Goal: Task Accomplishment & Management: Complete application form

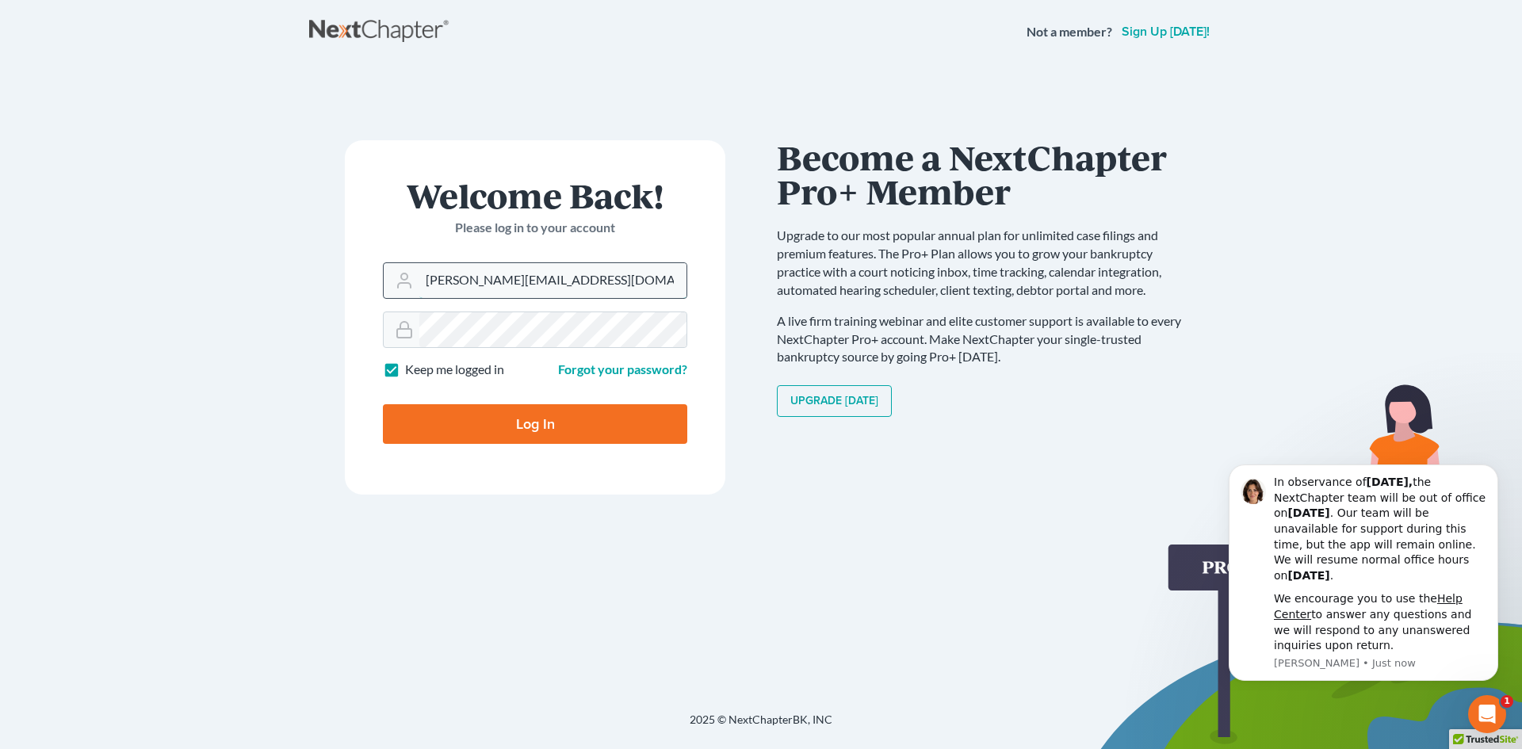
click at [602, 286] on input "dorie@victordruziakolaw.com" at bounding box center [552, 280] width 267 height 35
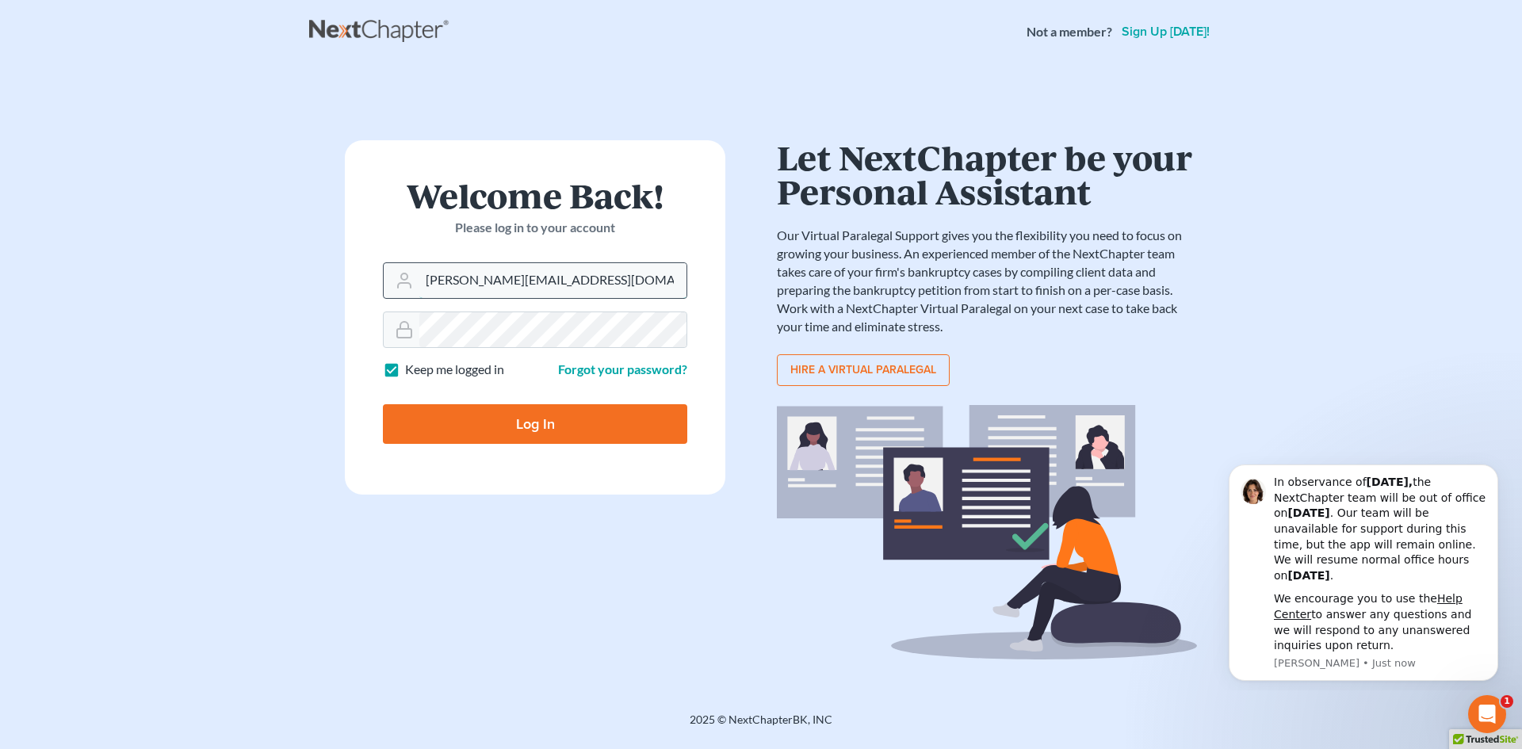
type input "[EMAIL_ADDRESS][DOMAIN_NAME]"
click at [517, 418] on input "Log In" at bounding box center [535, 424] width 304 height 40
type input "Thinking..."
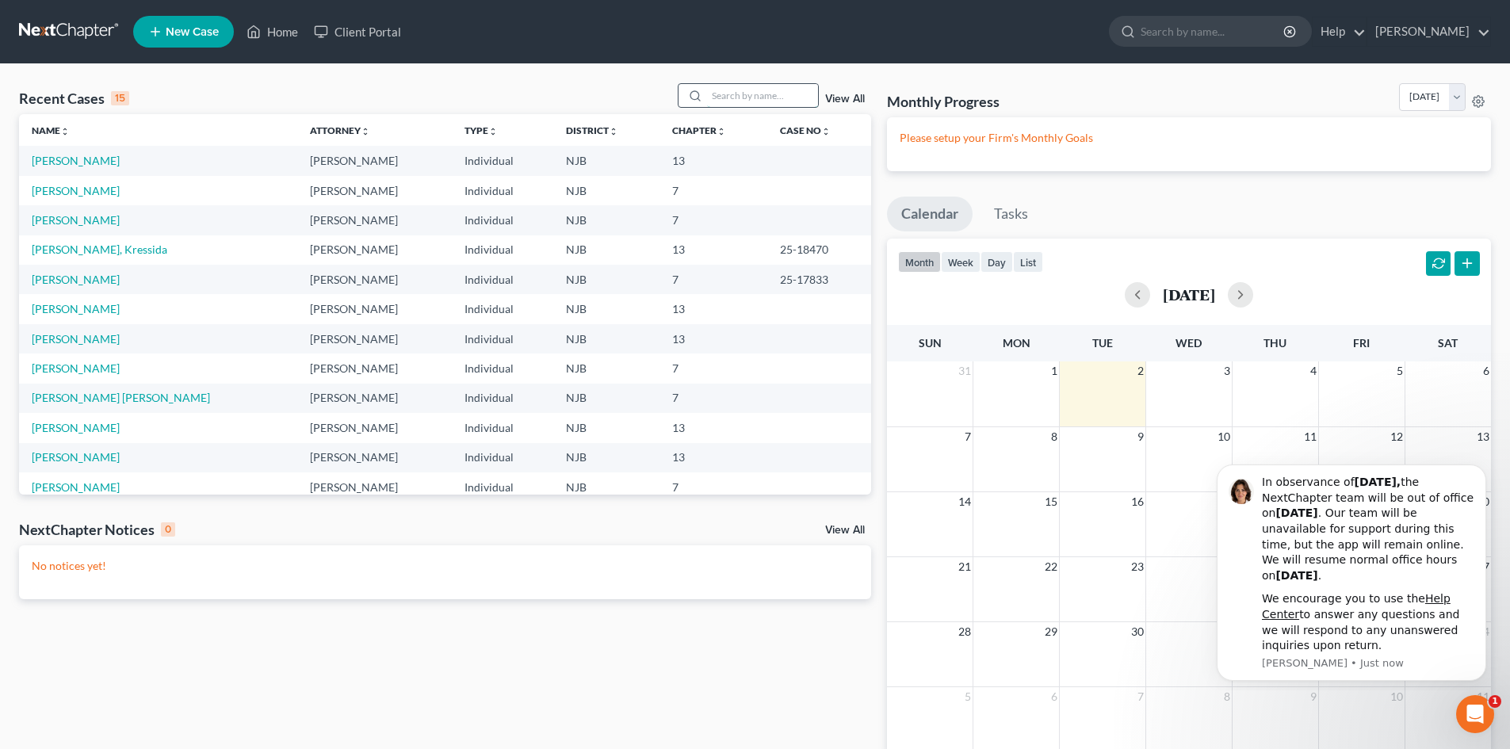
click at [758, 91] on input "search" at bounding box center [762, 95] width 111 height 23
type input "[PERSON_NAME]"
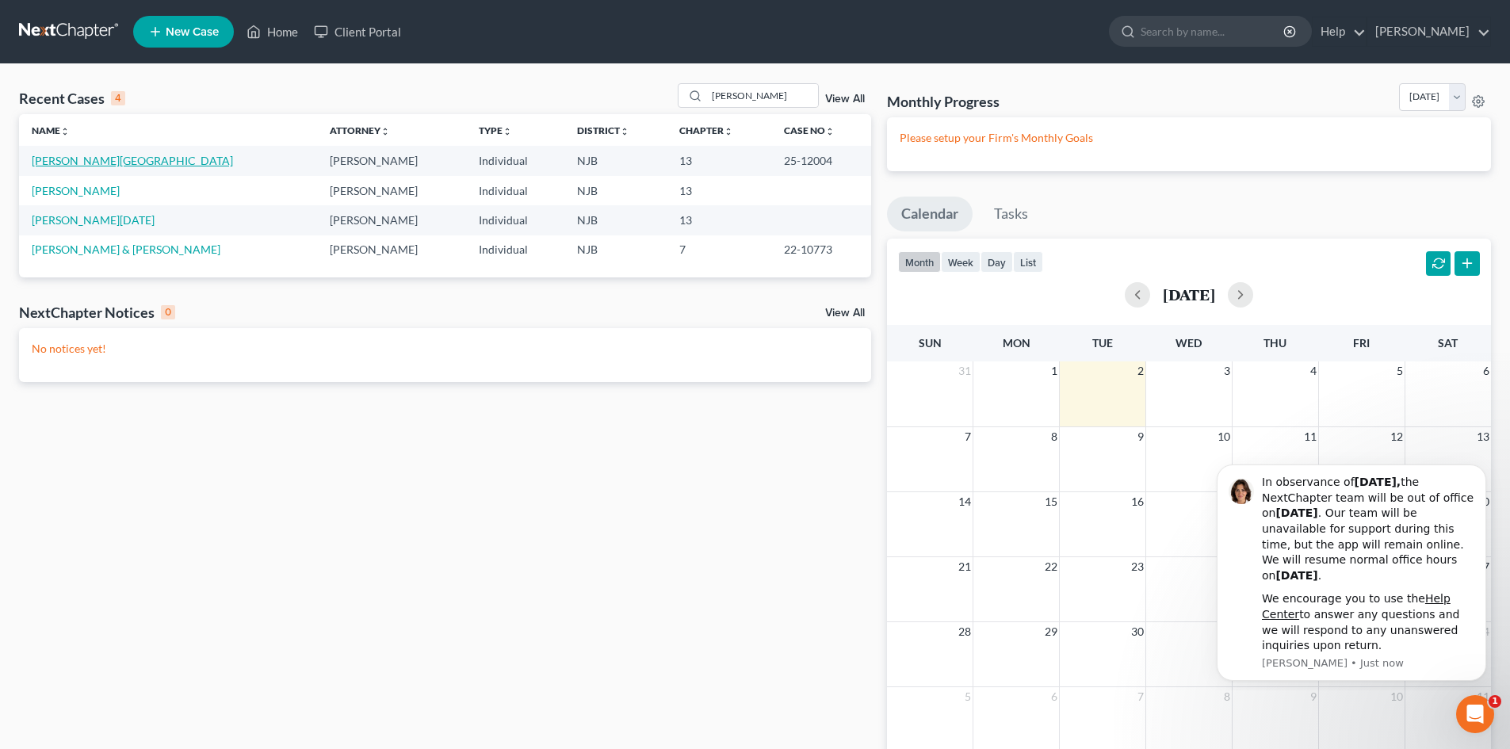
click at [73, 159] on link "[PERSON_NAME][GEOGRAPHIC_DATA]" at bounding box center [132, 160] width 201 height 13
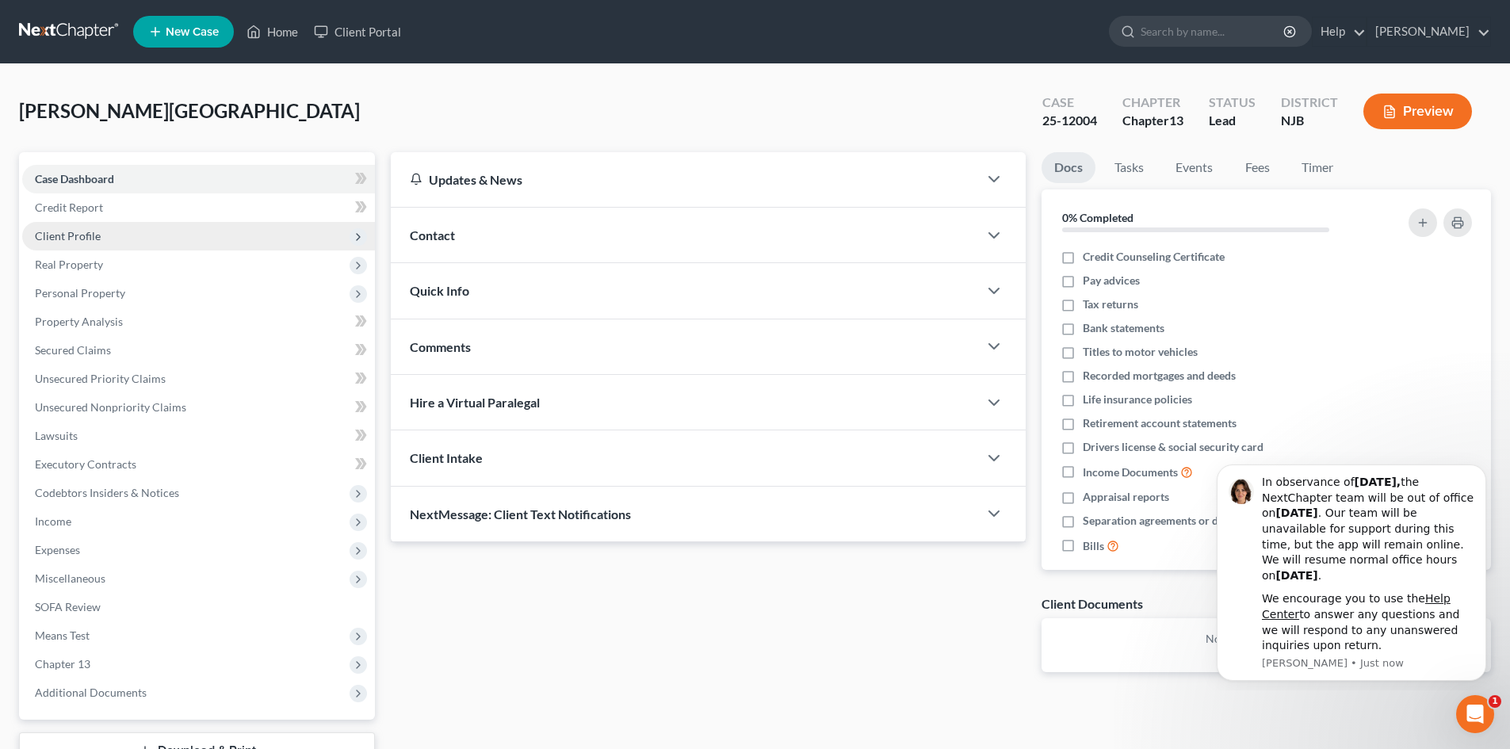
click at [105, 231] on span "Client Profile" at bounding box center [198, 236] width 353 height 29
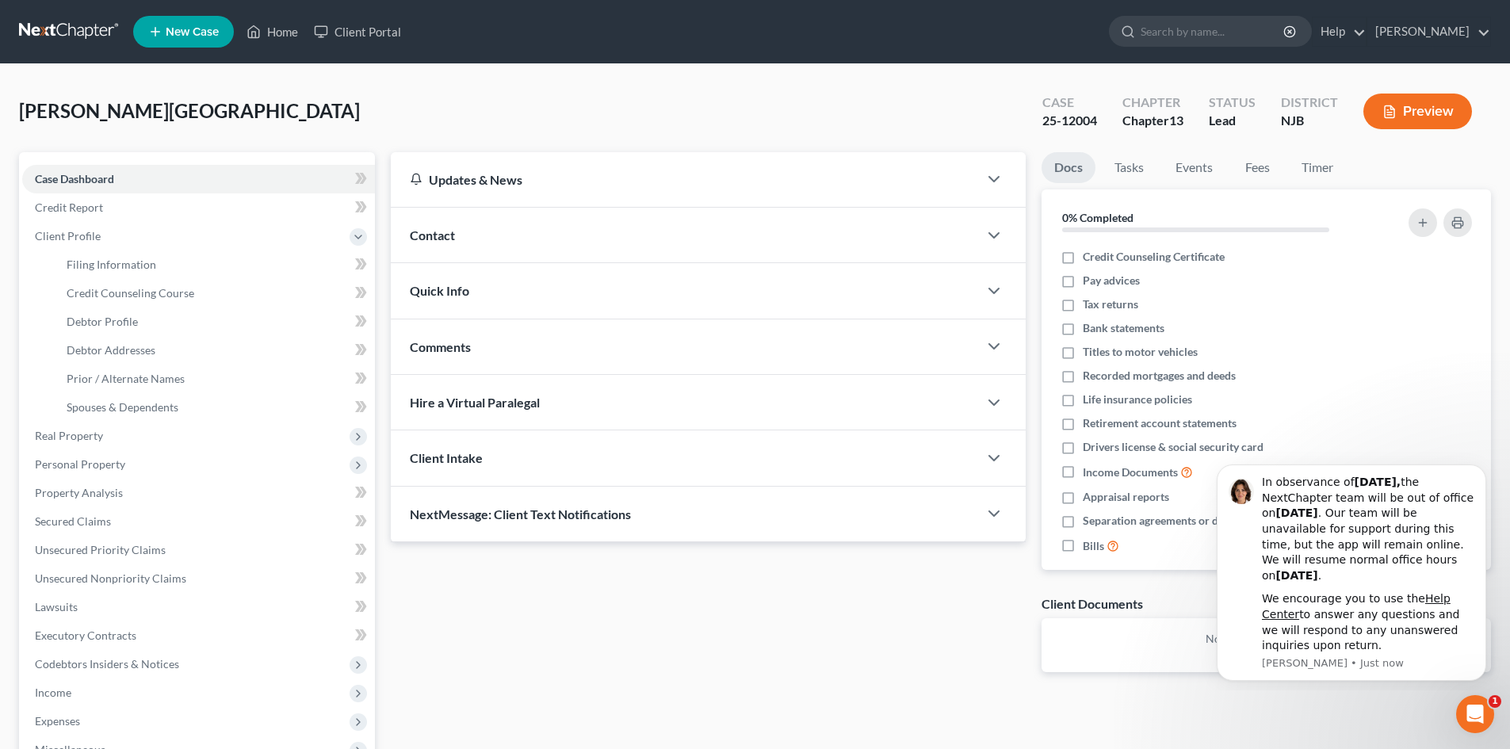
click at [477, 619] on div "Updates & News × [US_STATE][GEOGRAPHIC_DATA] Notes Take a look at NextChapter's…" at bounding box center [708, 424] width 651 height 545
drag, startPoint x: 127, startPoint y: 258, endPoint x: 139, endPoint y: 280, distance: 25.2
click at [127, 258] on span "Filing Information" at bounding box center [112, 264] width 90 height 13
select select "1"
select select "0"
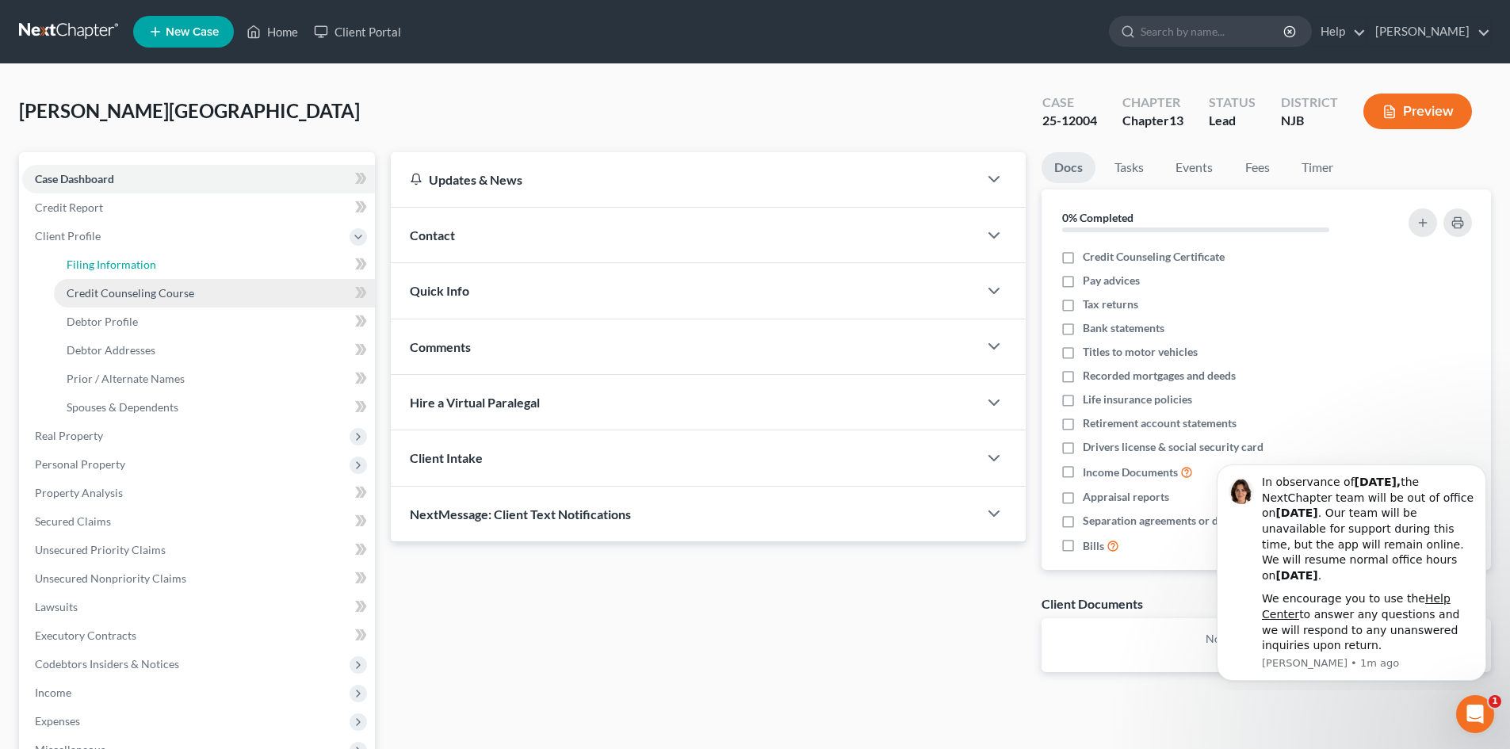
select select "3"
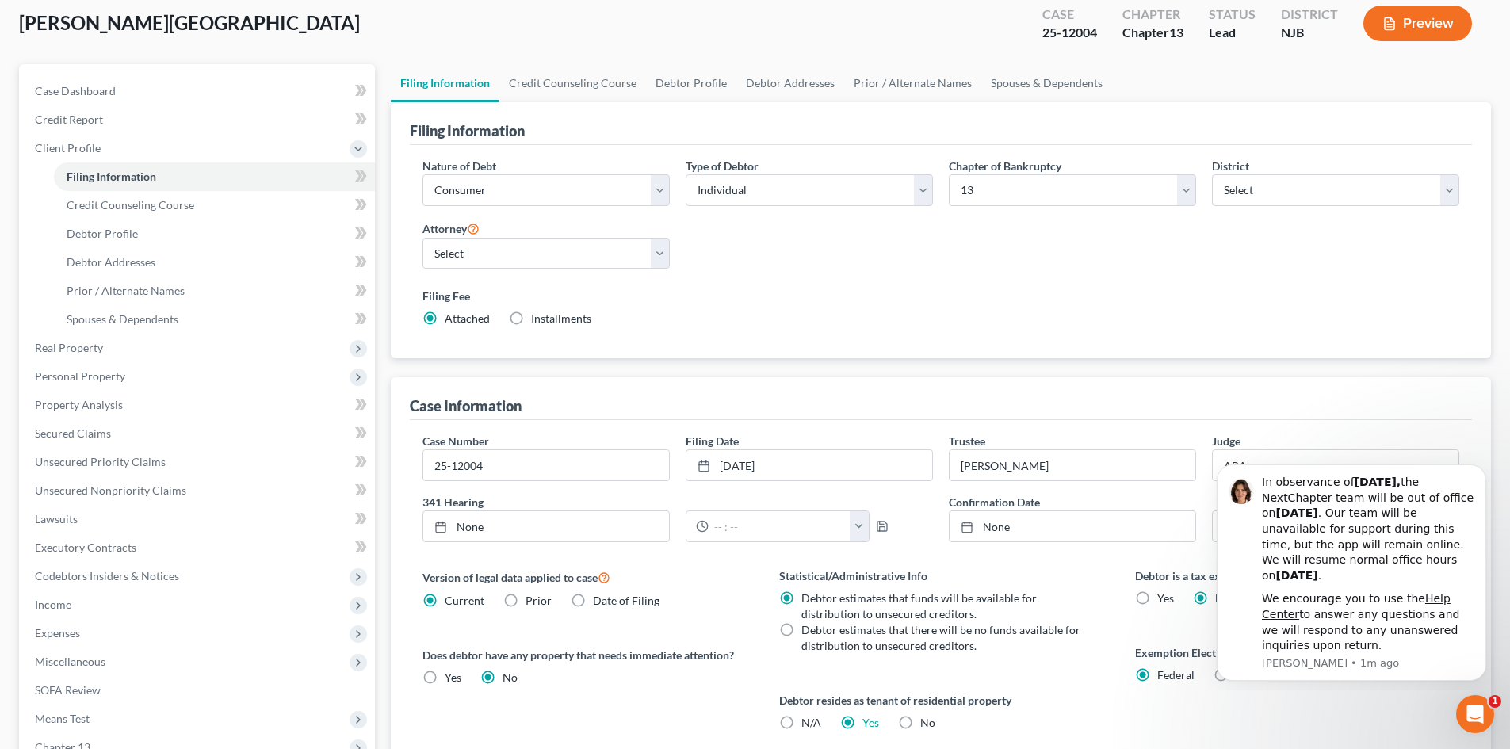
scroll to position [296, 0]
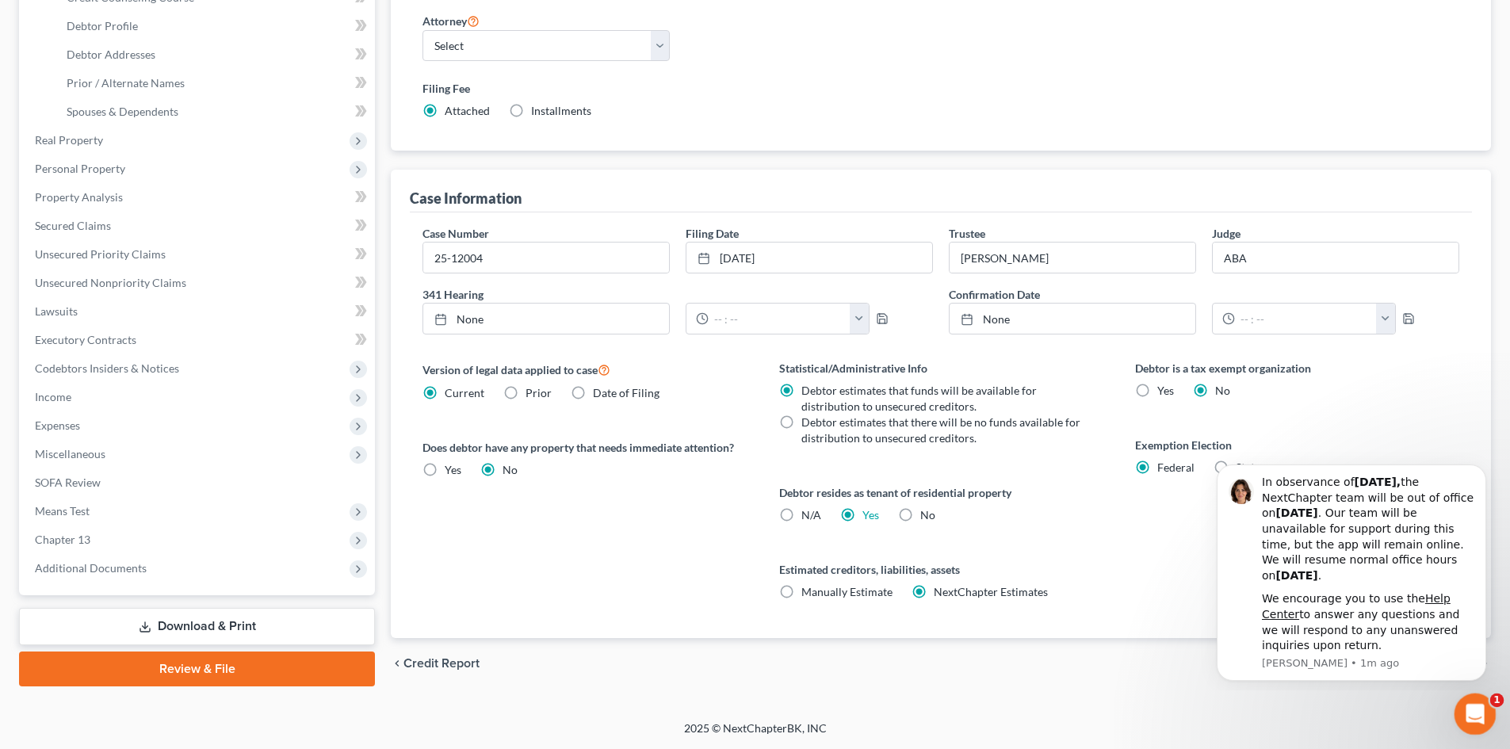
click at [1474, 698] on div "Open Intercom Messenger" at bounding box center [1472, 711] width 52 height 52
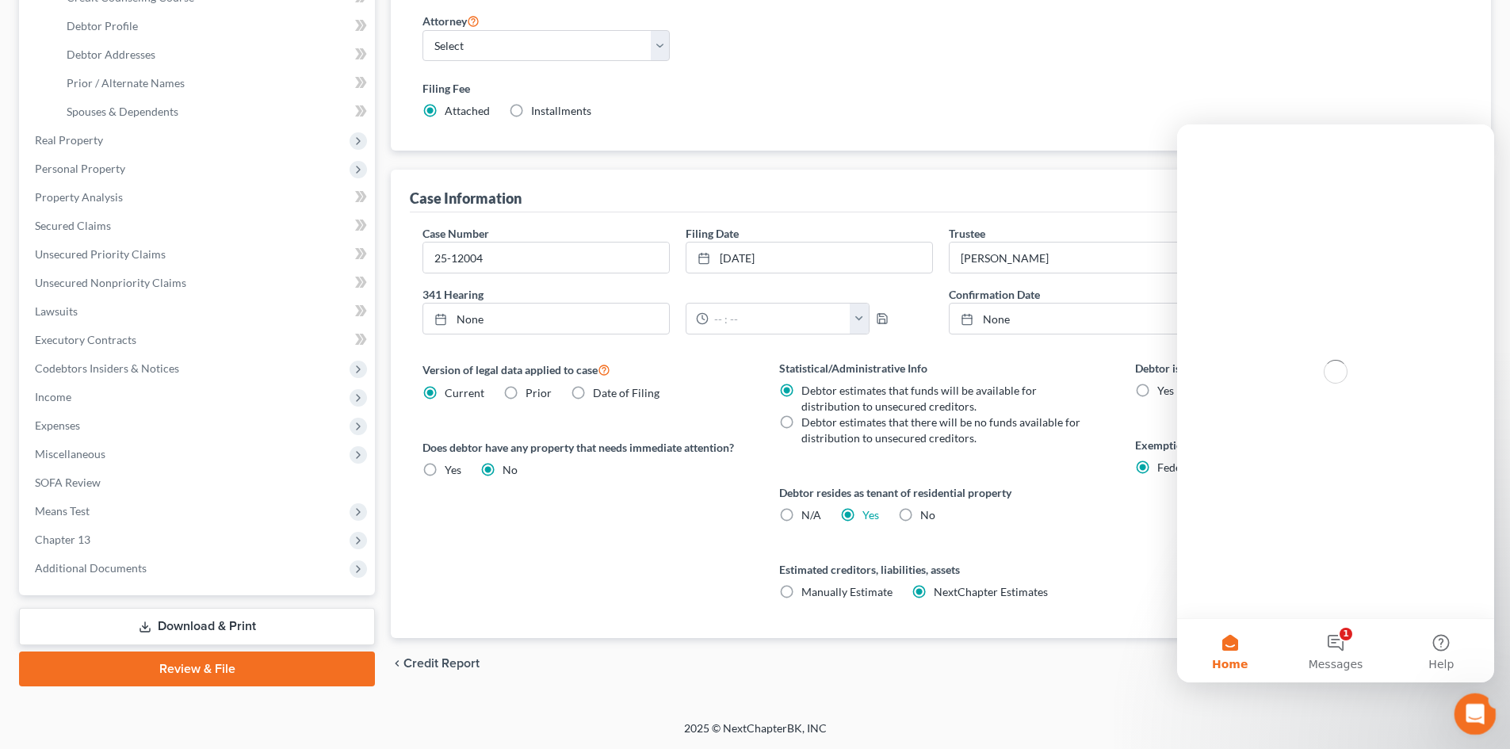
scroll to position [0, 0]
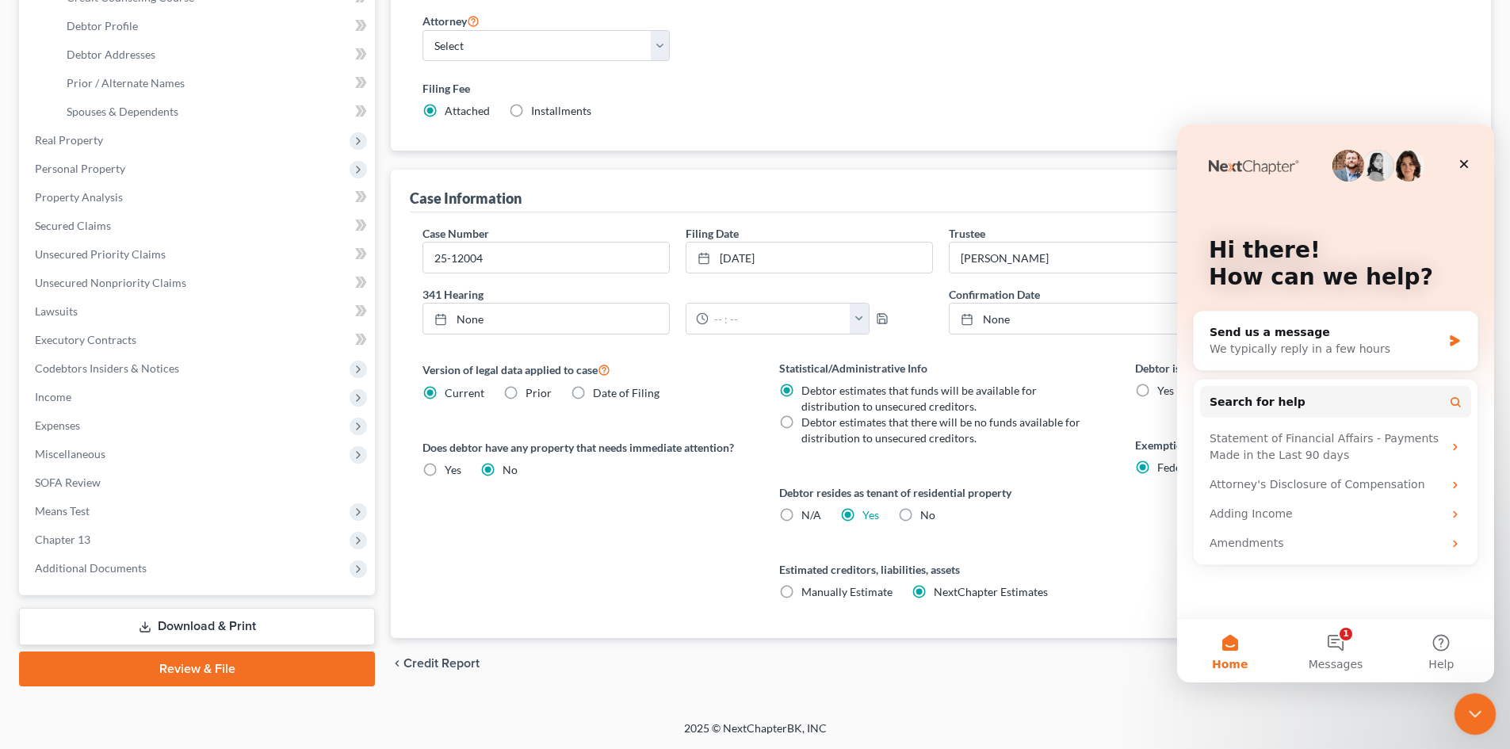
click at [1472, 708] on icon "Close Intercom Messenger" at bounding box center [1472, 711] width 19 height 19
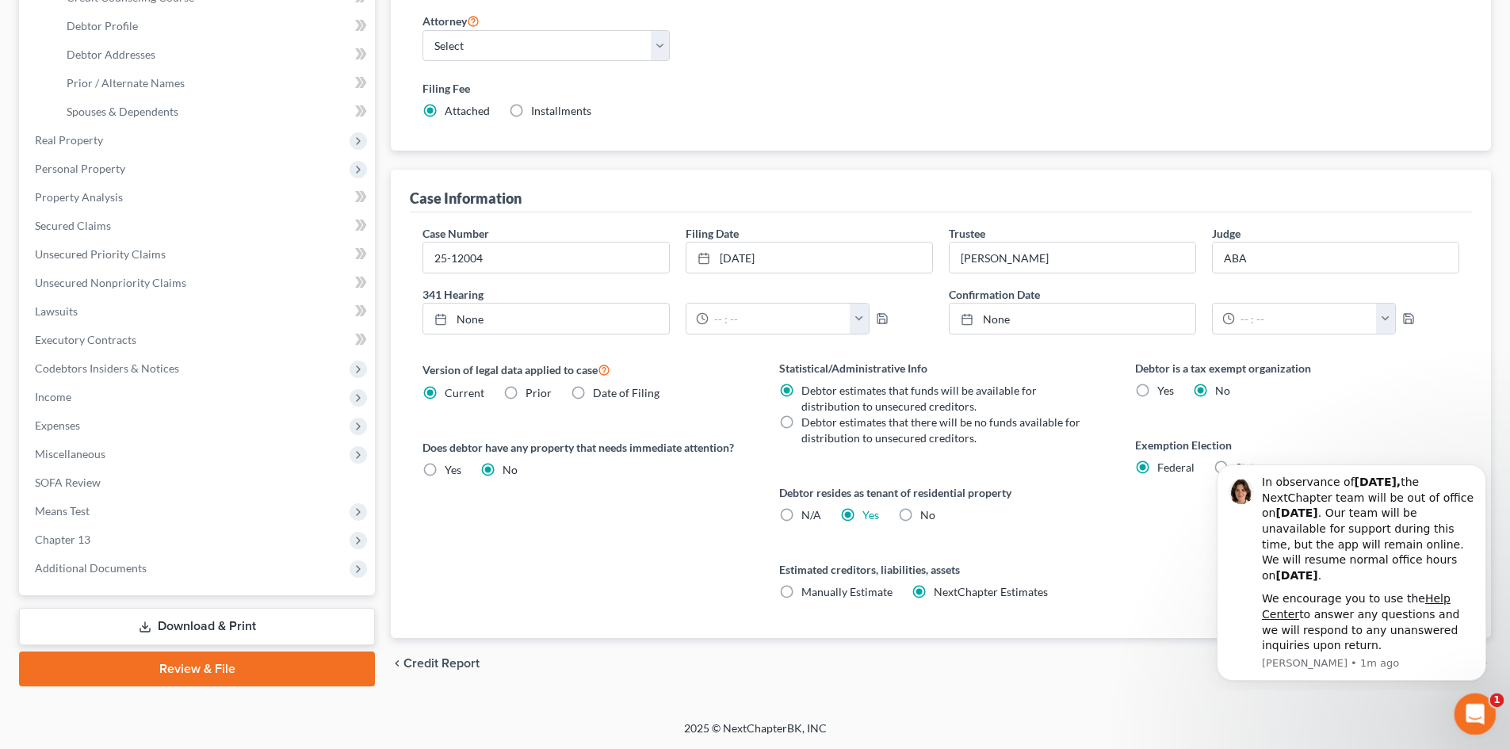
click at [1496, 697] on body "Home New Case Client Portal [PERSON_NAME] [EMAIL_ADDRESS][DOMAIN_NAME] My Accou…" at bounding box center [755, 226] width 1510 height 1044
click at [1378, 716] on div "[PERSON_NAME] Upgraded Case 25-12004 Chapter Chapter 13 Status [GEOGRAPHIC_DATA…" at bounding box center [755, 245] width 1510 height 952
click at [1495, 725] on body "Home New Case Client Portal [PERSON_NAME] [EMAIL_ADDRESS][DOMAIN_NAME] My Accou…" at bounding box center [755, 226] width 1510 height 1044
click at [1480, 724] on div "Open Intercom Messenger" at bounding box center [1472, 711] width 52 height 52
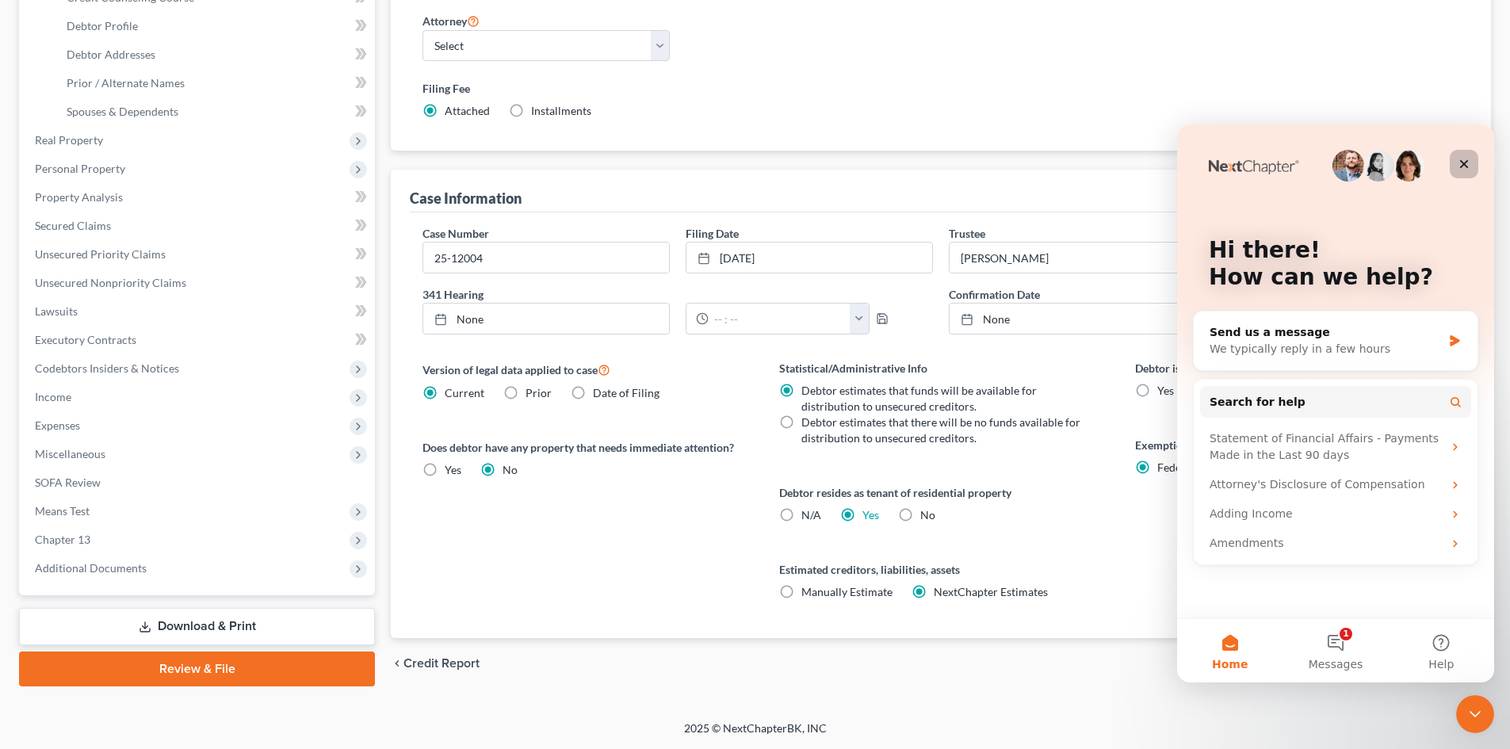
click at [1464, 166] on icon "Close" at bounding box center [1464, 164] width 9 height 9
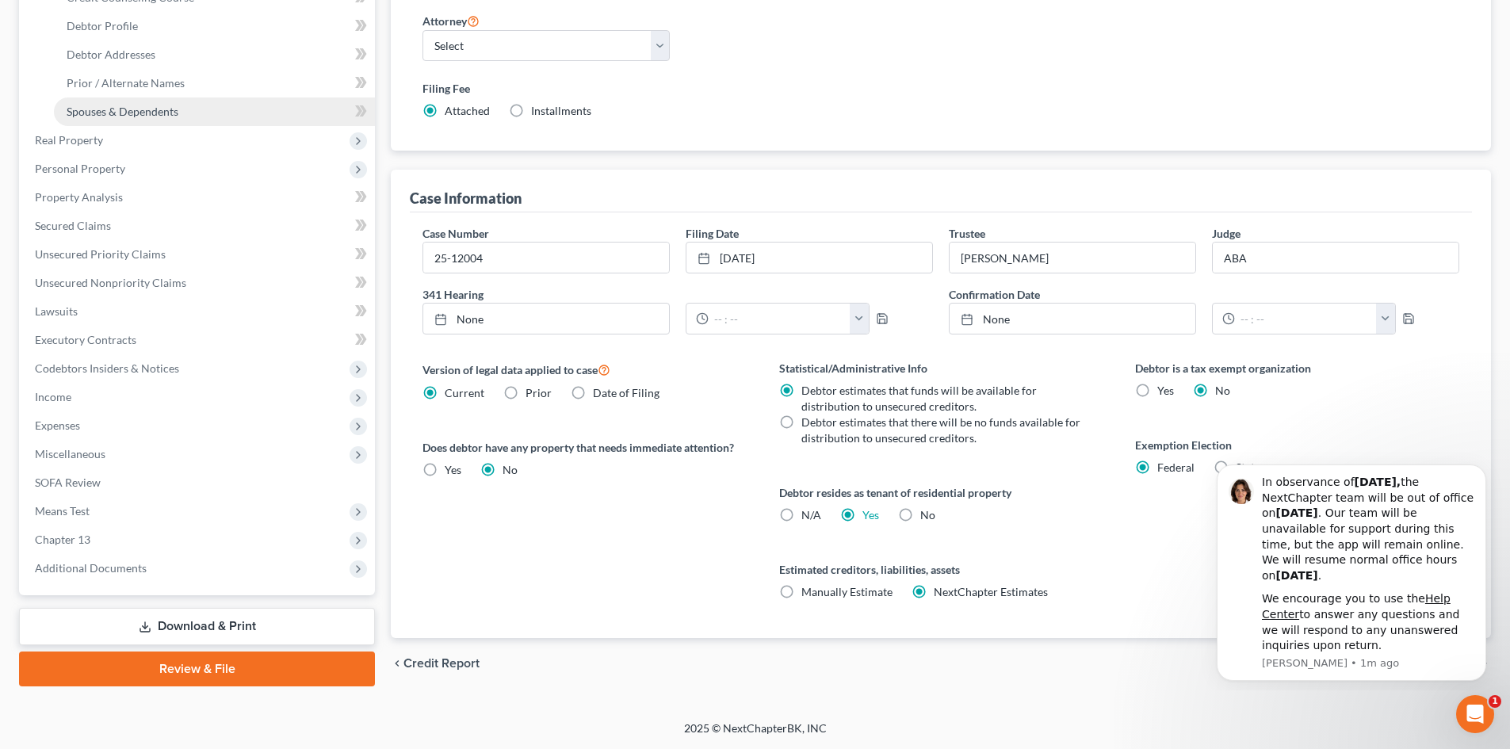
click at [139, 109] on span "Spouses & Dependents" at bounding box center [123, 111] width 112 height 13
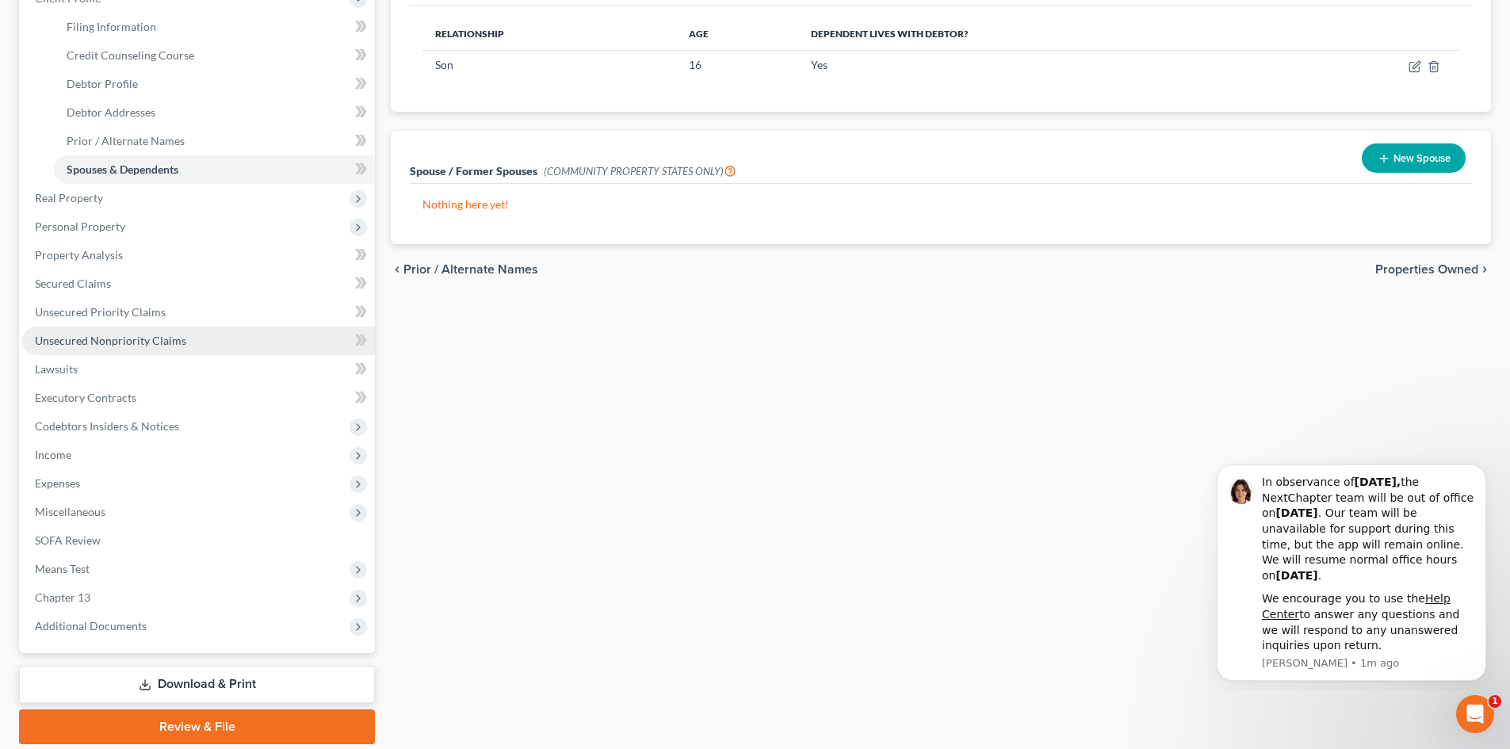
scroll to position [293, 0]
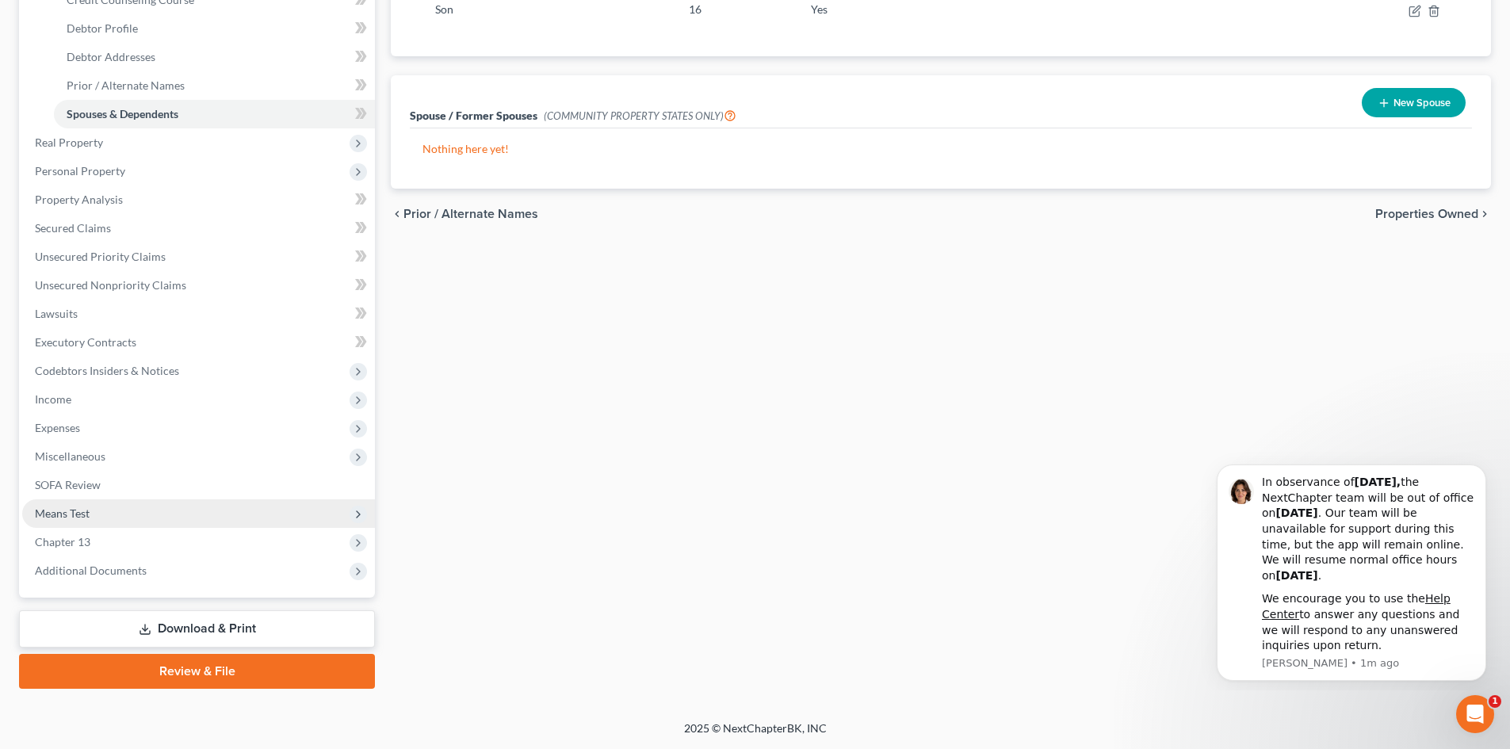
click at [93, 514] on span "Means Test" at bounding box center [198, 513] width 353 height 29
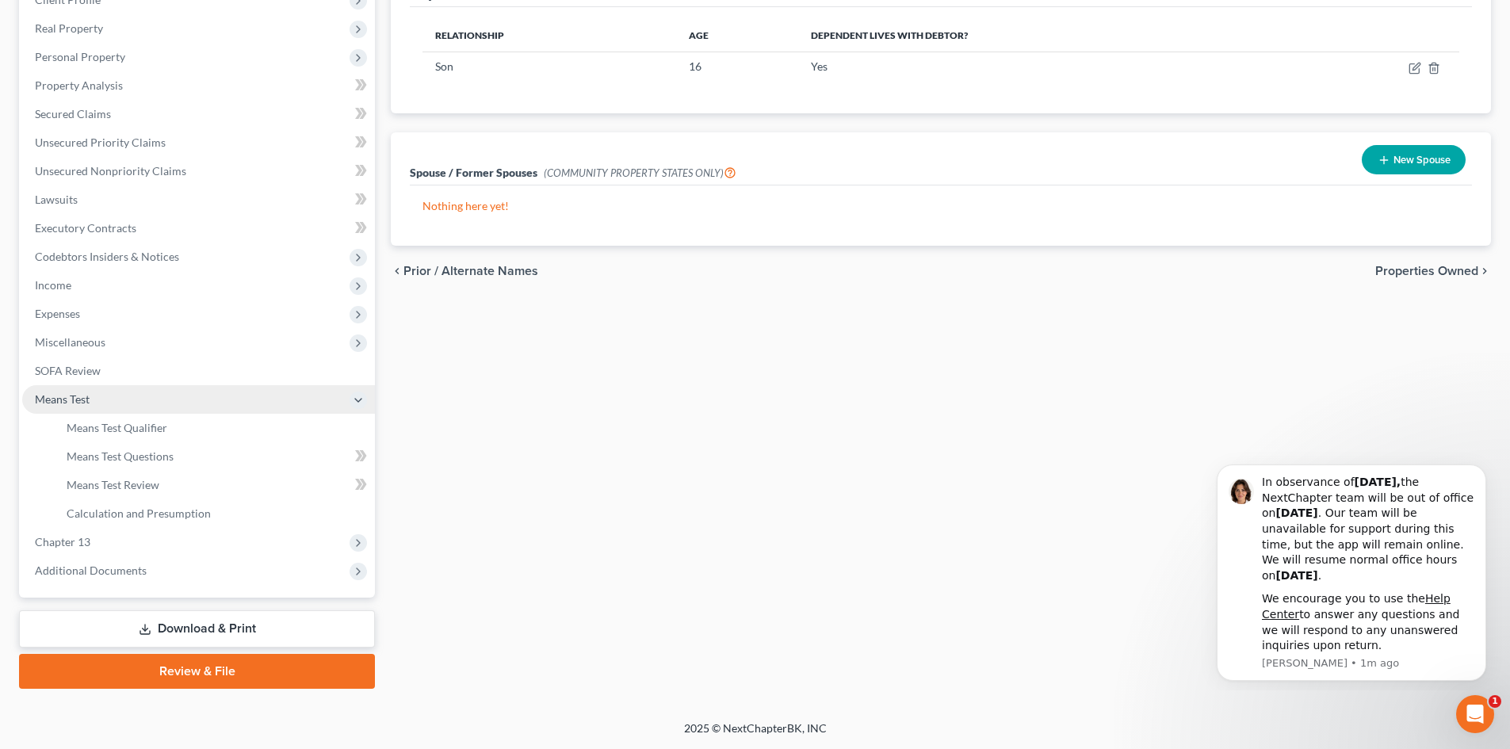
scroll to position [236, 0]
click at [132, 417] on link "Means Test Qualifier" at bounding box center [214, 428] width 321 height 29
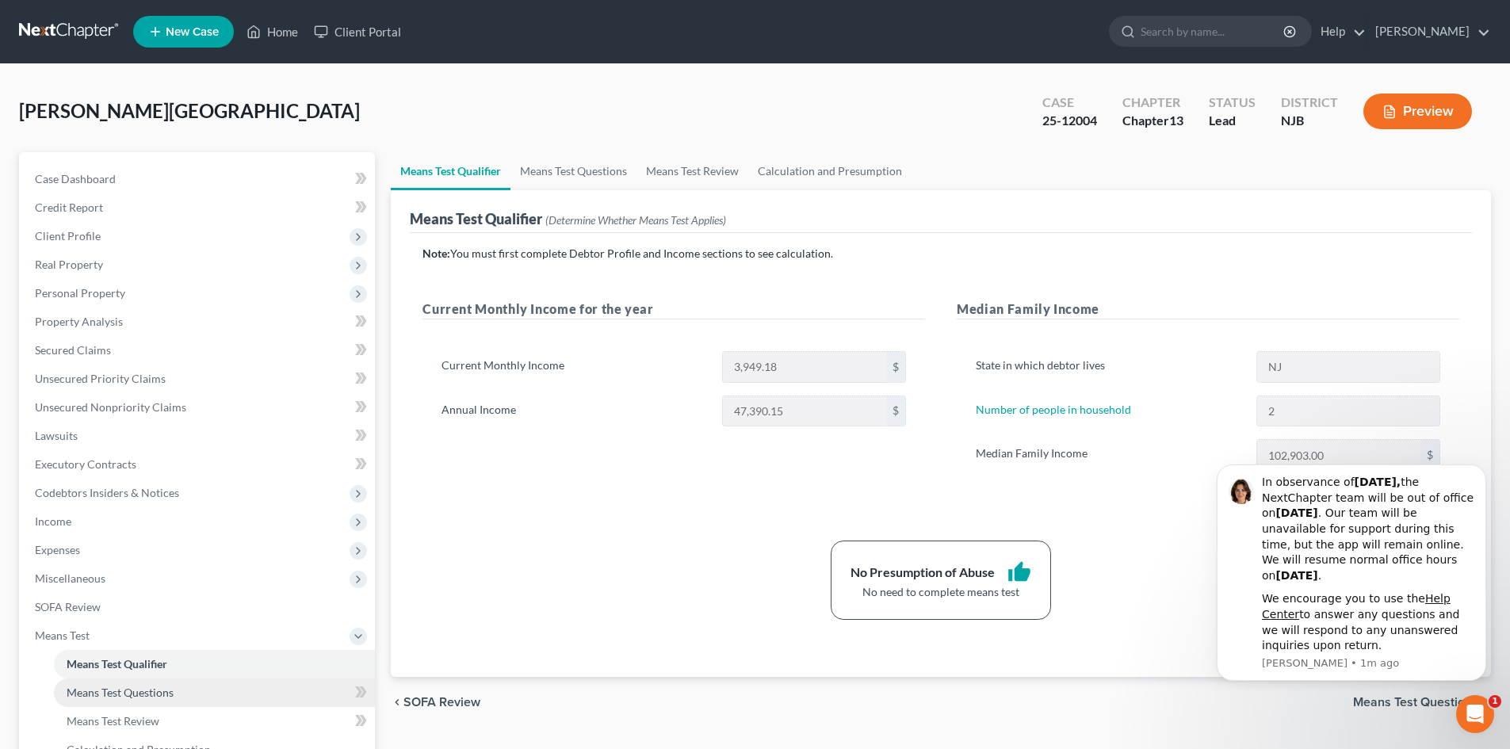
click at [140, 686] on span "Means Test Questions" at bounding box center [120, 691] width 107 height 13
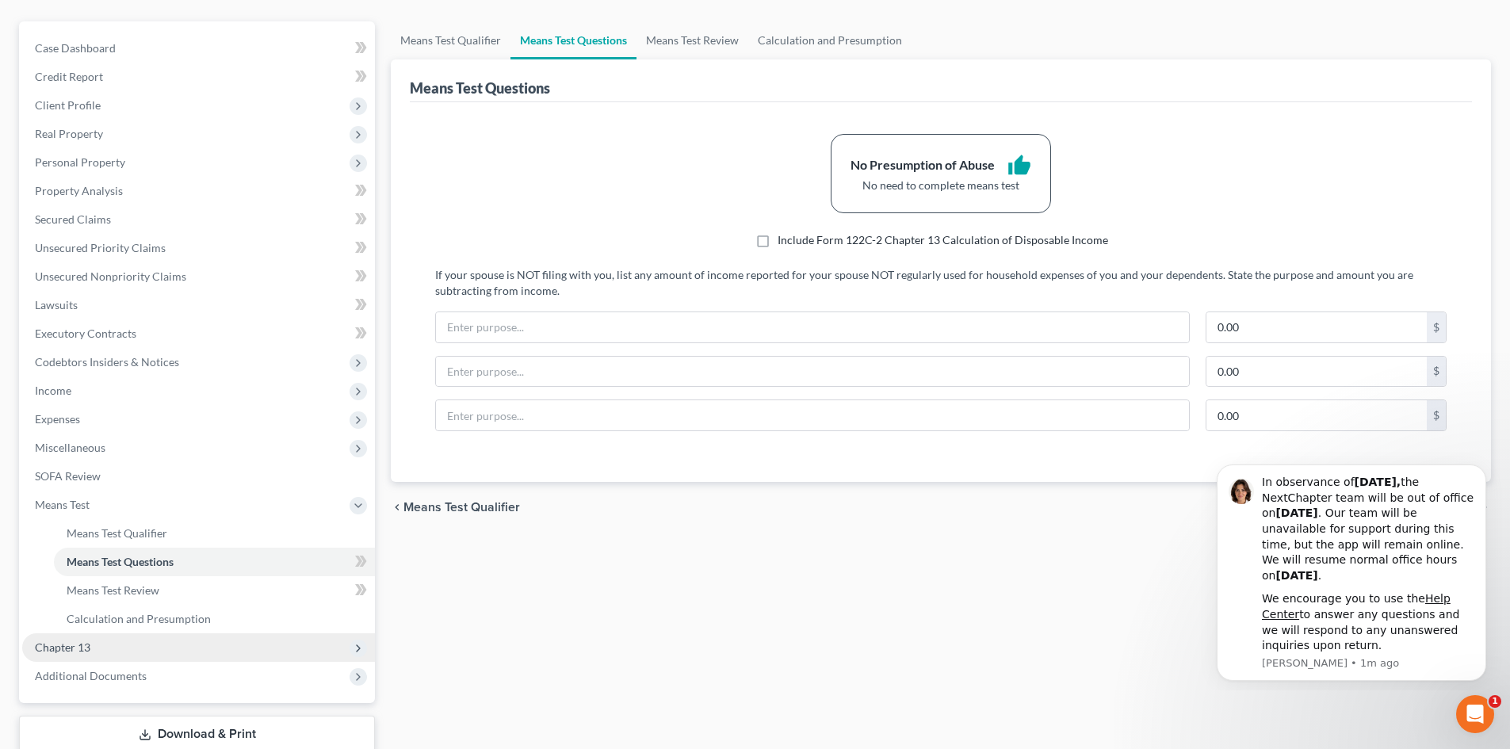
scroll to position [158, 0]
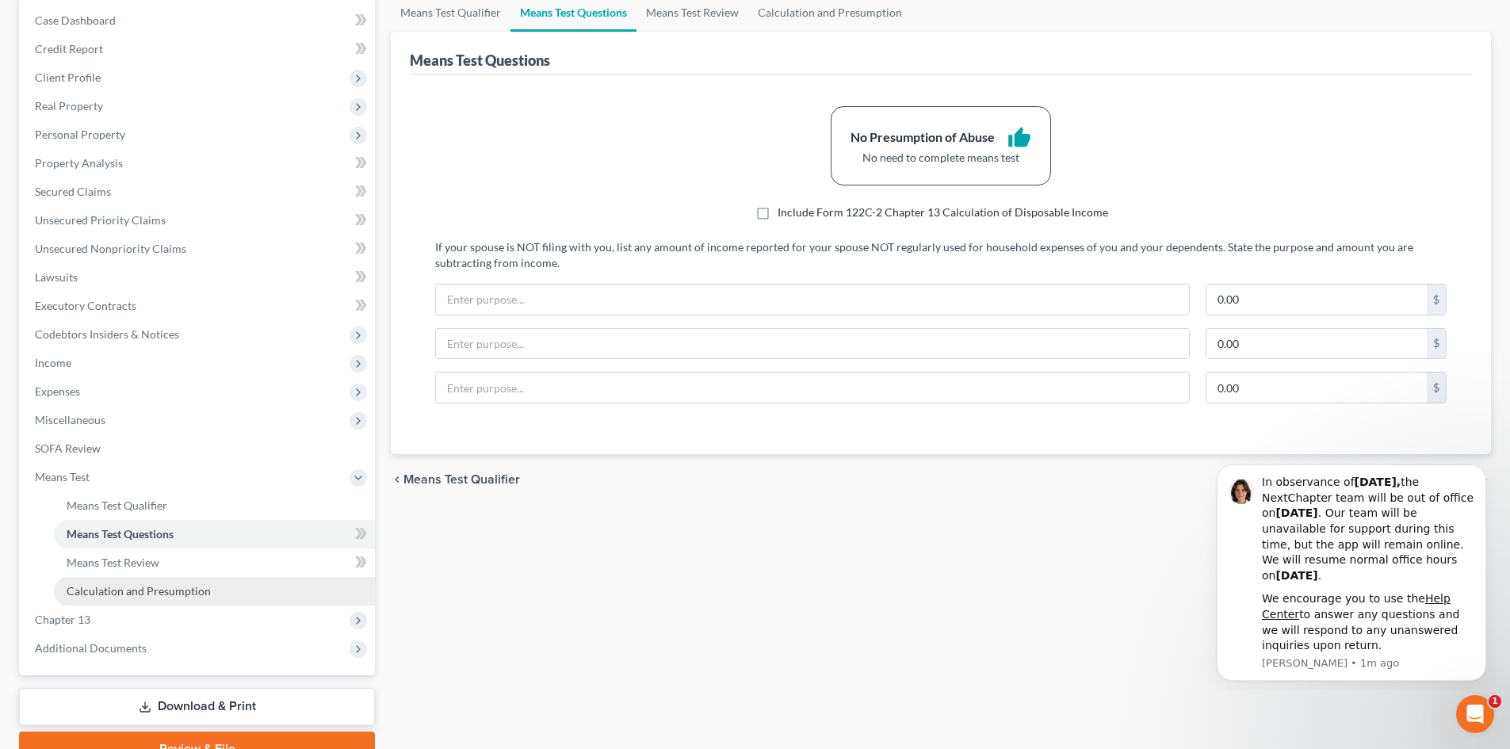
click at [198, 579] on link "Calculation and Presumption" at bounding box center [214, 591] width 321 height 29
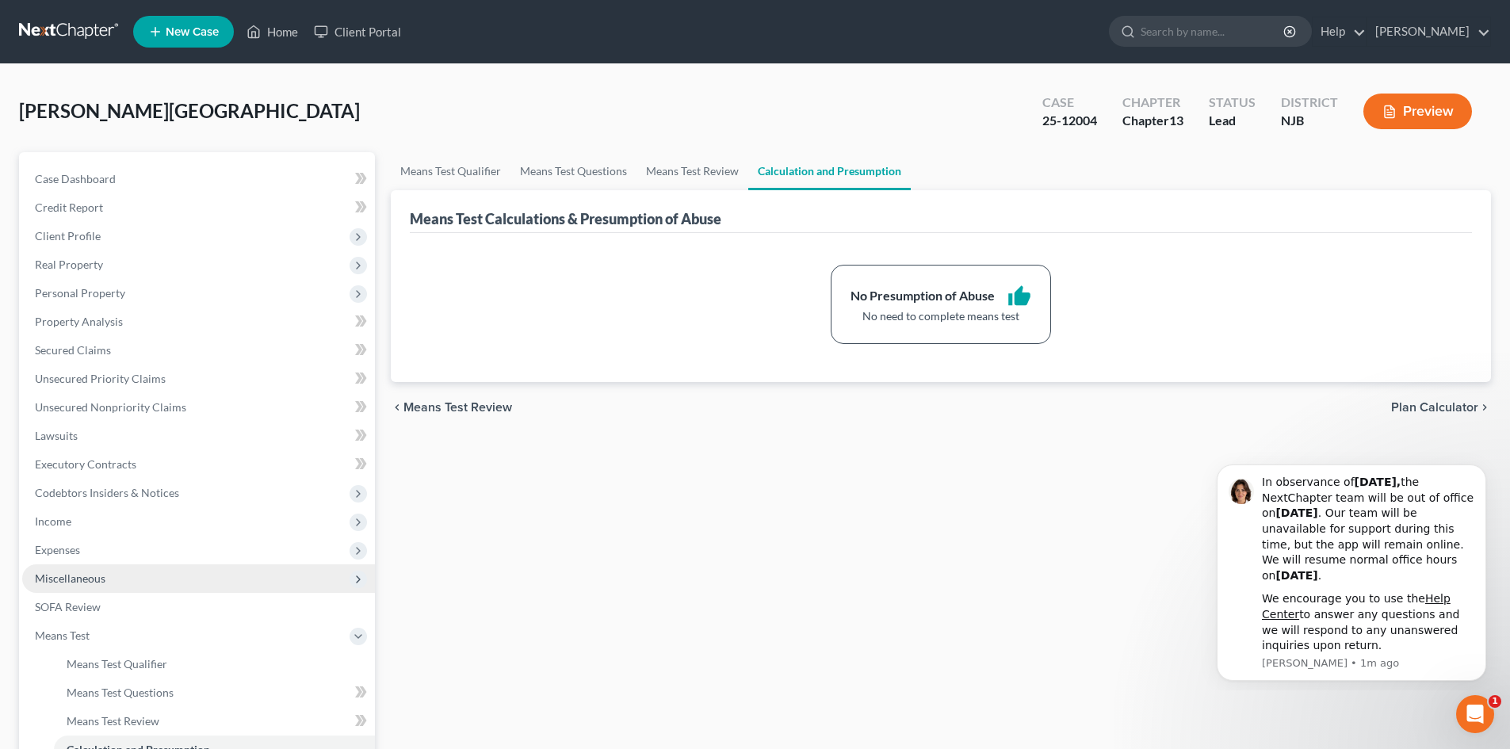
click at [85, 571] on span "Miscellaneous" at bounding box center [70, 577] width 71 height 13
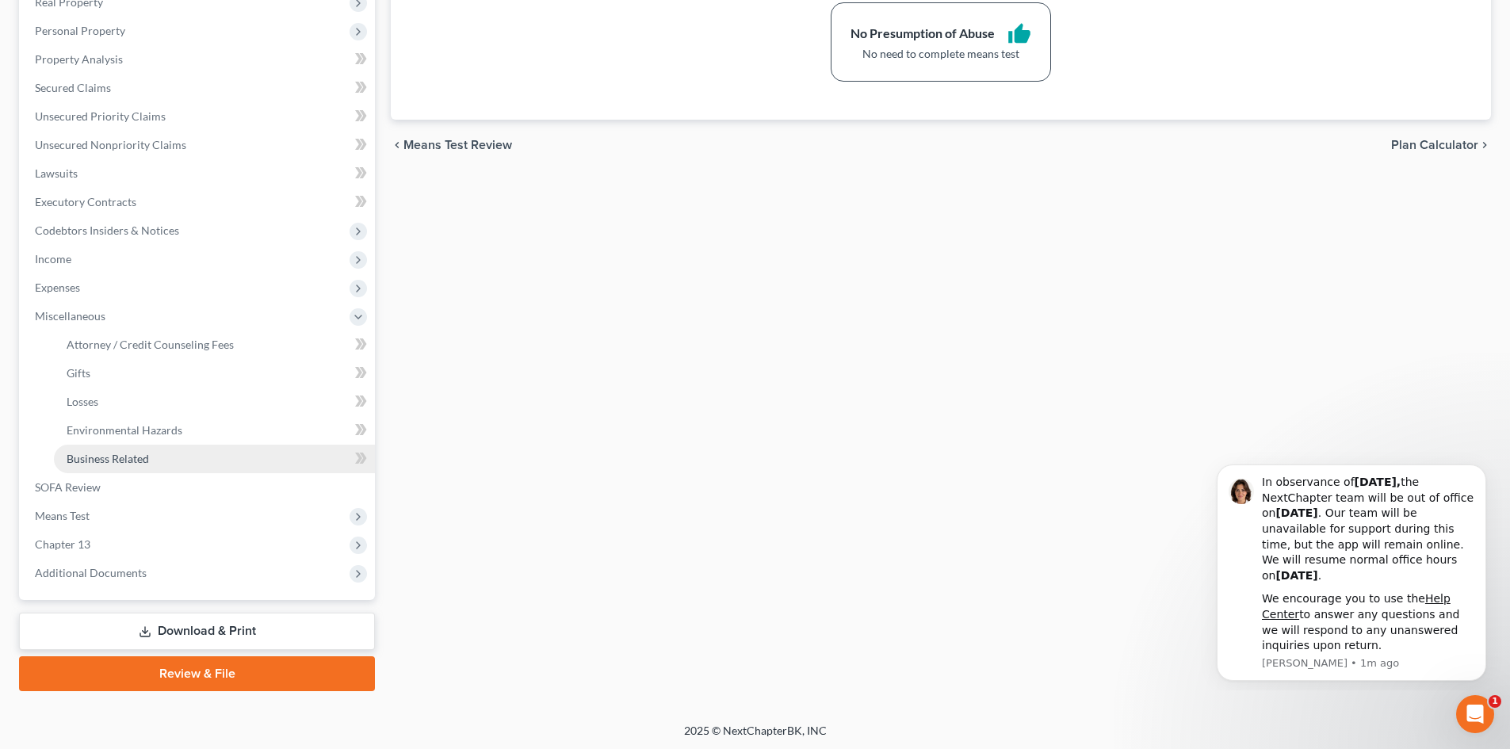
scroll to position [265, 0]
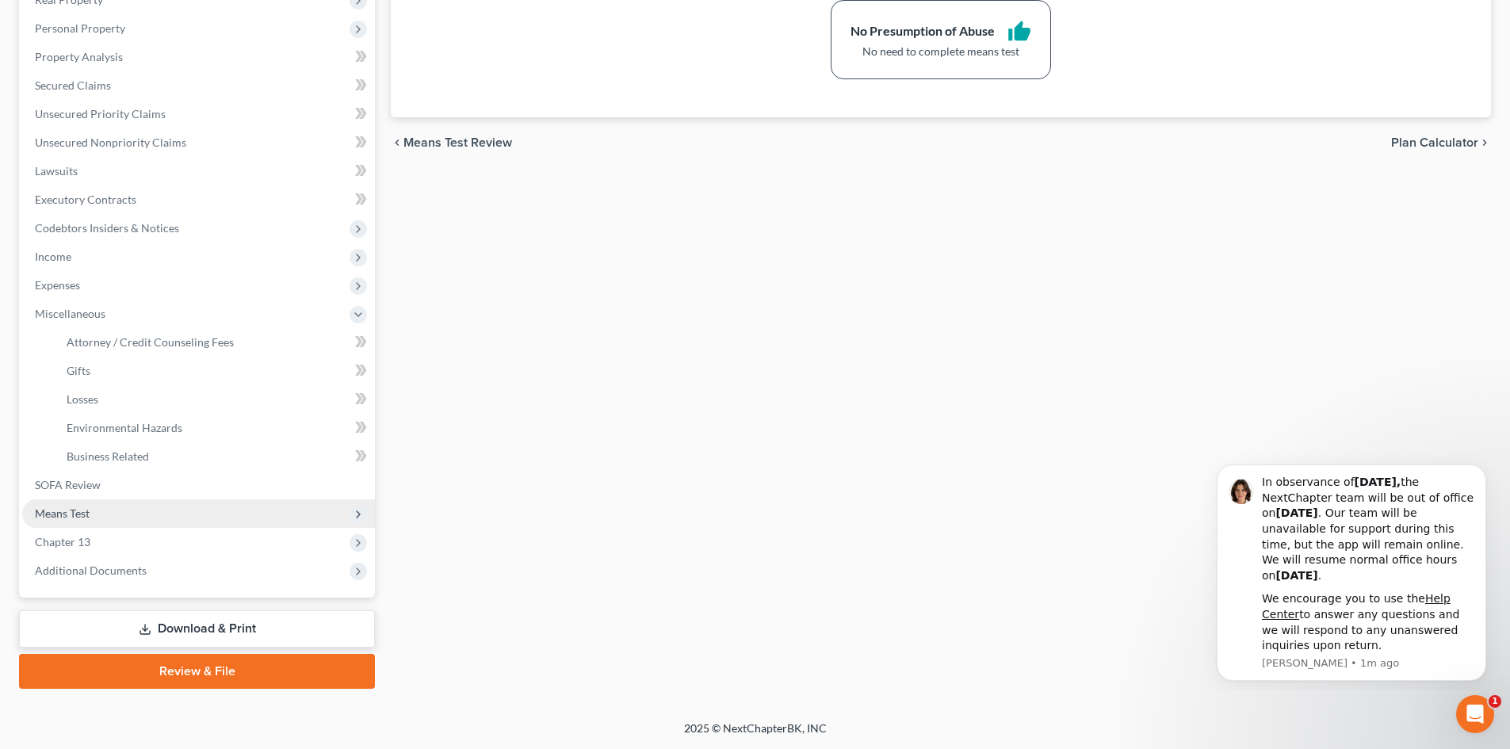
click at [73, 510] on span "Means Test" at bounding box center [62, 512] width 55 height 13
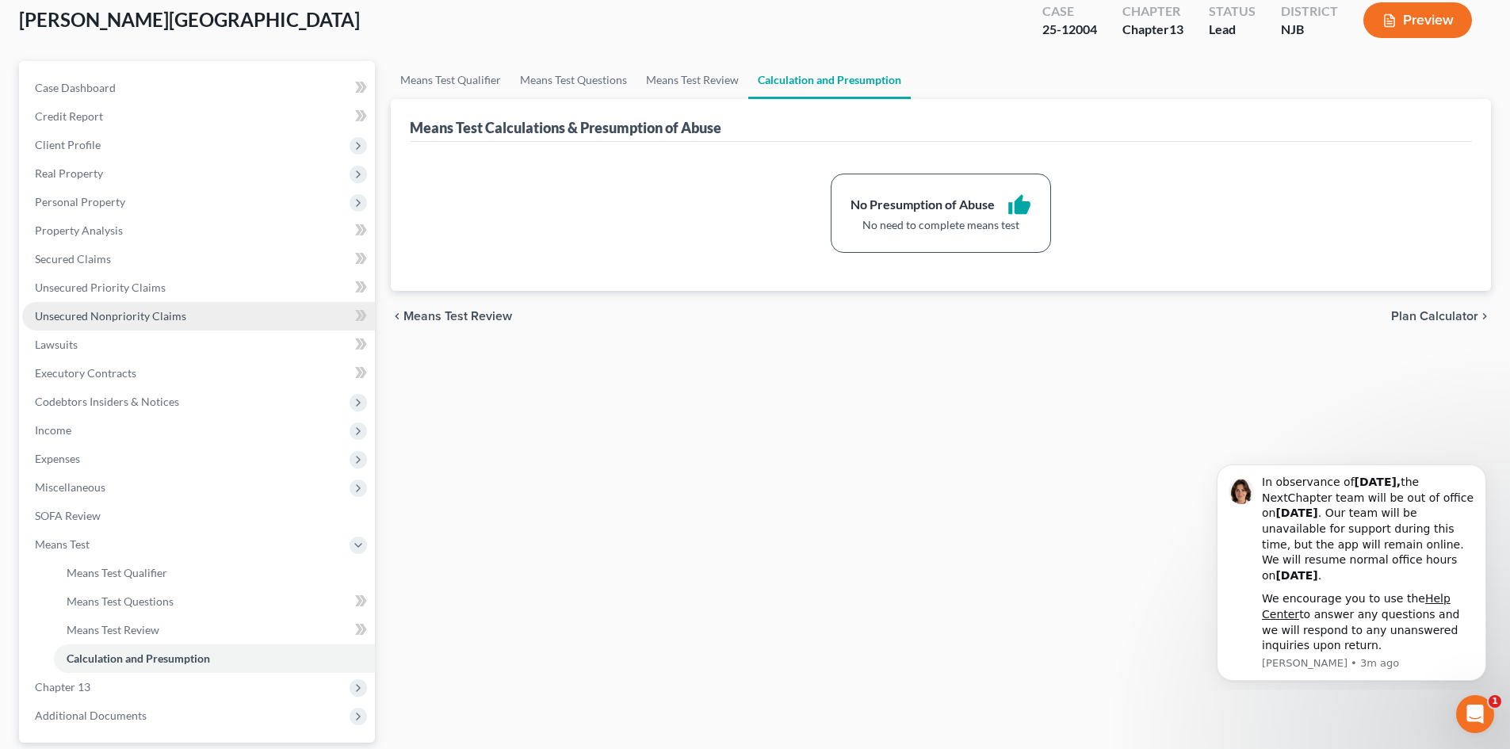
scroll to position [78, 0]
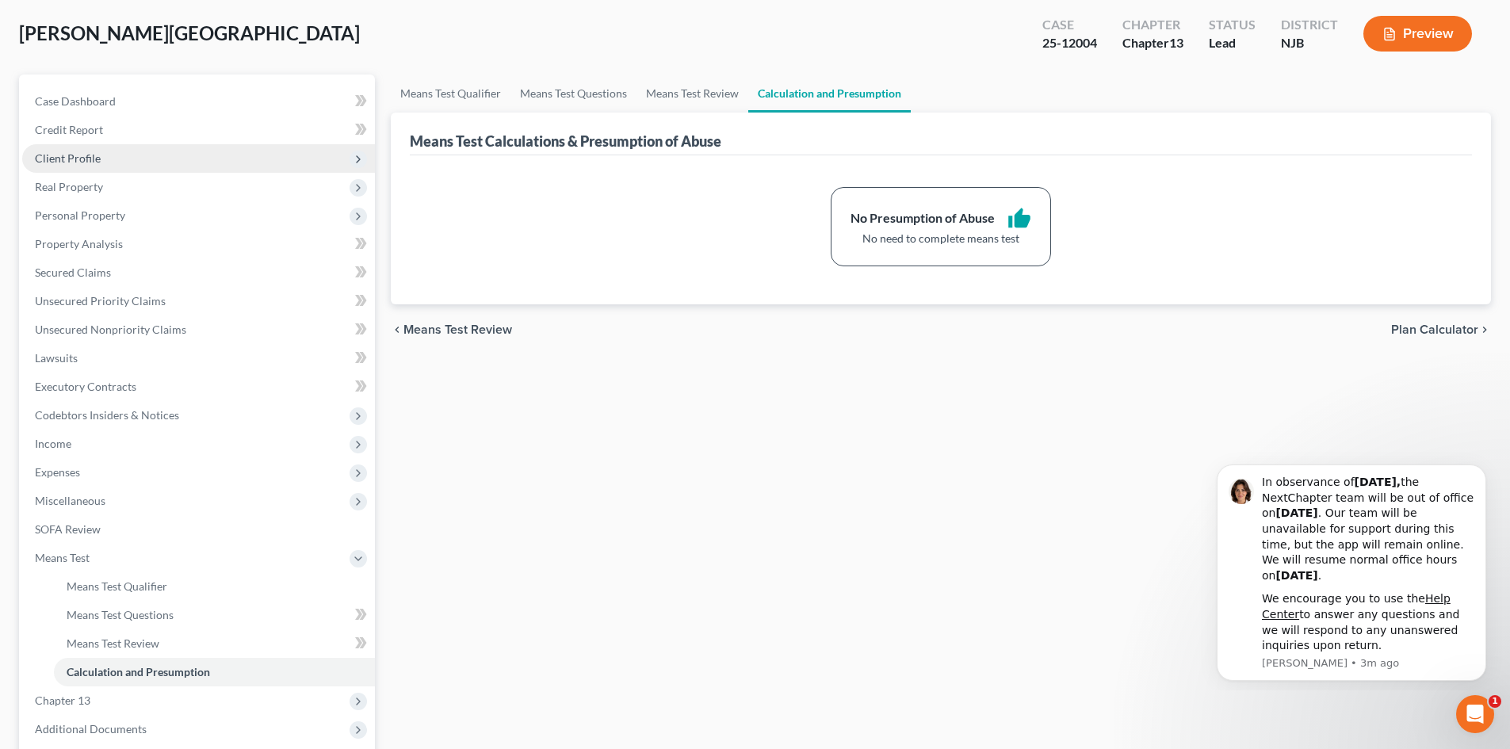
click at [105, 170] on span "Client Profile" at bounding box center [198, 158] width 353 height 29
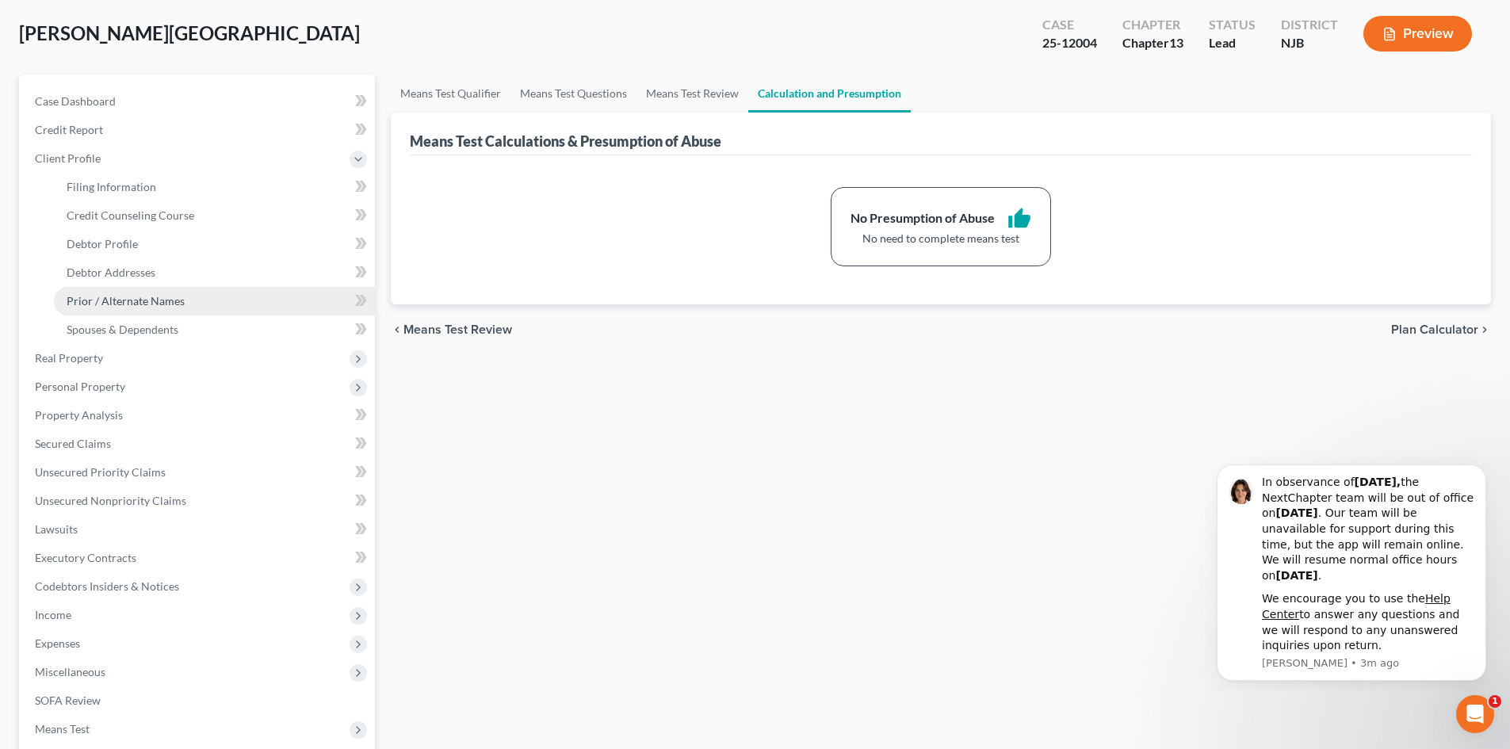
click at [147, 294] on span "Prior / Alternate Names" at bounding box center [126, 300] width 118 height 13
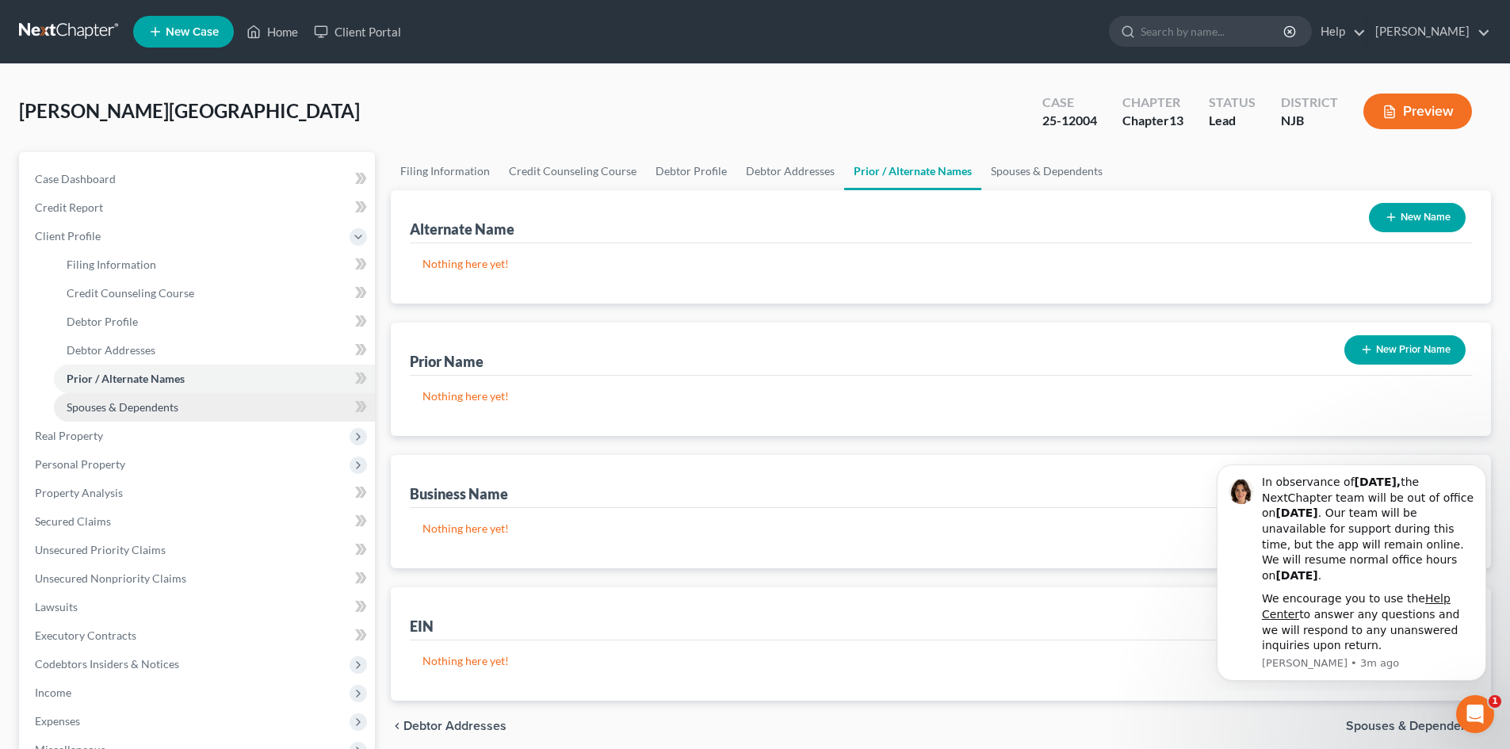
click at [147, 417] on link "Spouses & Dependents" at bounding box center [214, 407] width 321 height 29
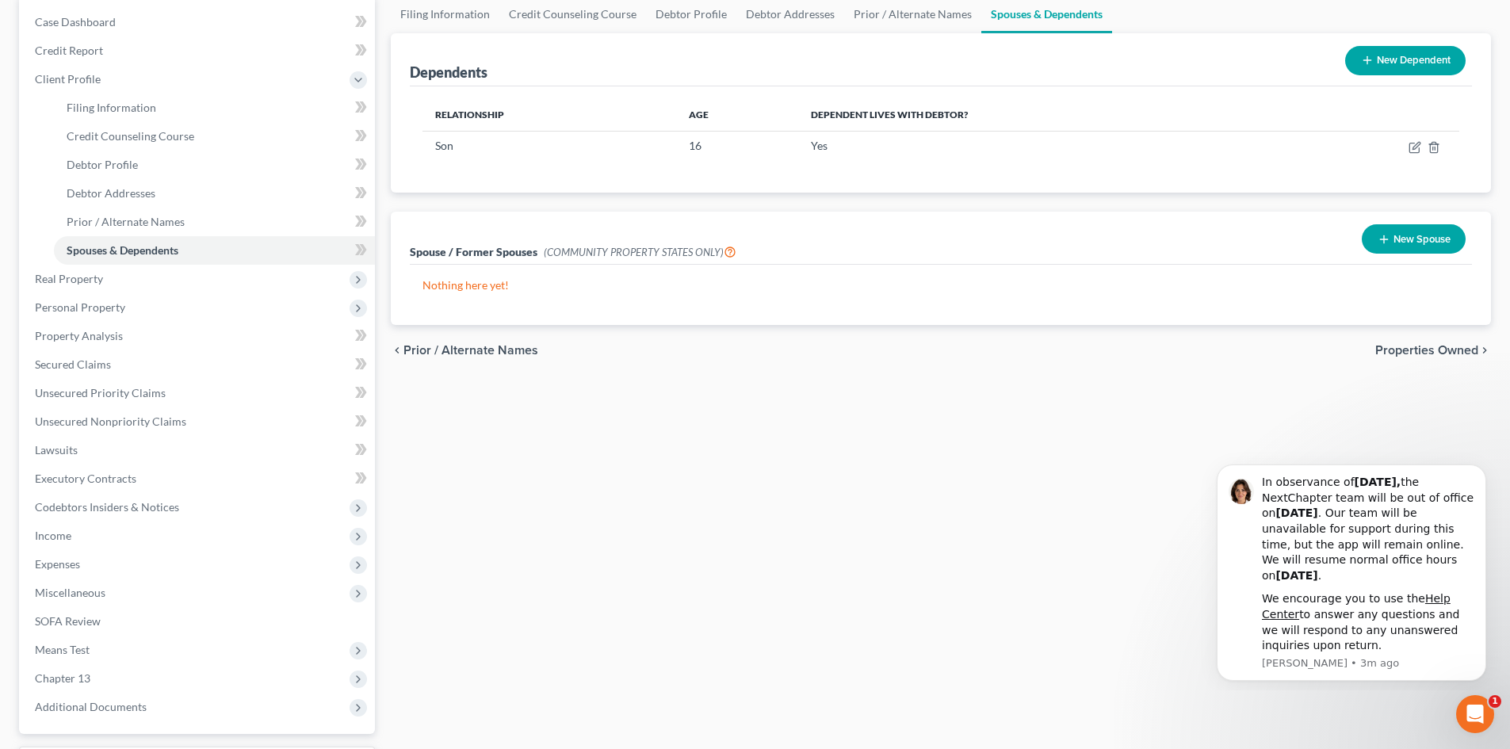
scroll to position [158, 0]
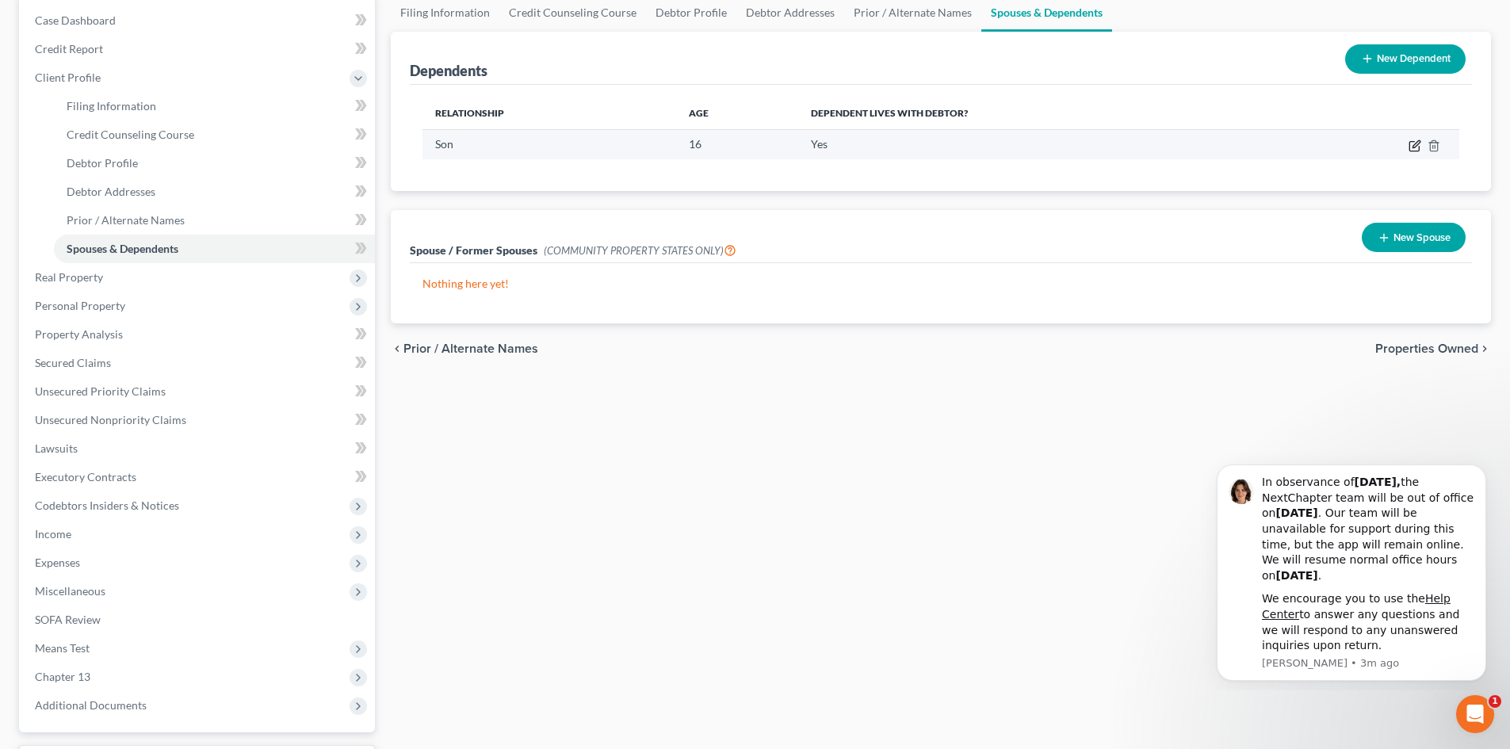
click at [1415, 142] on icon "button" at bounding box center [1414, 145] width 13 height 13
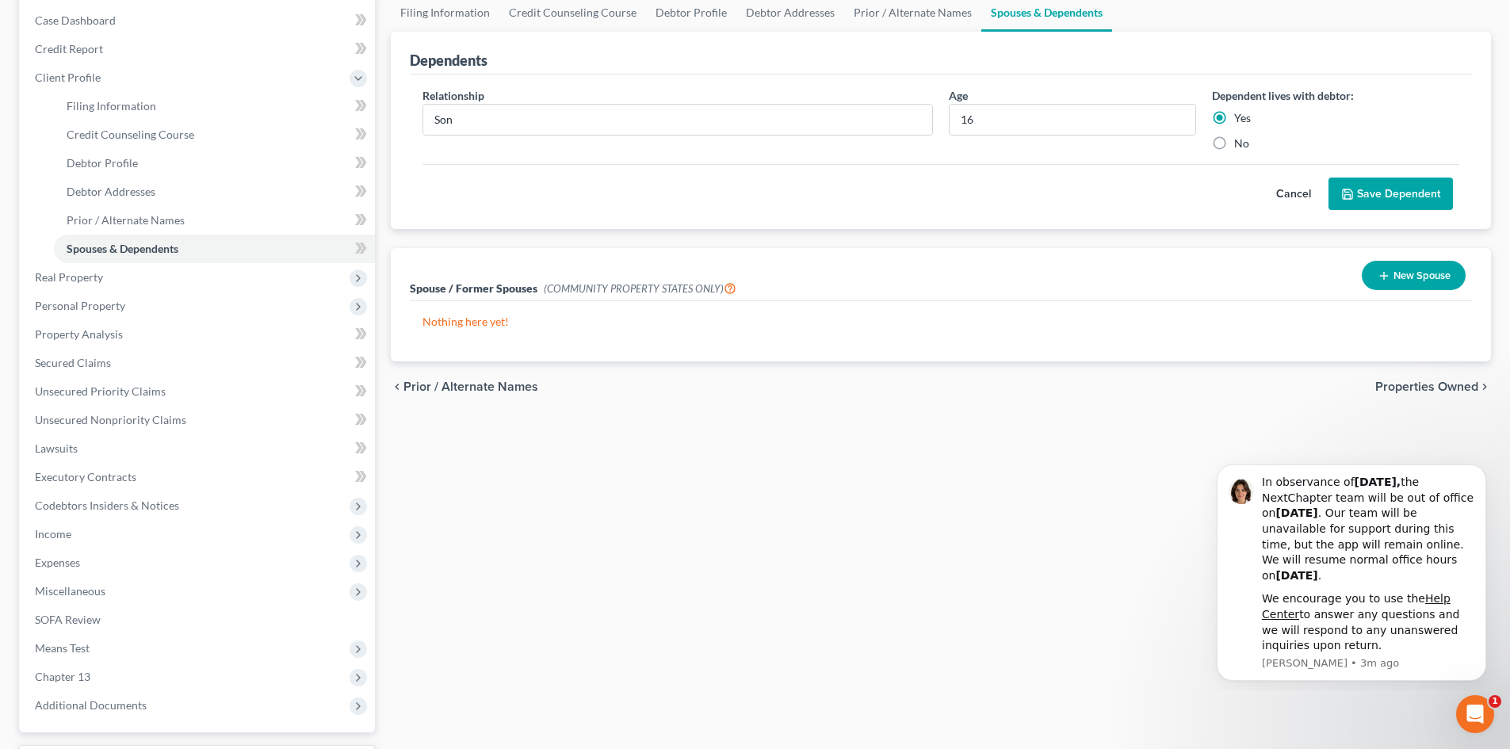
drag, startPoint x: 1396, startPoint y: 193, endPoint x: 1391, endPoint y: 200, distance: 9.7
click at [1396, 192] on button "Save Dependent" at bounding box center [1390, 194] width 124 height 33
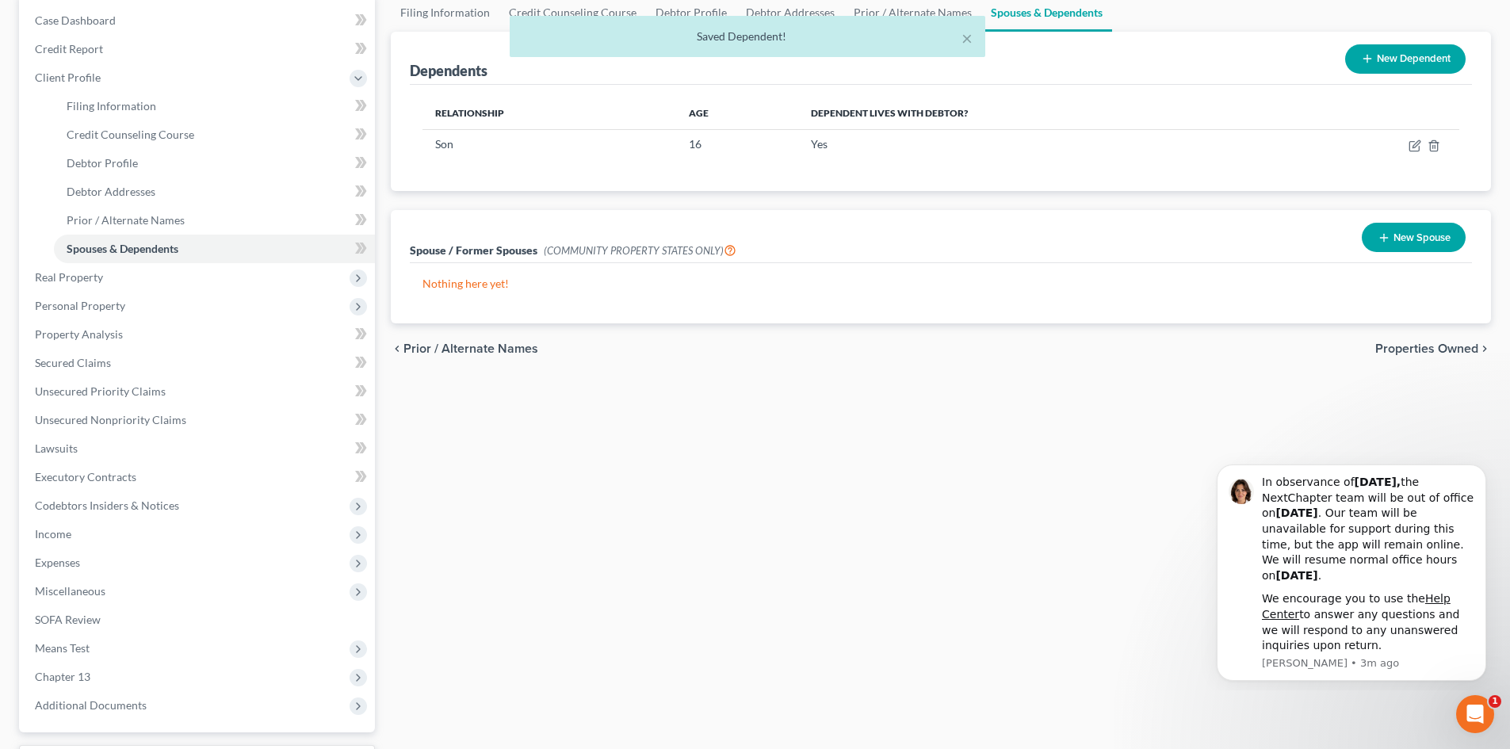
click at [841, 575] on div "Filing Information Credit Counseling Course Debtor Profile Debtor Addresses Pri…" at bounding box center [941, 409] width 1116 height 830
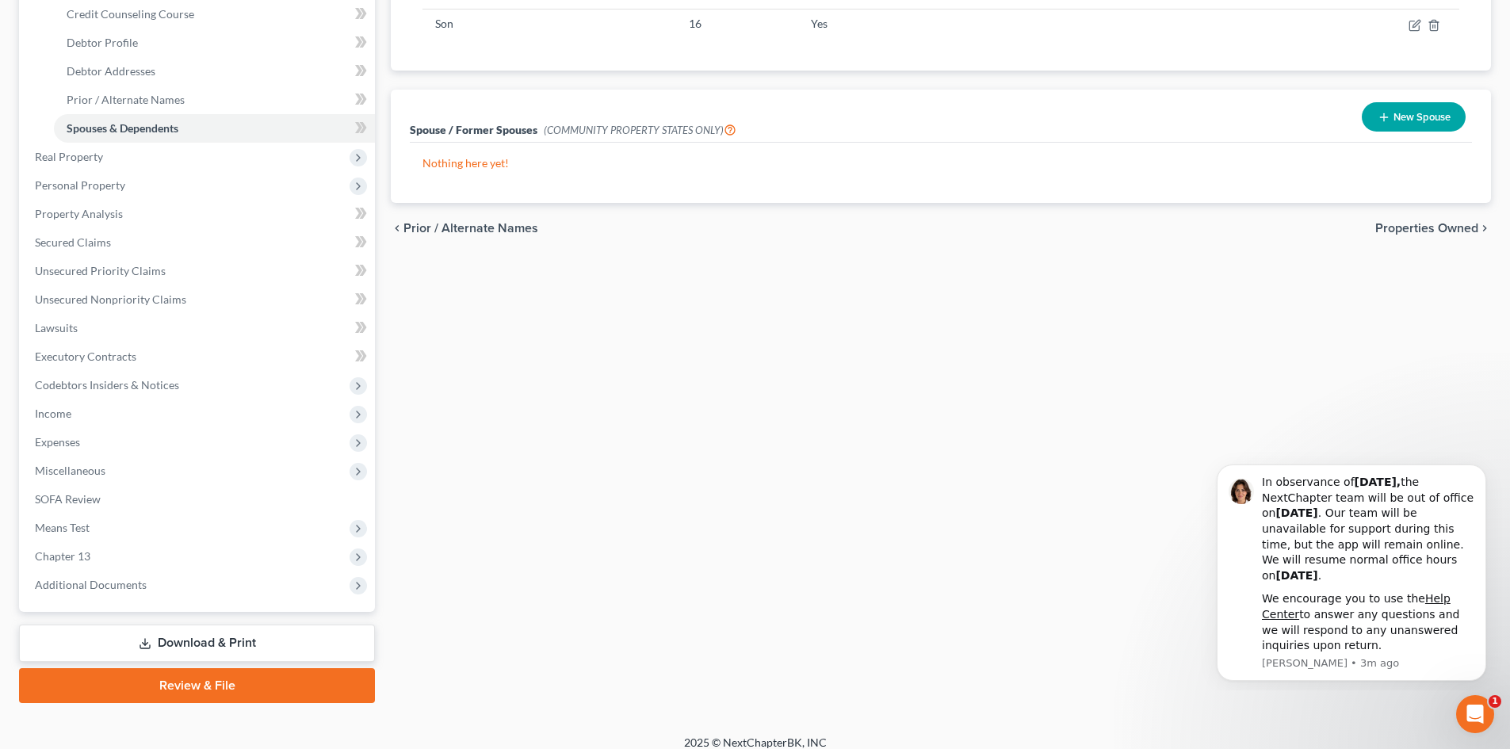
scroll to position [293, 0]
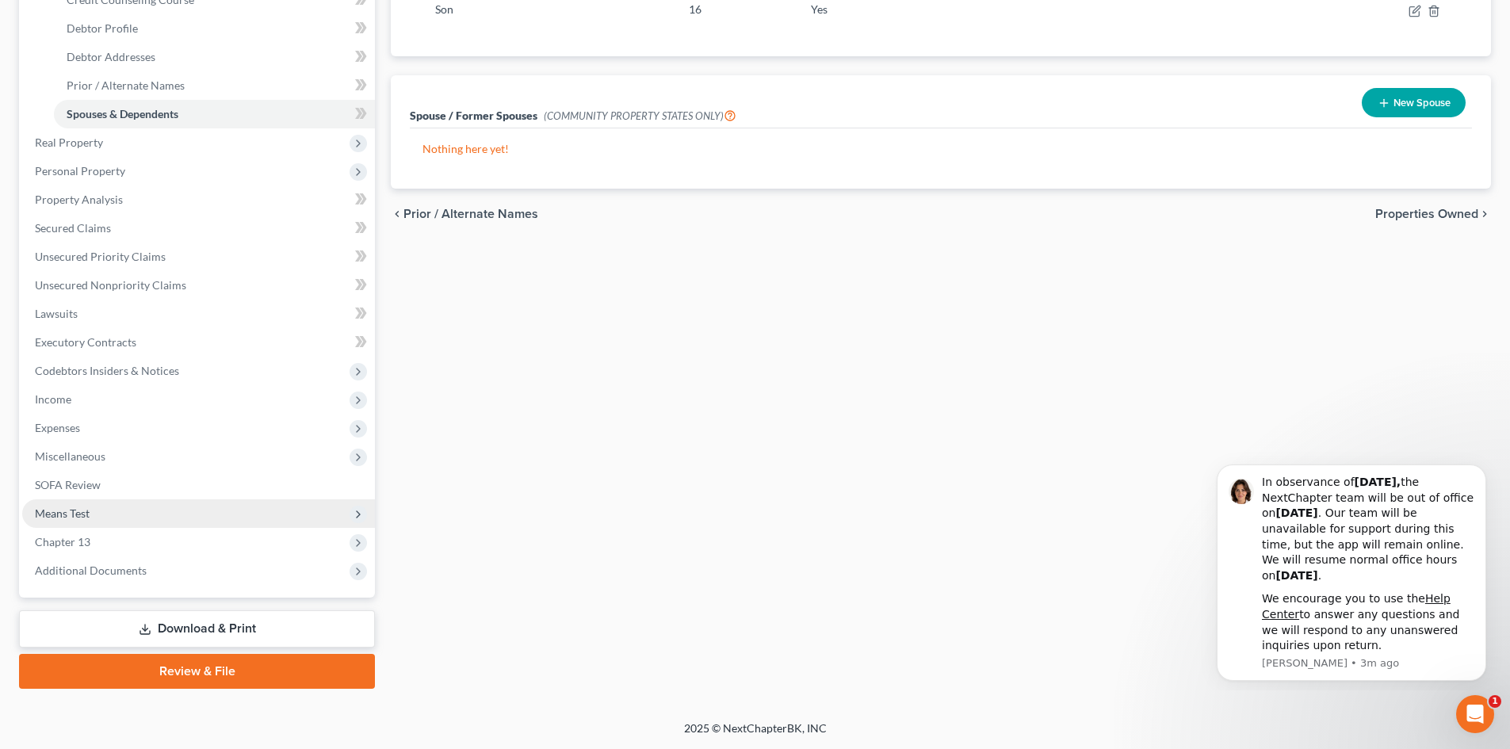
click at [52, 507] on span "Means Test" at bounding box center [62, 512] width 55 height 13
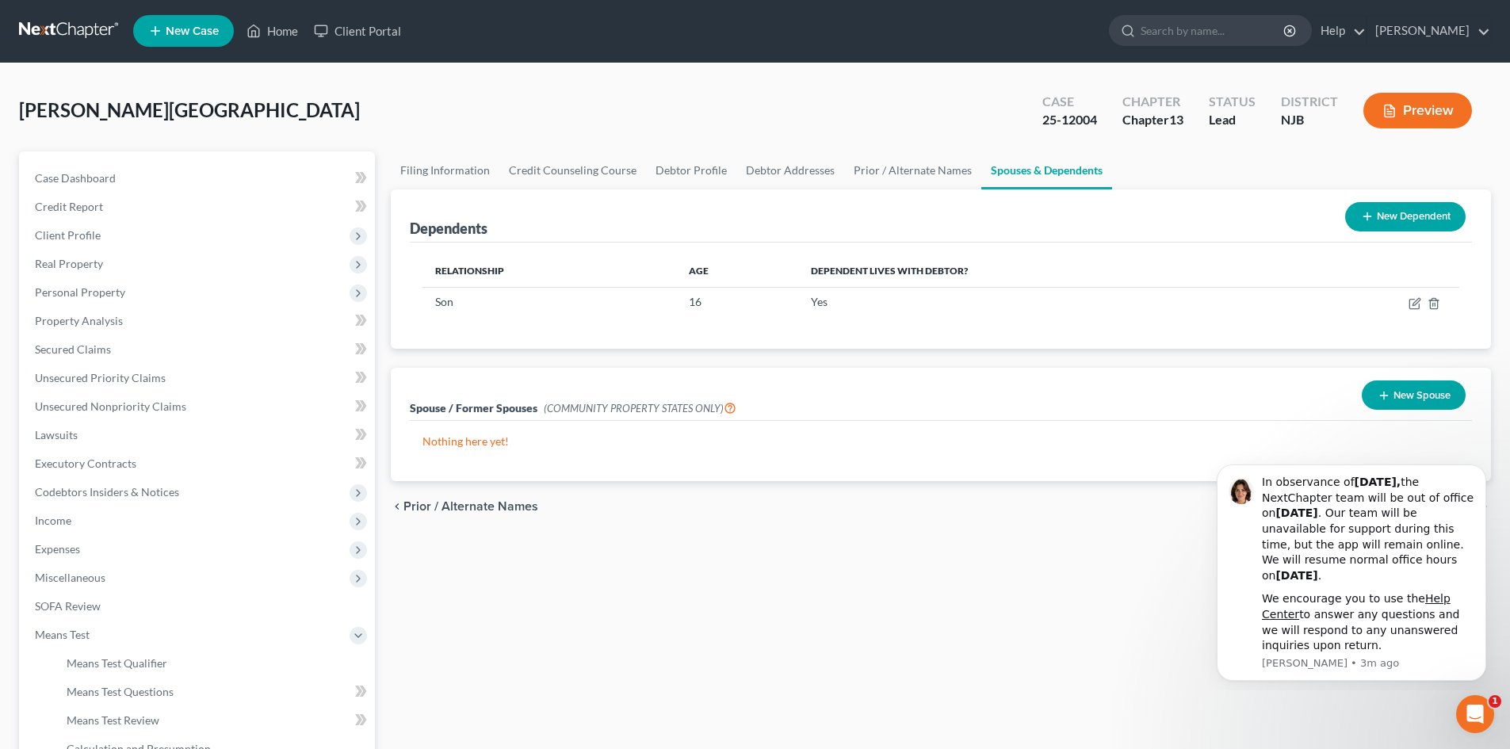
scroll to position [0, 0]
click at [1415, 106] on button "Preview" at bounding box center [1417, 112] width 109 height 36
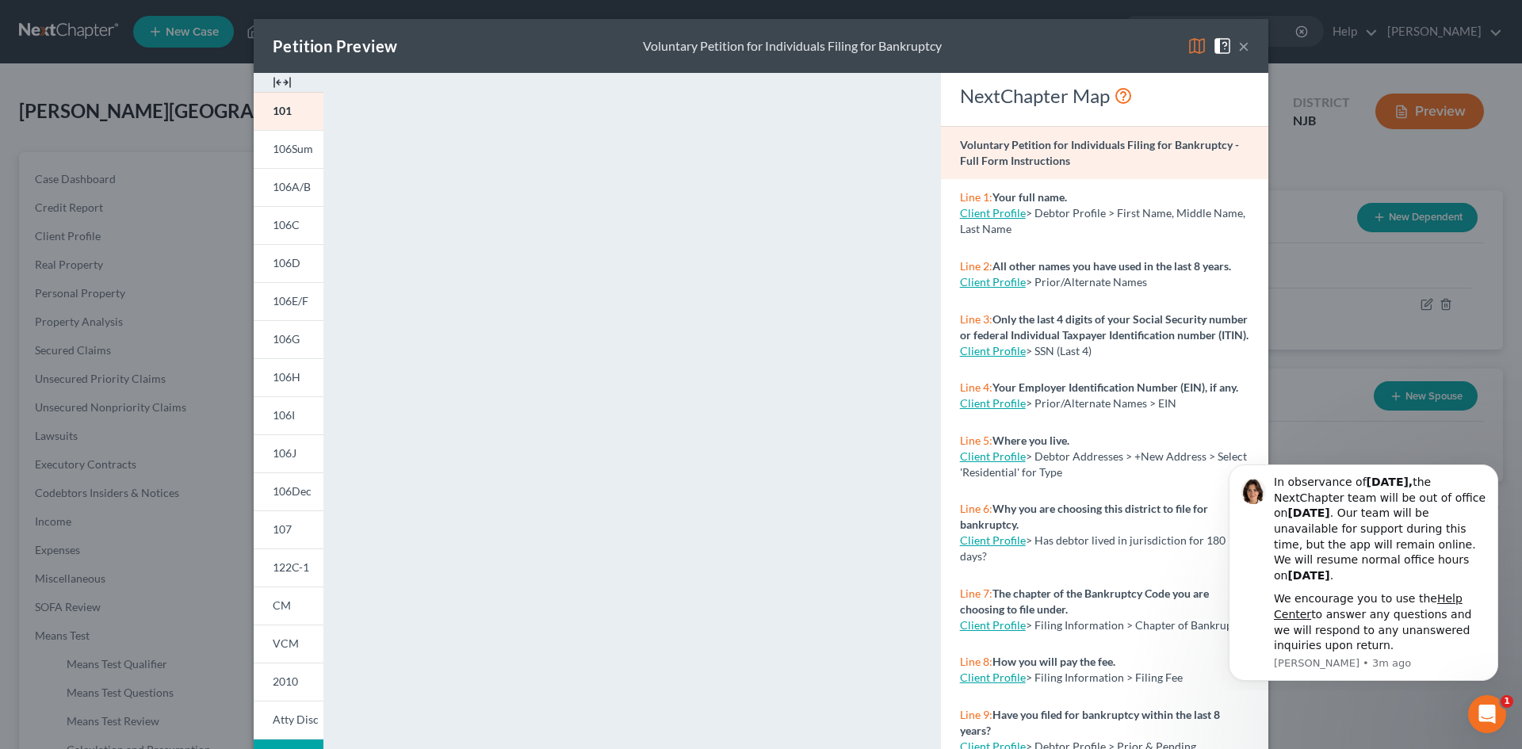
click at [1245, 42] on div "Petition Preview Voluntary Petition for Individuals Filing for Bankruptcy ×" at bounding box center [761, 46] width 1014 height 54
click at [1238, 44] on button "×" at bounding box center [1243, 45] width 11 height 19
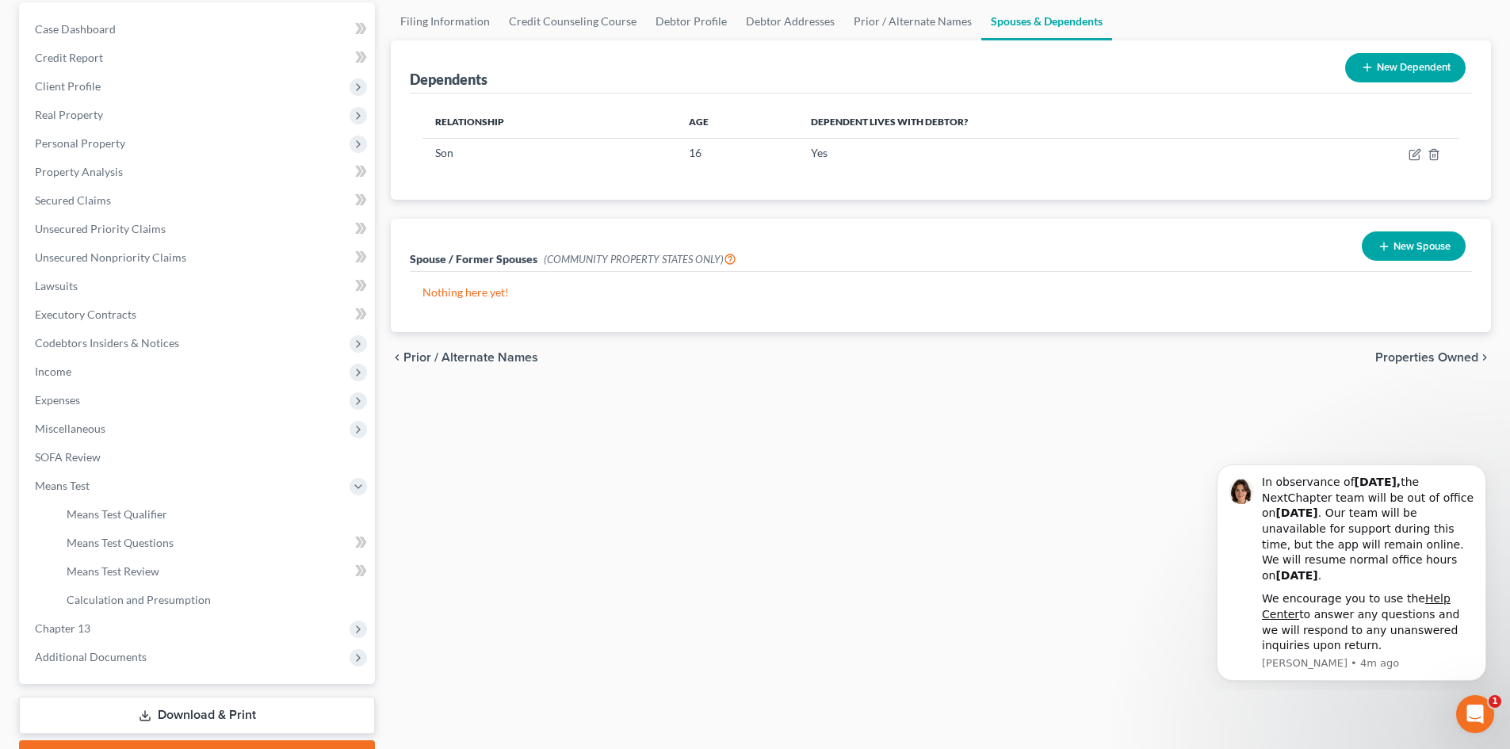
scroll to position [236, 0]
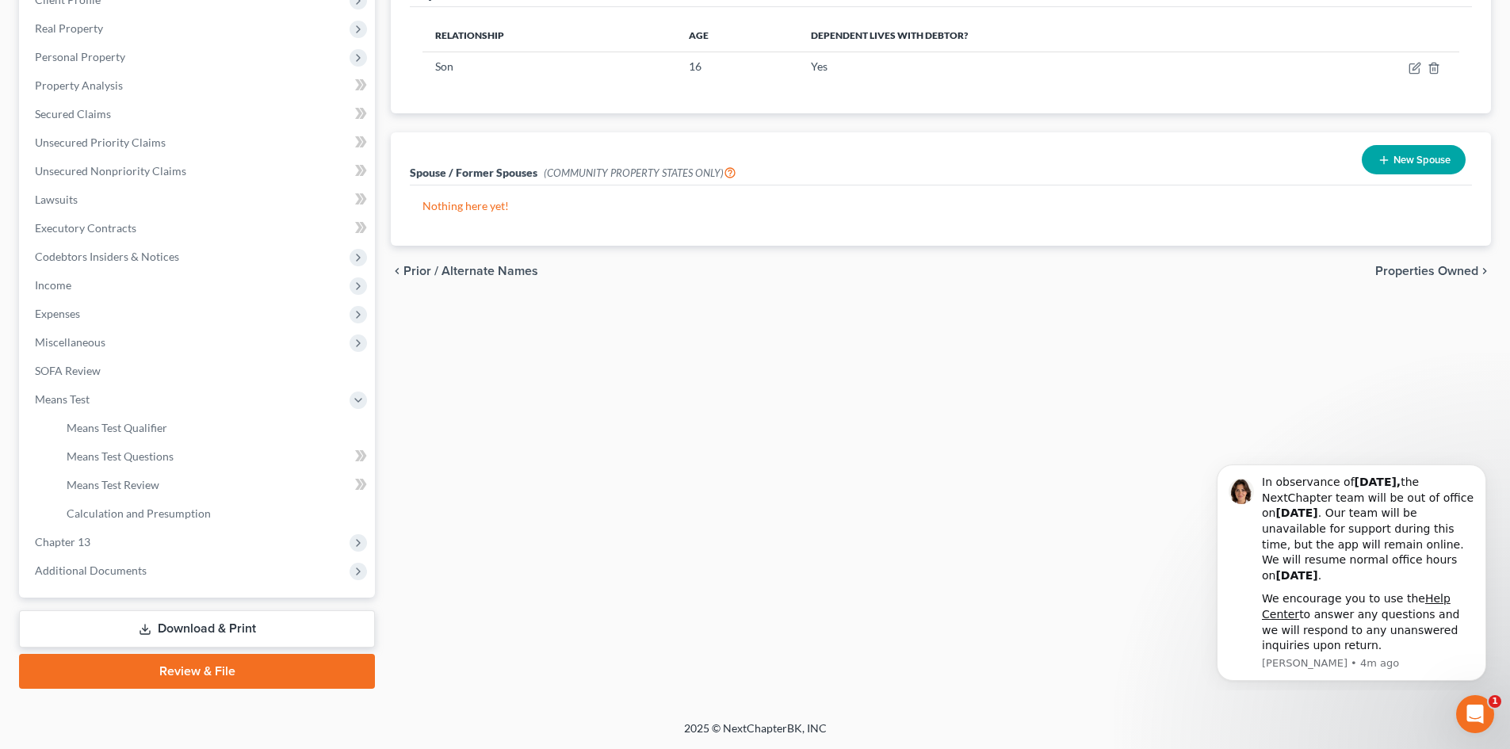
click at [178, 634] on link "Download & Print" at bounding box center [197, 628] width 356 height 37
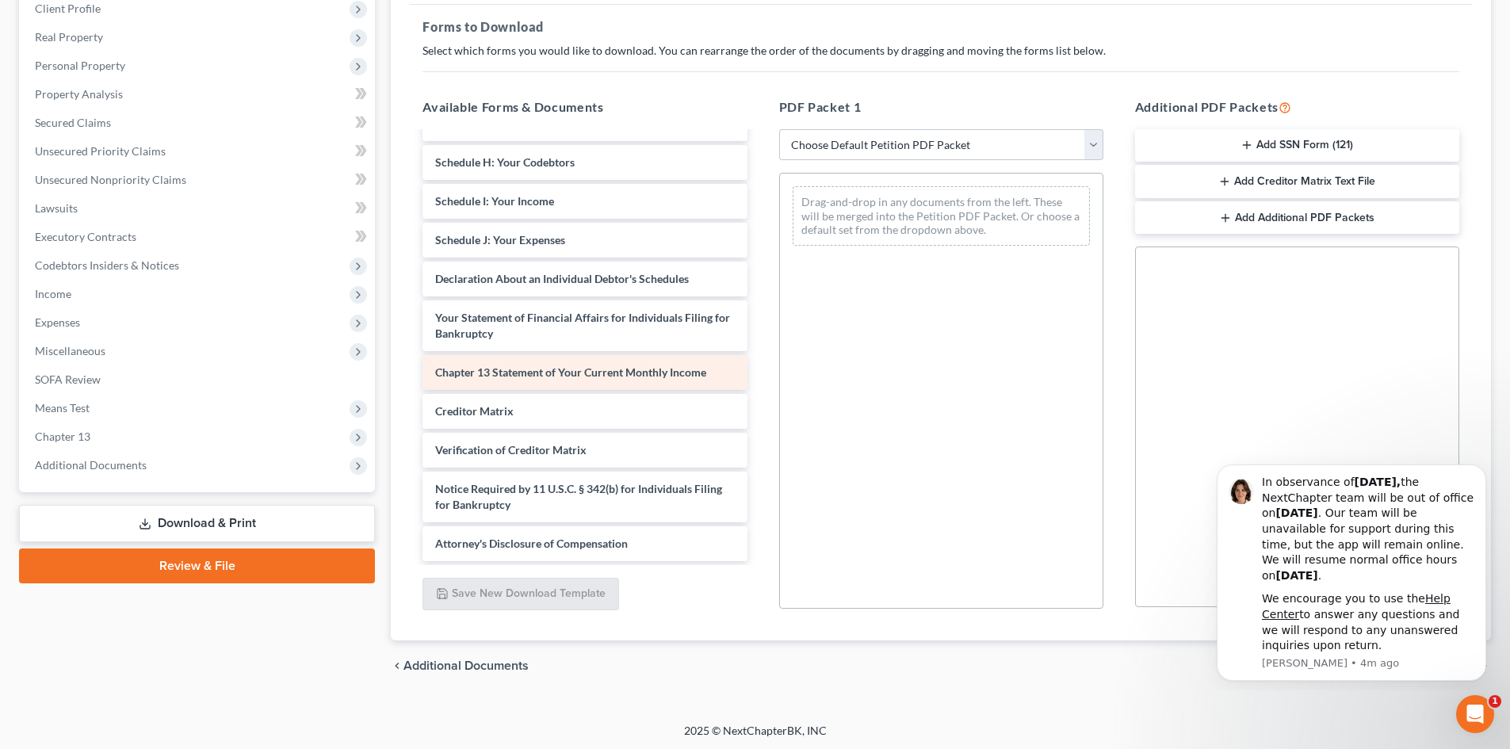
scroll to position [230, 0]
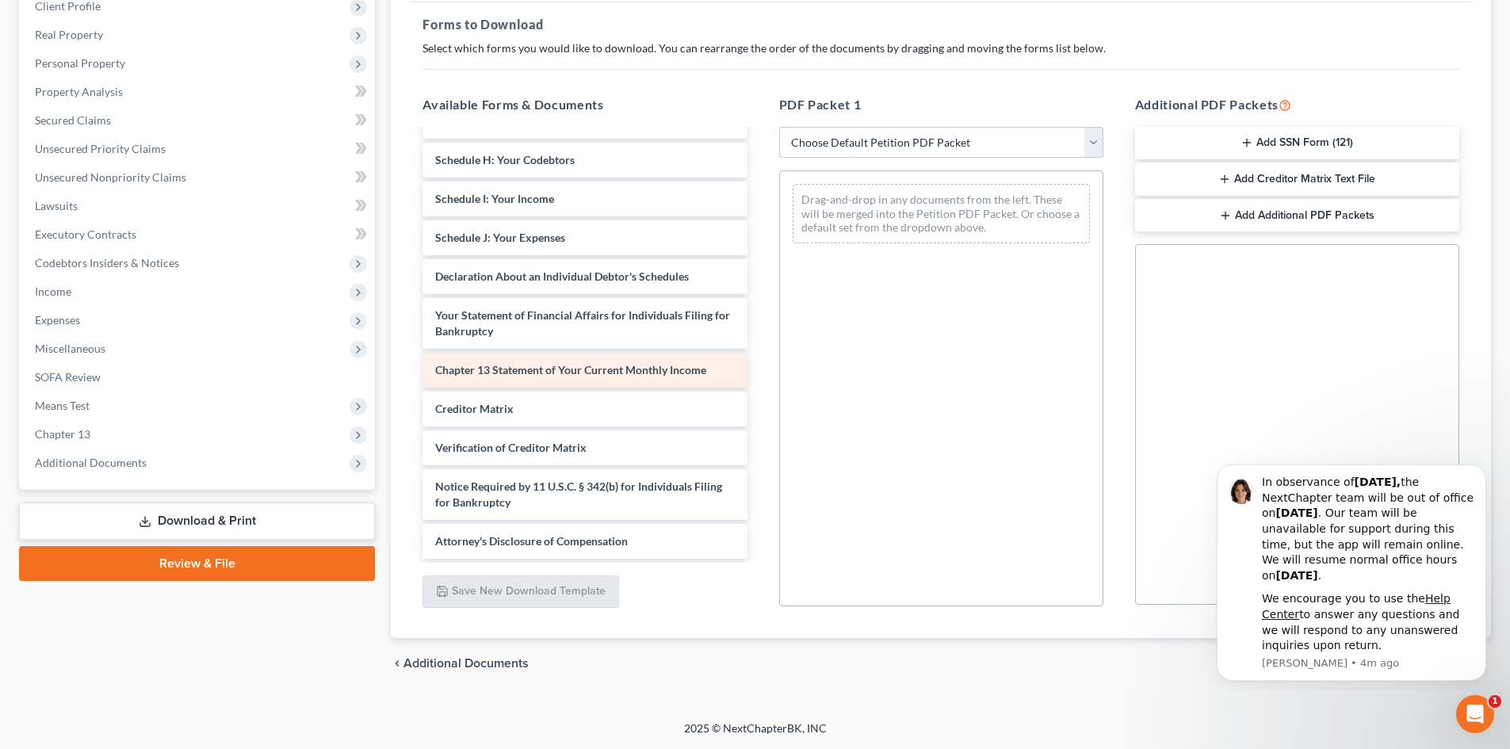
click at [552, 364] on span "Chapter 13 Statement of Your Current Monthly Income" at bounding box center [570, 369] width 271 height 13
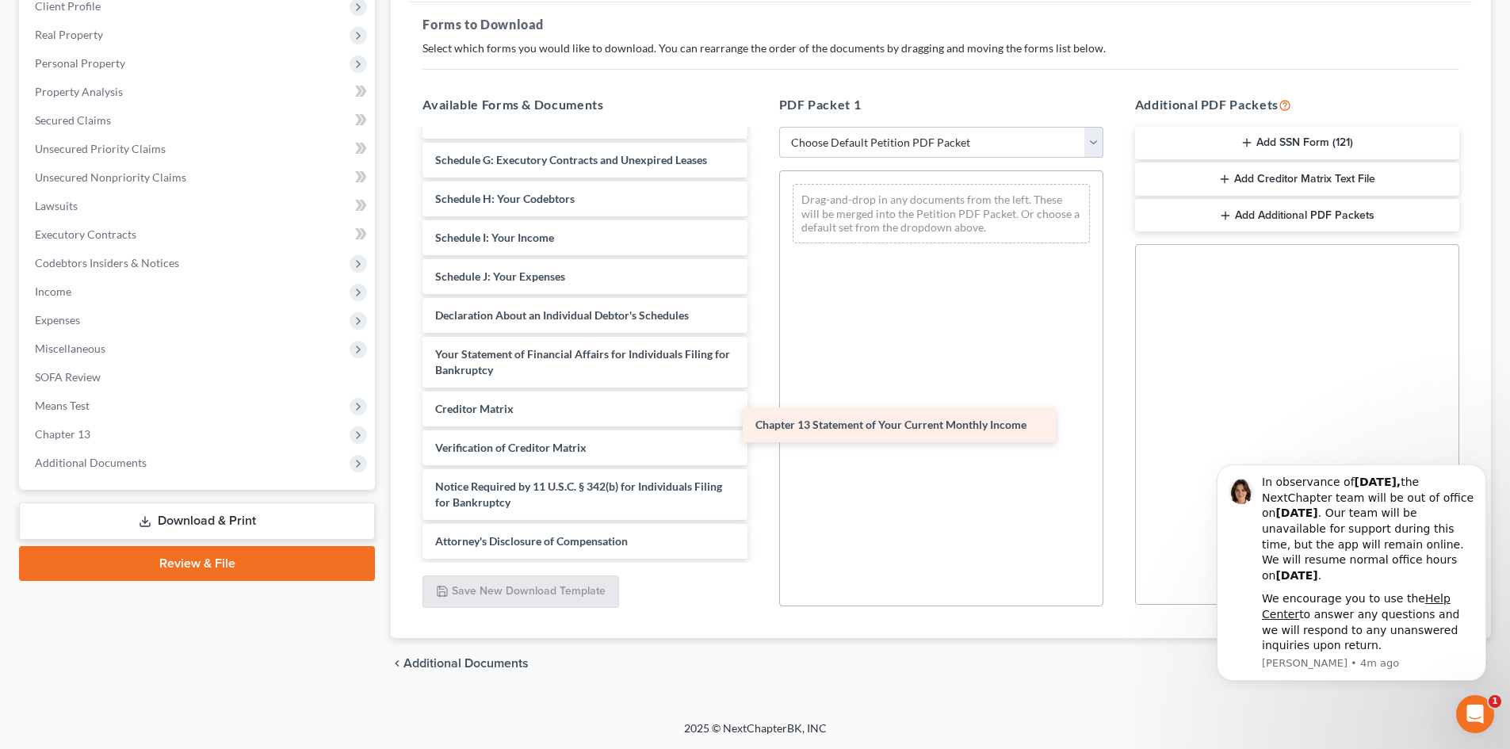
drag, startPoint x: 563, startPoint y: 362, endPoint x: 884, endPoint y: 417, distance: 324.8
click at [759, 417] on div "Chapter 13 Statement of Your Current Monthly Income Voluntary Petition for Indi…" at bounding box center [584, 226] width 349 height 665
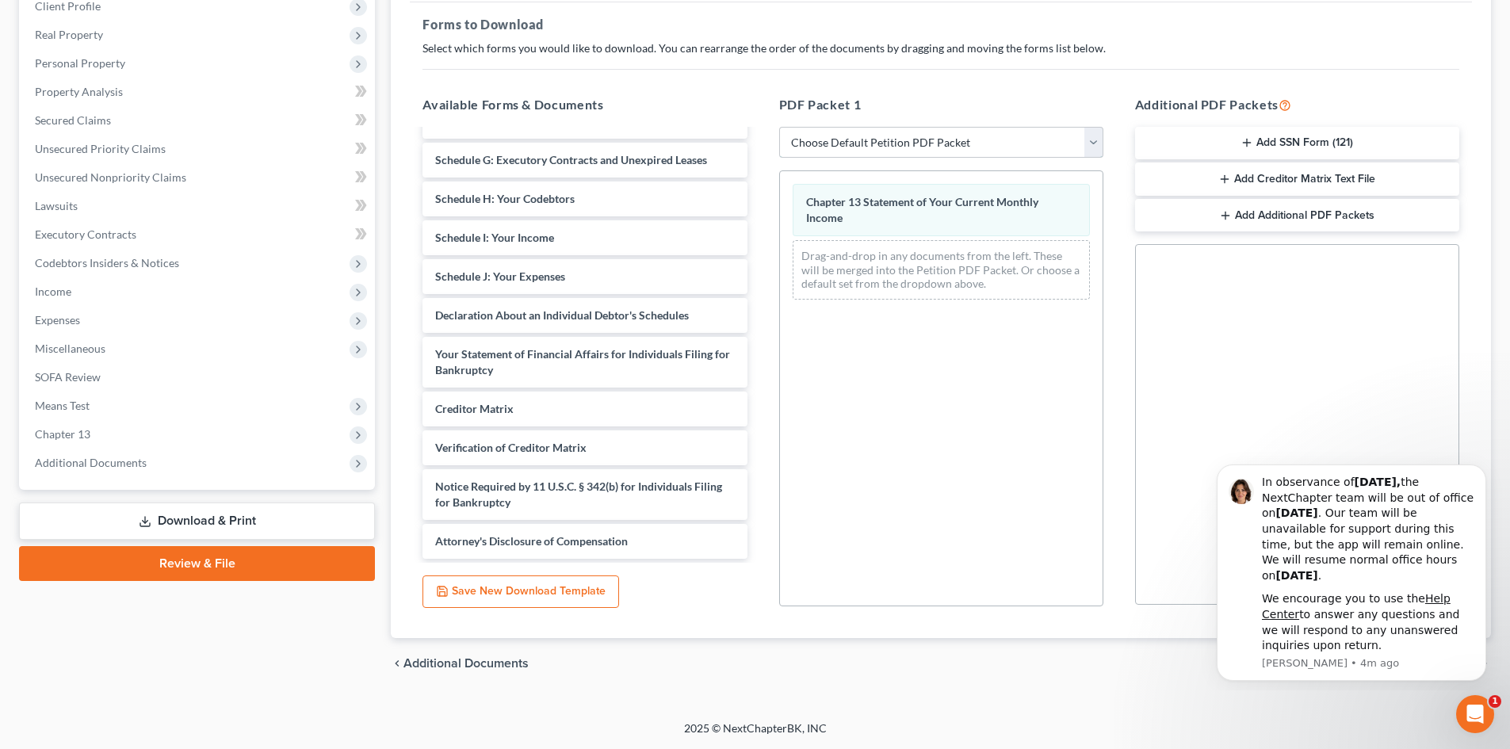
drag, startPoint x: 1092, startPoint y: 139, endPoint x: 1079, endPoint y: 143, distance: 13.5
click at [1092, 137] on select "Choose Default Petition PDF Packet Complete Bankruptcy Petition (all forms and …" at bounding box center [941, 143] width 324 height 32
select select "2"
click at [779, 127] on select "Choose Default Petition PDF Packet Complete Bankruptcy Petition (all forms and …" at bounding box center [941, 143] width 324 height 32
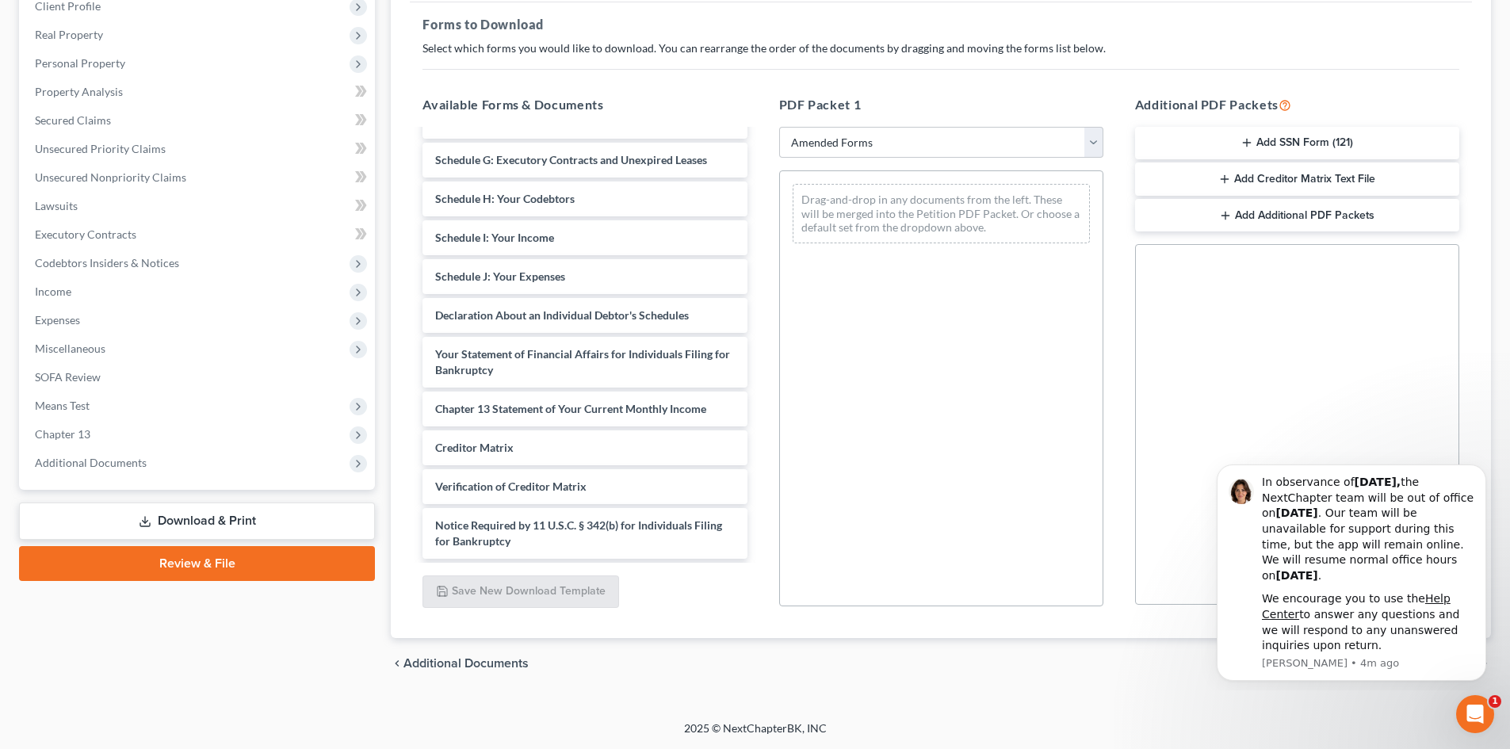
drag, startPoint x: 1409, startPoint y: 725, endPoint x: 1394, endPoint y: 709, distance: 21.9
click at [1409, 724] on footer "2025 © NextChapterBK, INC" at bounding box center [755, 734] width 1510 height 29
click at [1468, 712] on icon "Open Intercom Messenger" at bounding box center [1473, 712] width 26 height 26
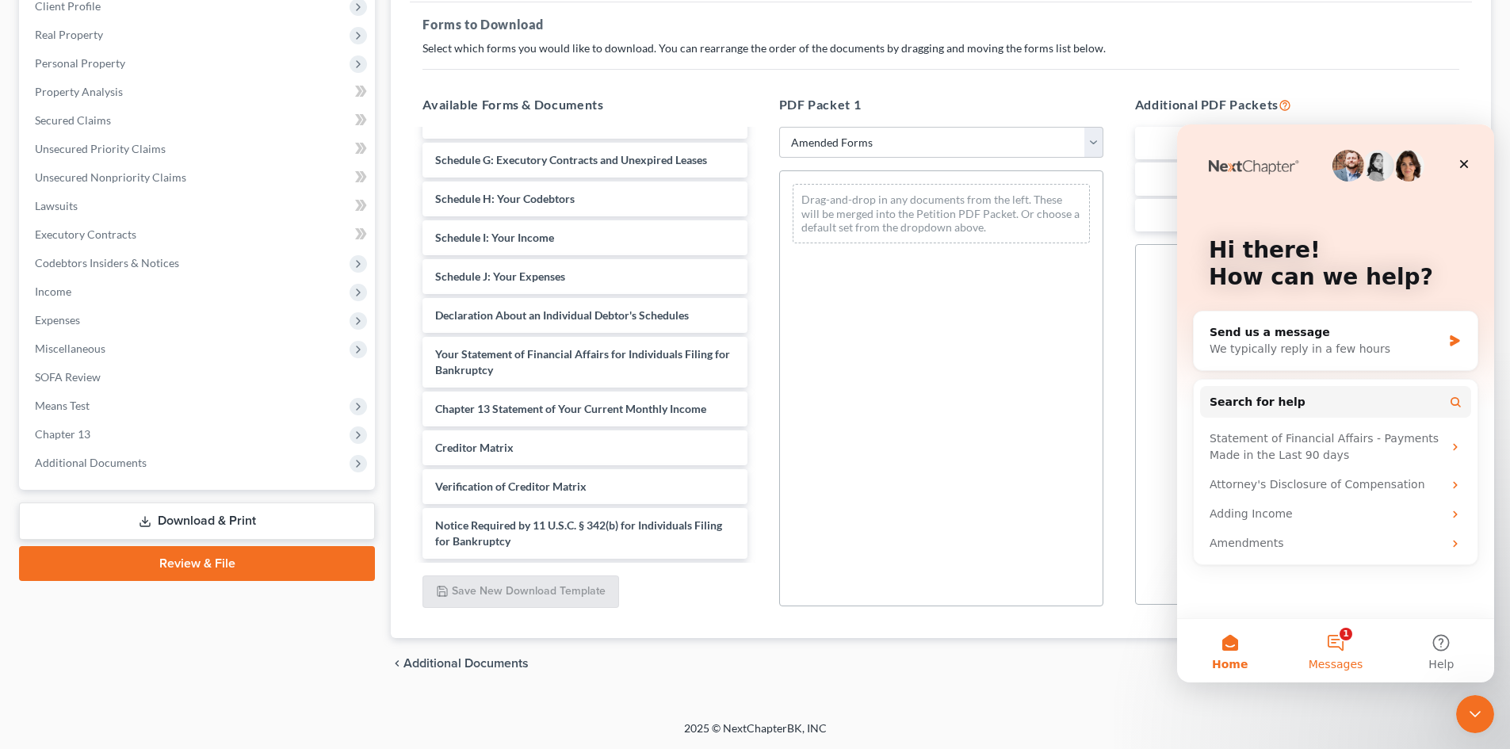
click at [1331, 638] on button "1 Messages" at bounding box center [1334, 650] width 105 height 63
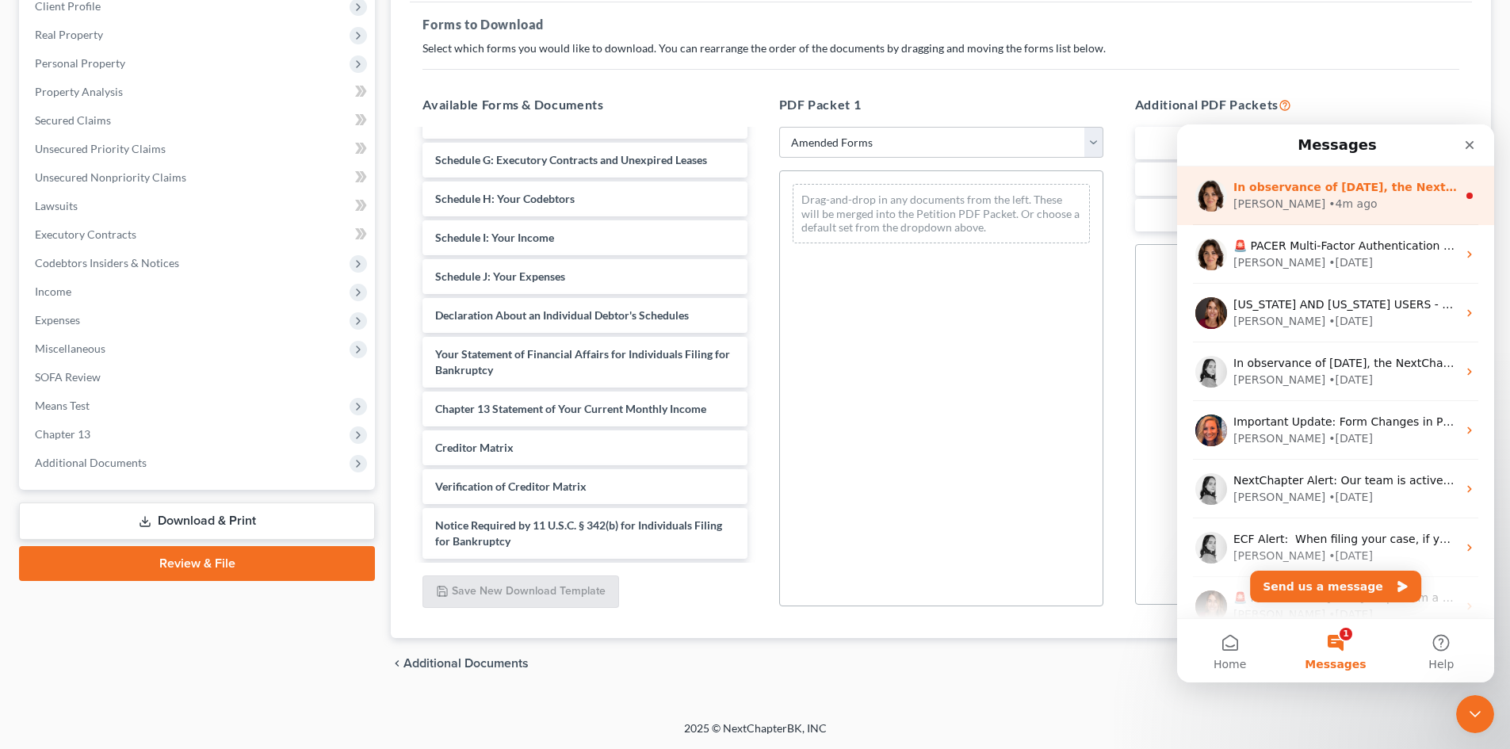
click at [1335, 179] on div "In observance of [DATE], the NextChapter team will be out of office [DATE][DATE…" at bounding box center [1344, 187] width 223 height 17
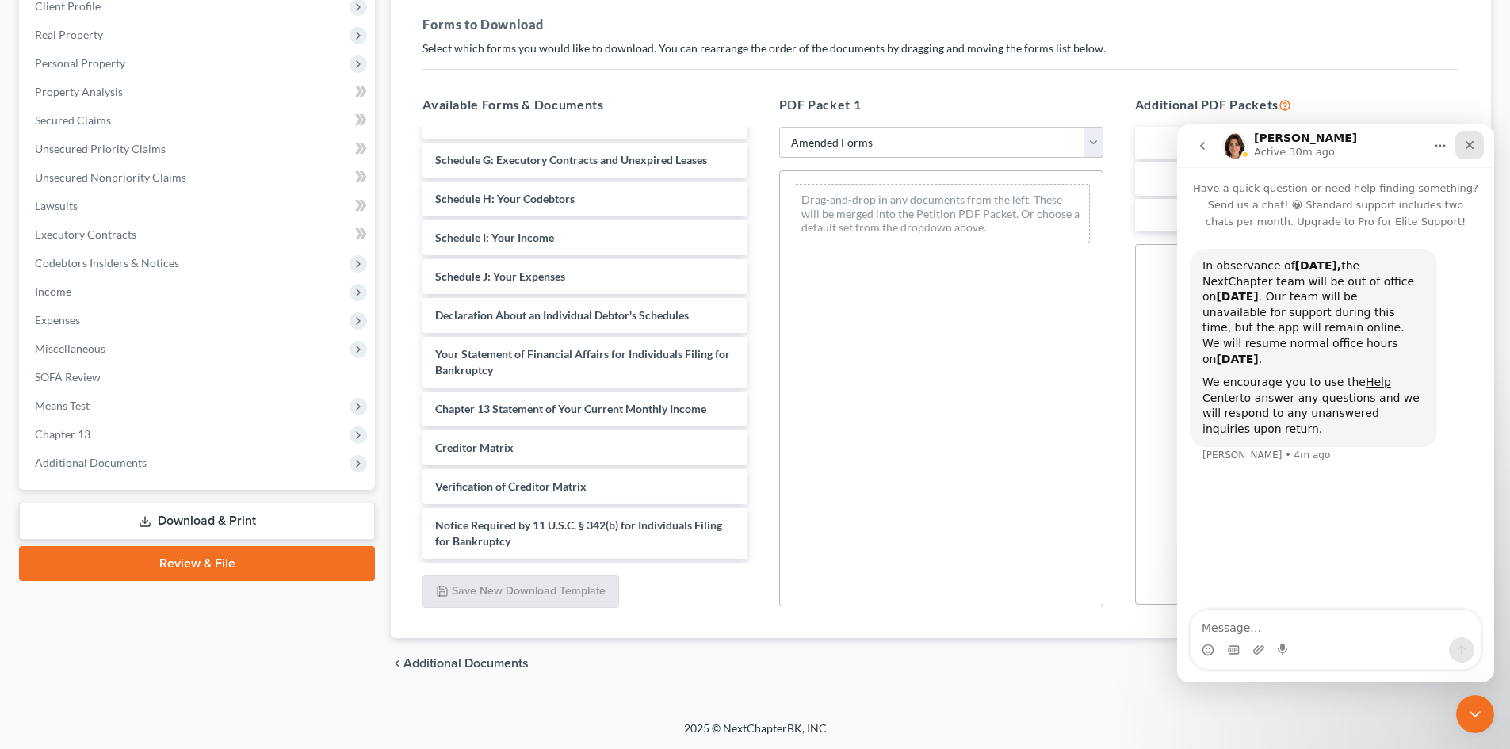
drag, startPoint x: 2642, startPoint y: 262, endPoint x: 1465, endPoint y: 138, distance: 1183.4
click at [1465, 138] on div "Close" at bounding box center [1469, 145] width 29 height 29
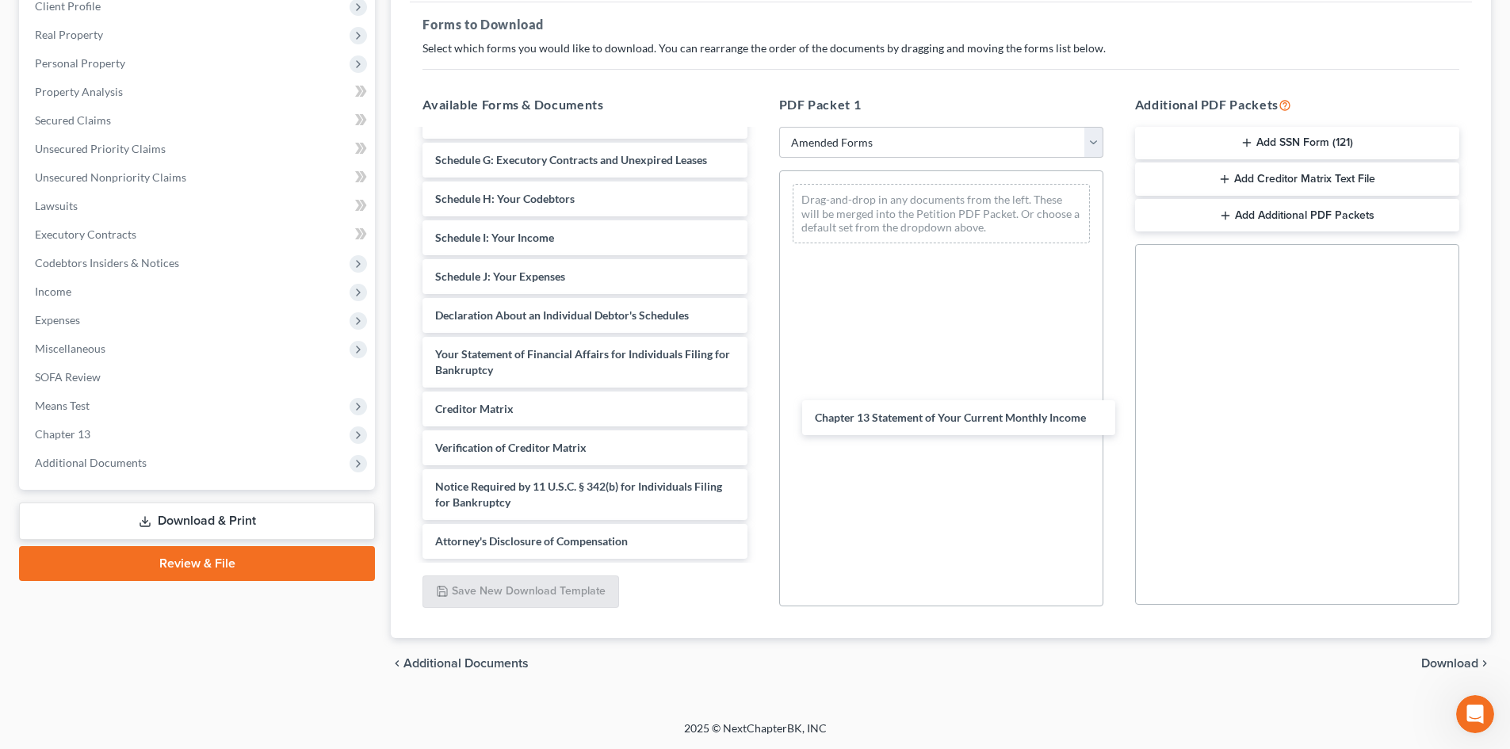
drag, startPoint x: 549, startPoint y: 404, endPoint x: 561, endPoint y: 403, distance: 11.9
click at [759, 413] on div "Chapter 13 Statement of Your Current Monthly Income Voluntary Petition for Indi…" at bounding box center [584, 226] width 349 height 665
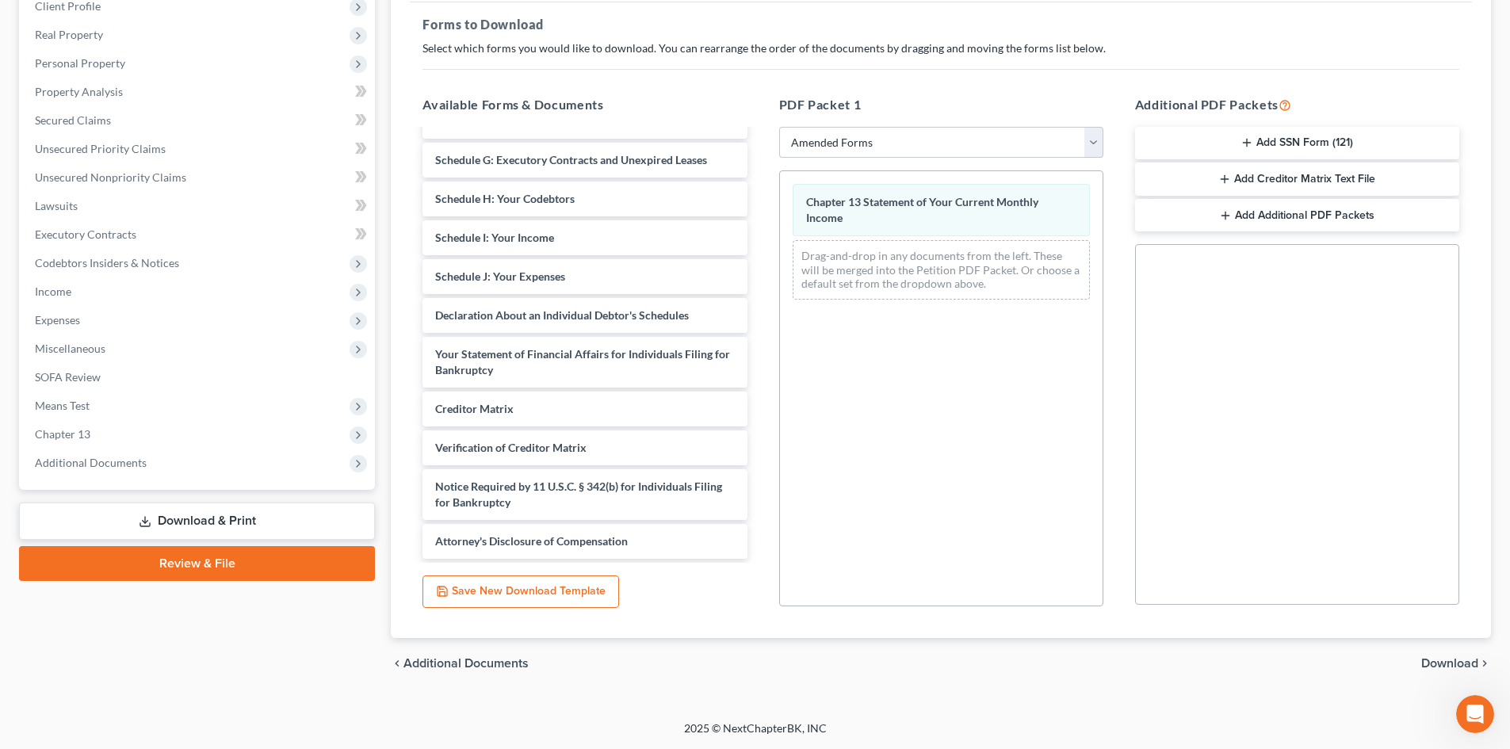
click at [1439, 666] on span "Download" at bounding box center [1449, 663] width 57 height 13
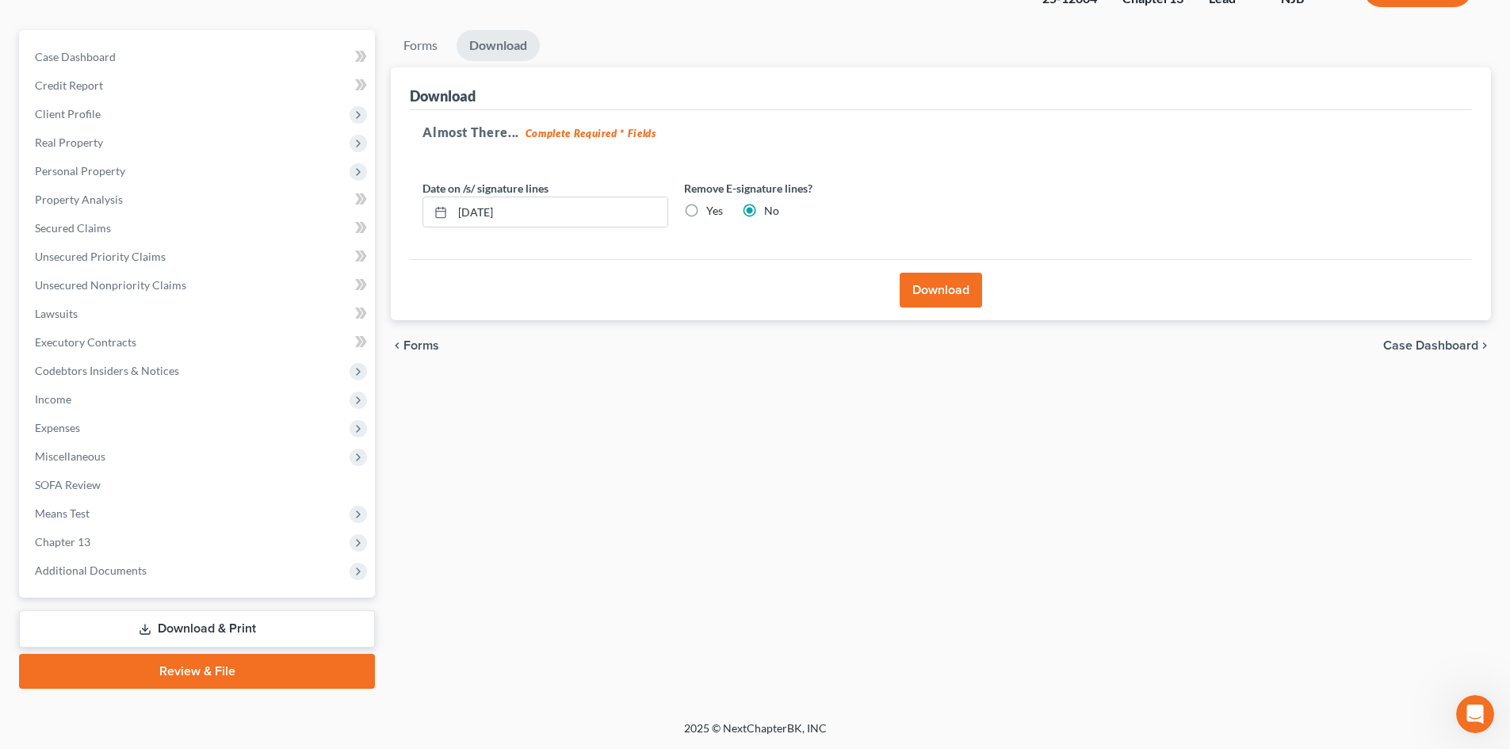
click at [922, 288] on button "Download" at bounding box center [940, 290] width 82 height 35
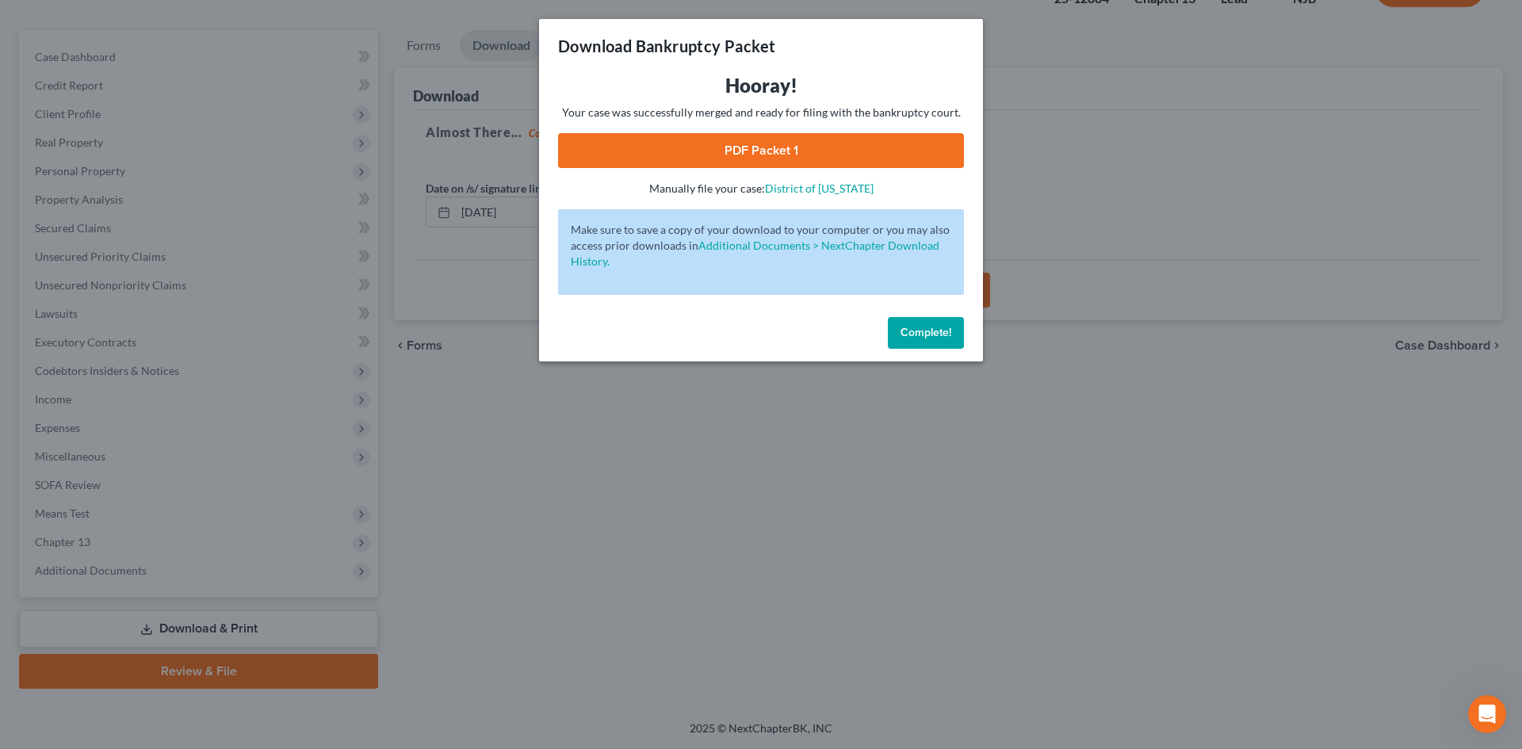
click at [739, 155] on link "PDF Packet 1" at bounding box center [761, 150] width 406 height 35
click at [906, 338] on span "Complete!" at bounding box center [925, 332] width 51 height 13
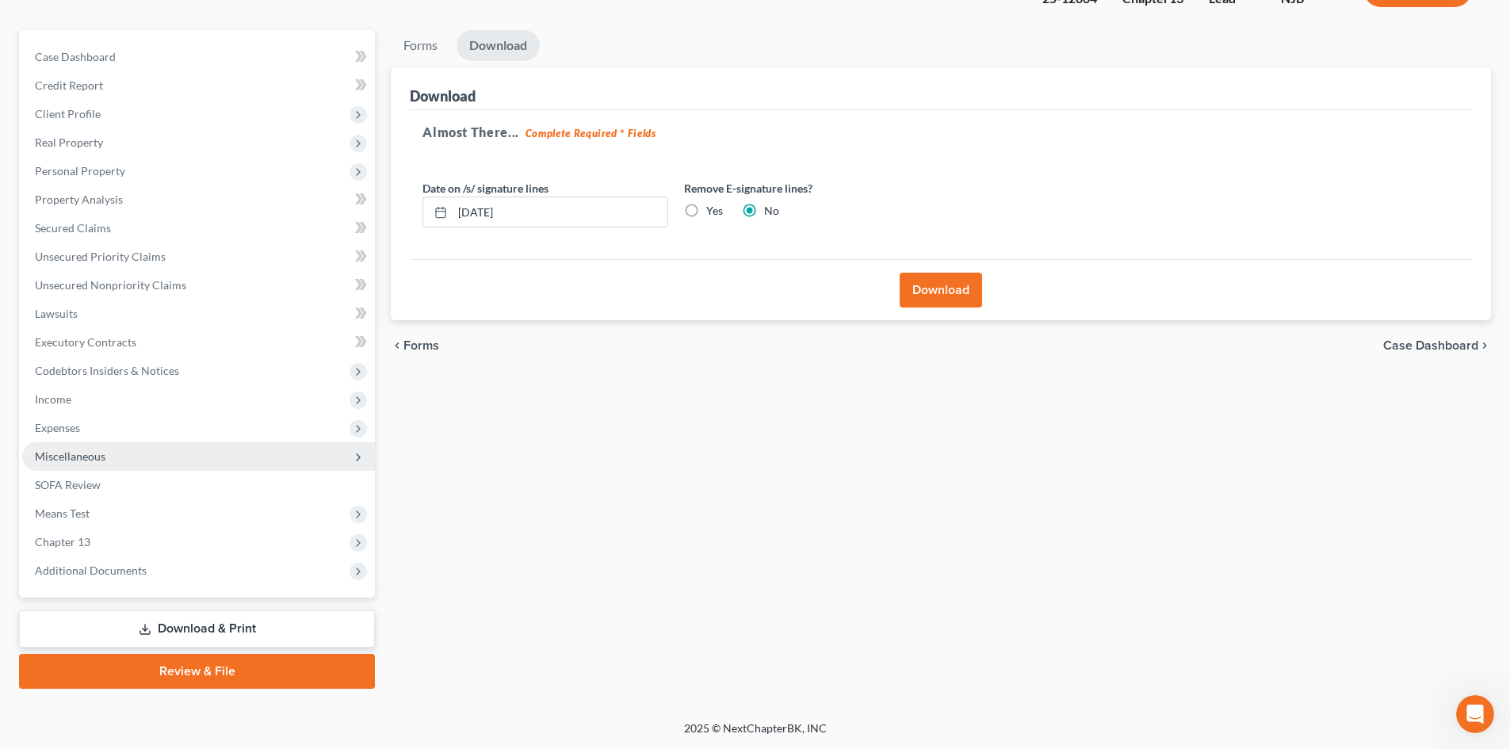
click at [108, 444] on span "Miscellaneous" at bounding box center [198, 456] width 353 height 29
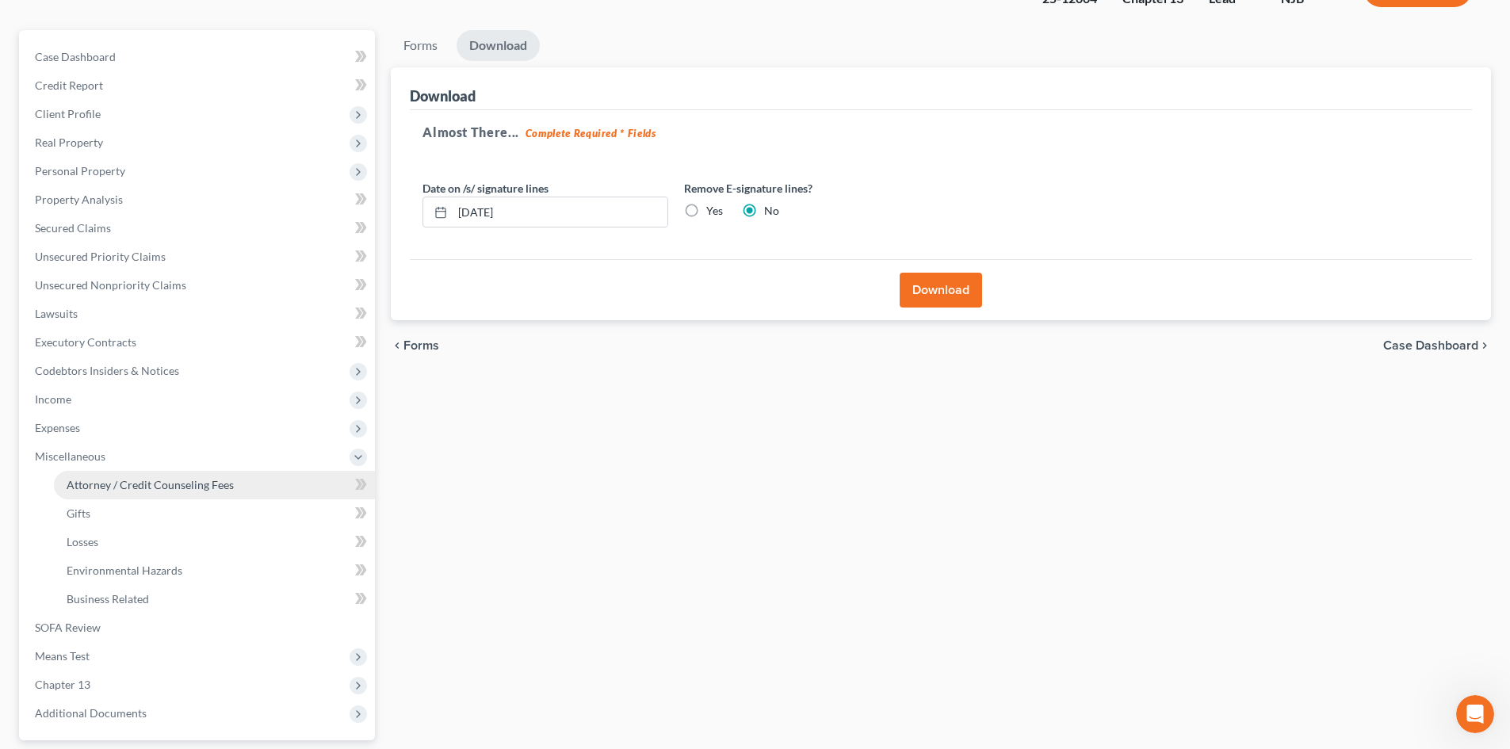
click at [196, 493] on link "Attorney / Credit Counseling Fees" at bounding box center [214, 485] width 321 height 29
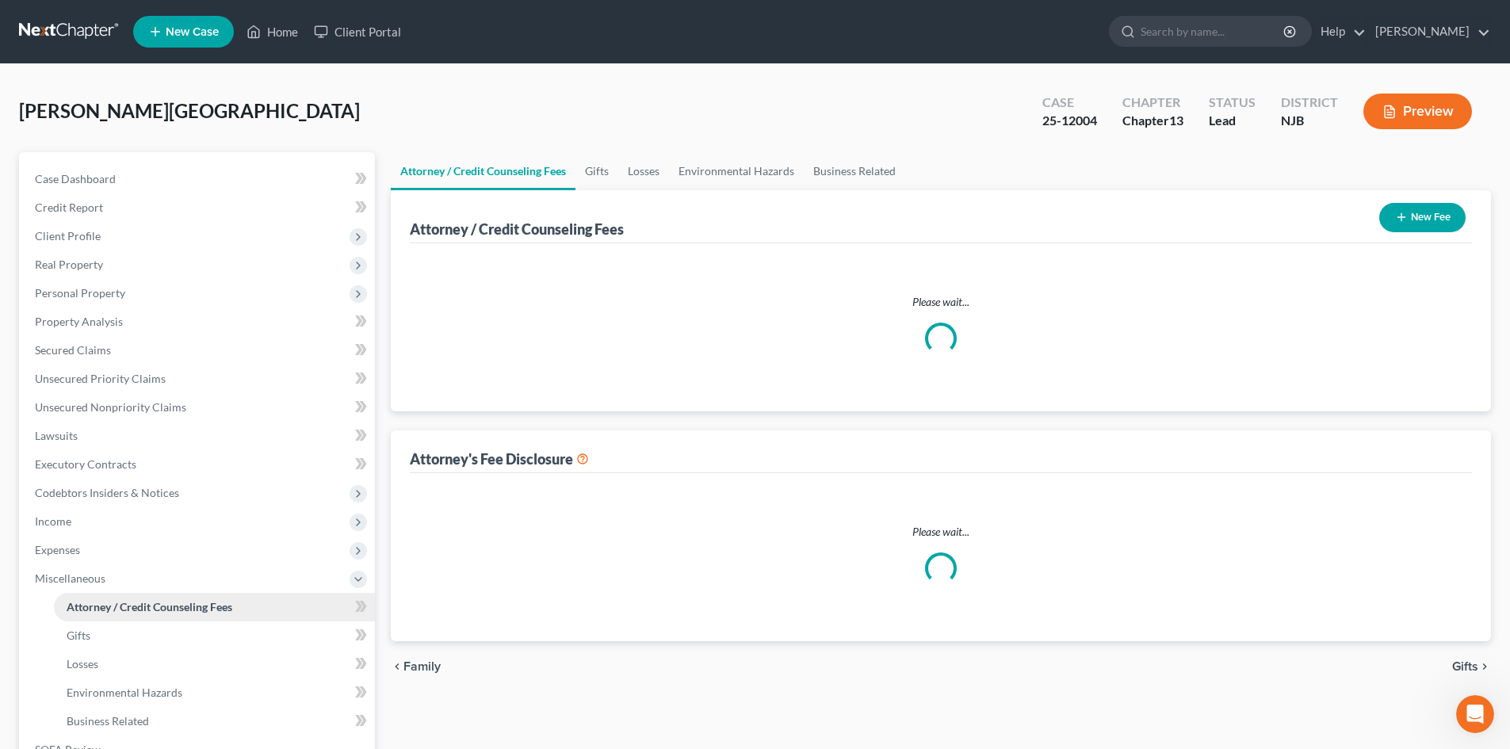
select select "0"
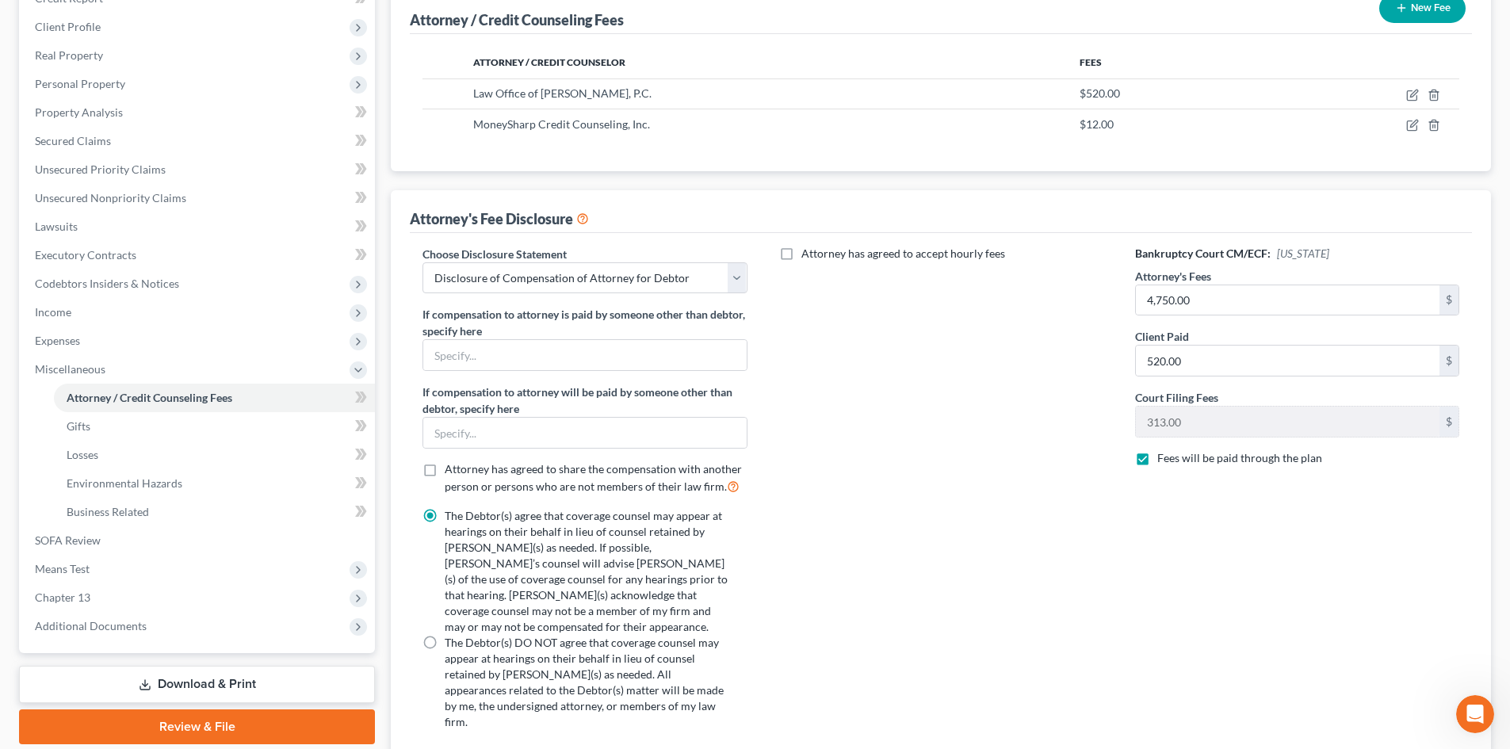
scroll to position [238, 0]
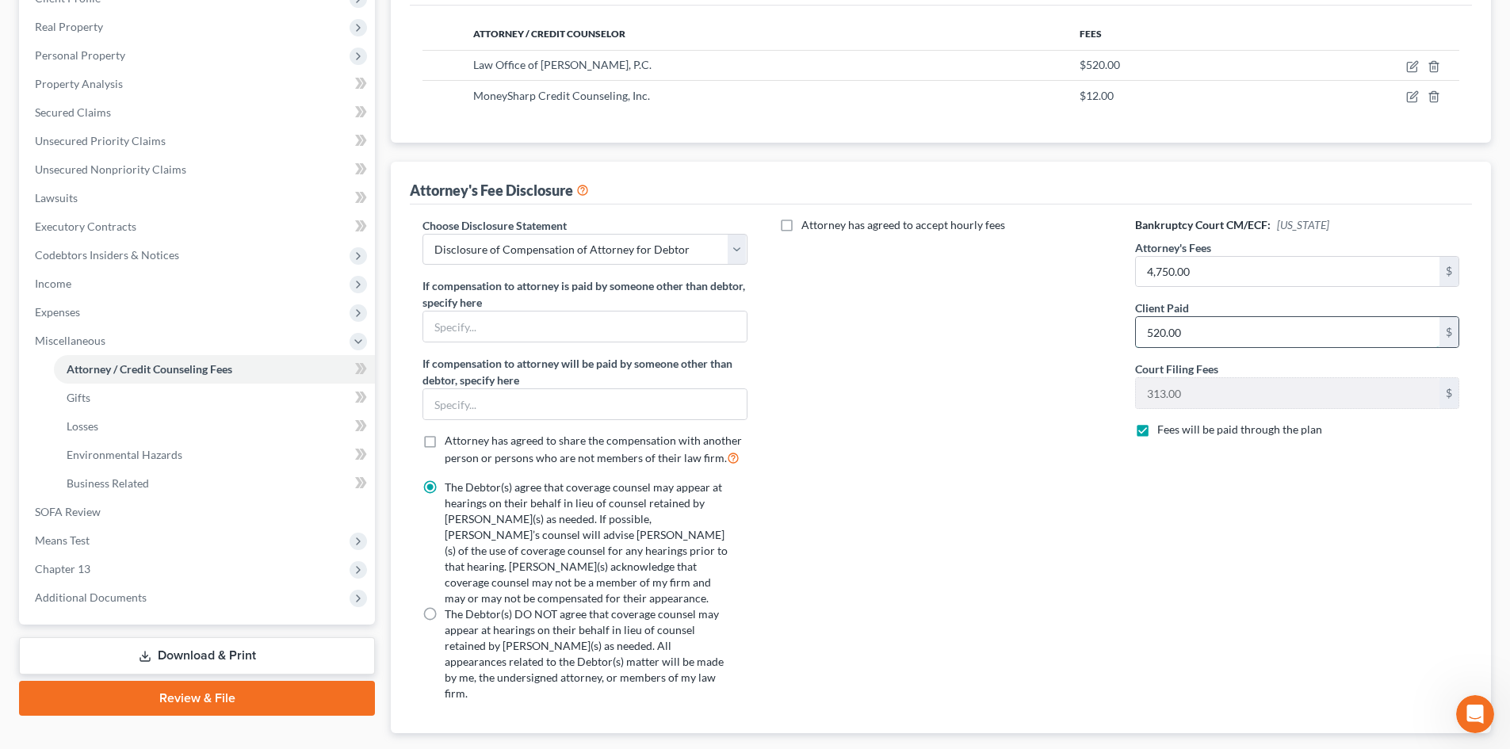
click at [1241, 334] on input "520.00" at bounding box center [1288, 332] width 304 height 30
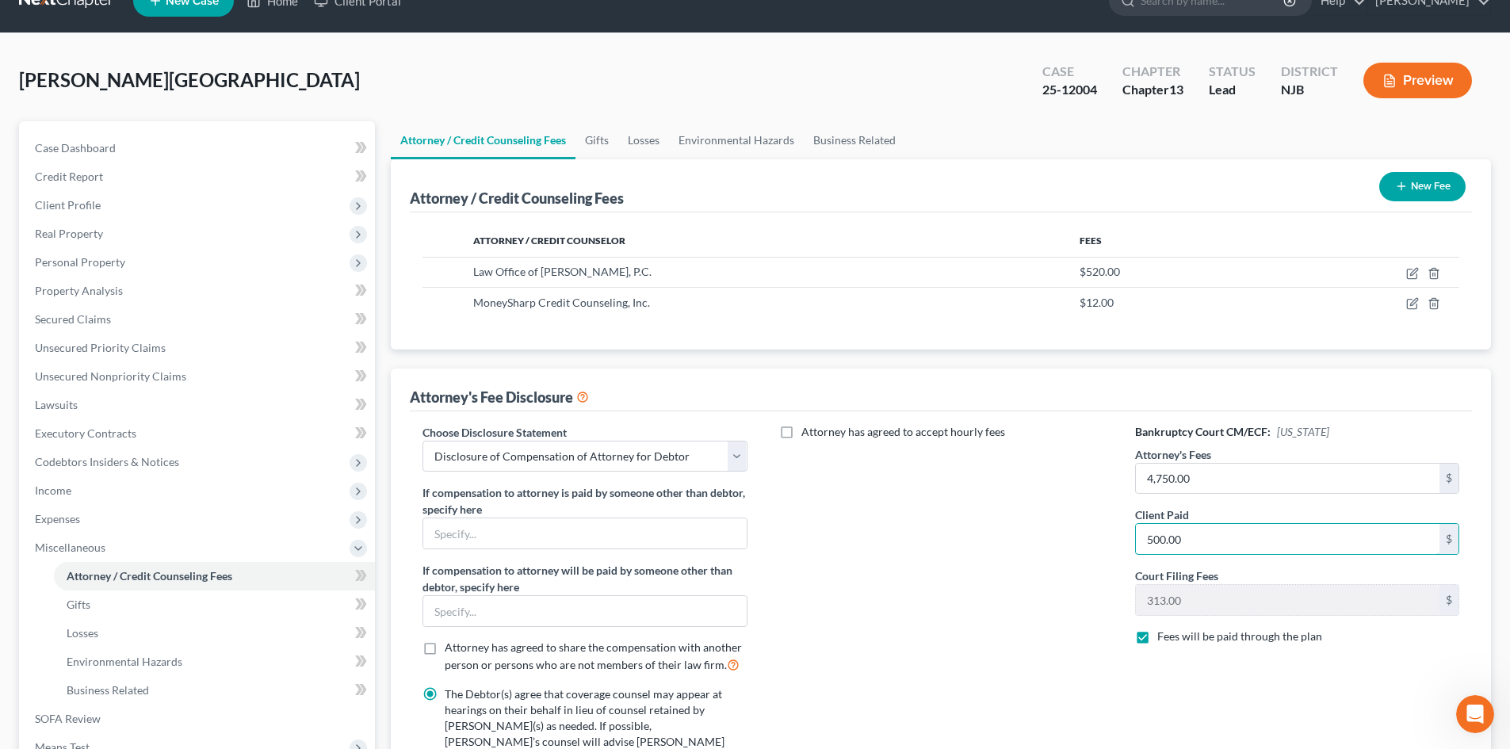
scroll to position [0, 0]
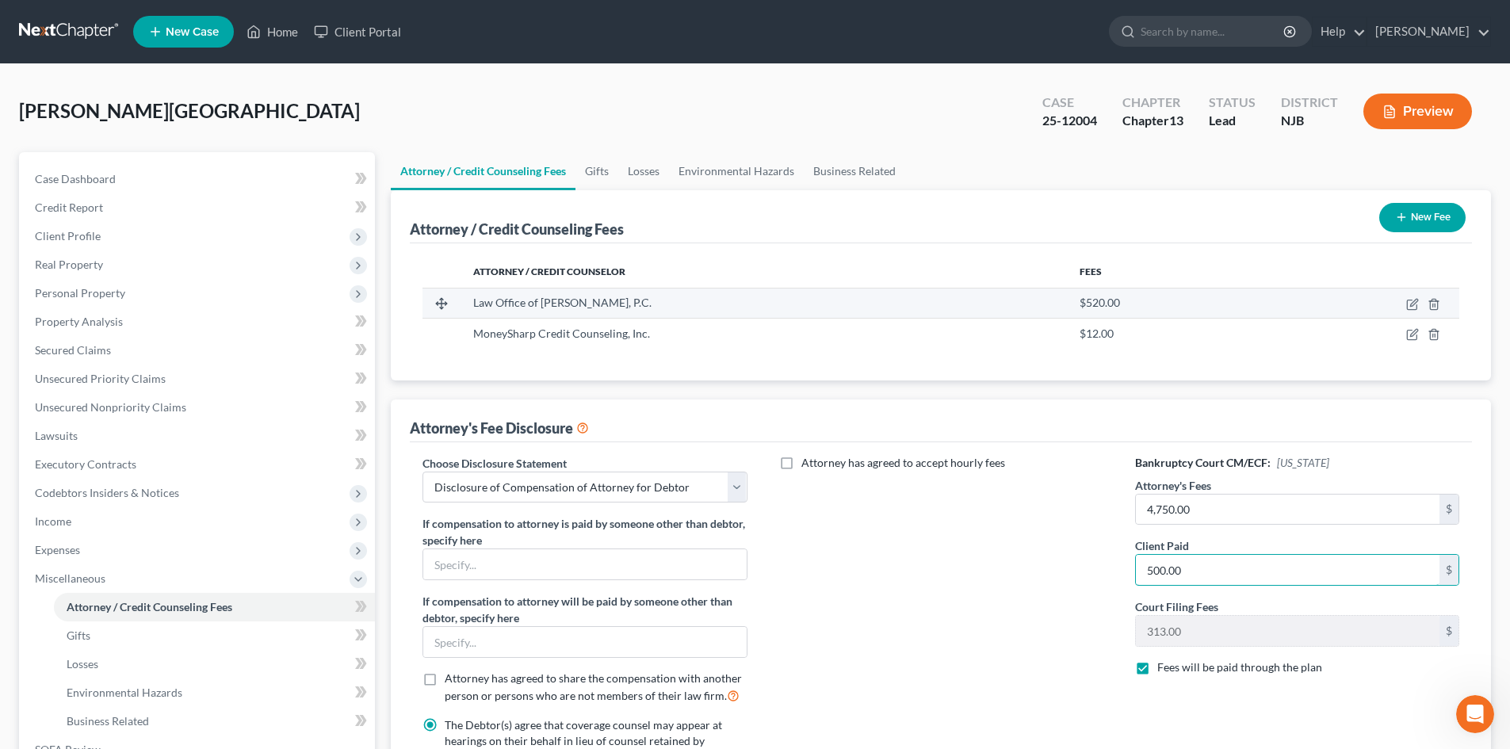
type input "500.00"
click at [1417, 296] on td at bounding box center [1361, 303] width 196 height 30
click at [1414, 304] on icon "button" at bounding box center [1412, 304] width 13 height 13
select select "33"
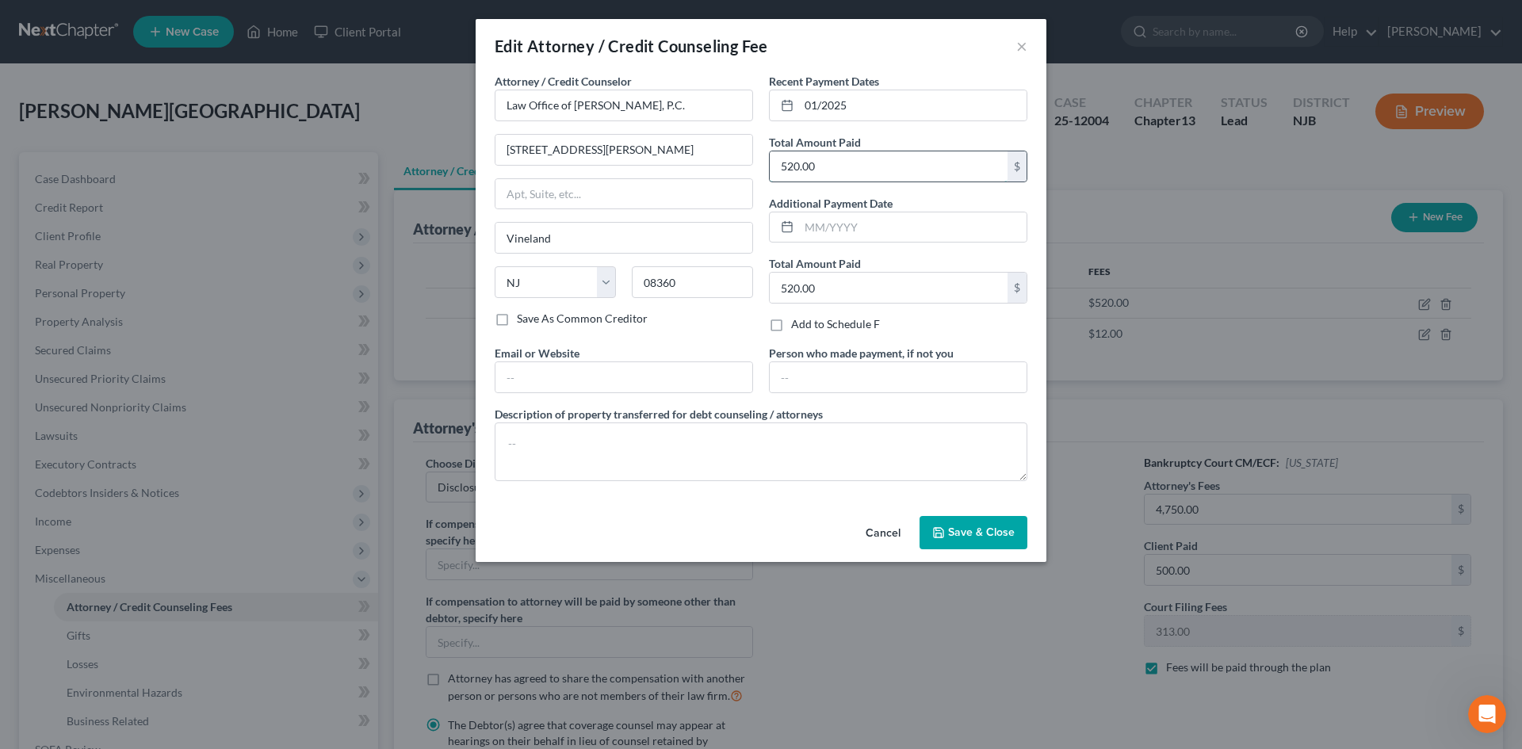
click at [864, 170] on input "520.00" at bounding box center [888, 166] width 238 height 30
type input "500.00"
click at [923, 280] on input "520.00" at bounding box center [888, 288] width 238 height 30
type input "500.00"
click at [990, 525] on span "Save & Close" at bounding box center [981, 531] width 67 height 13
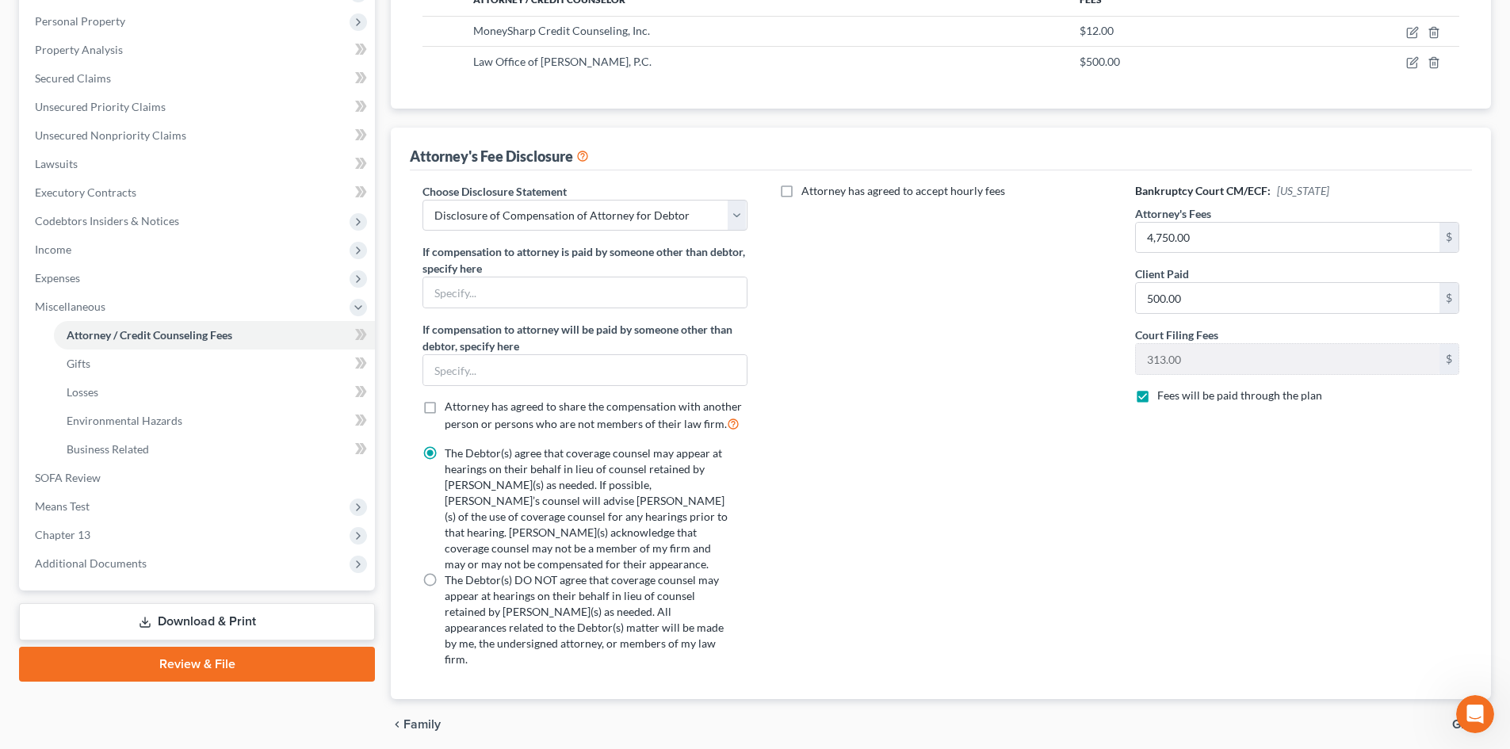
scroll to position [301, 0]
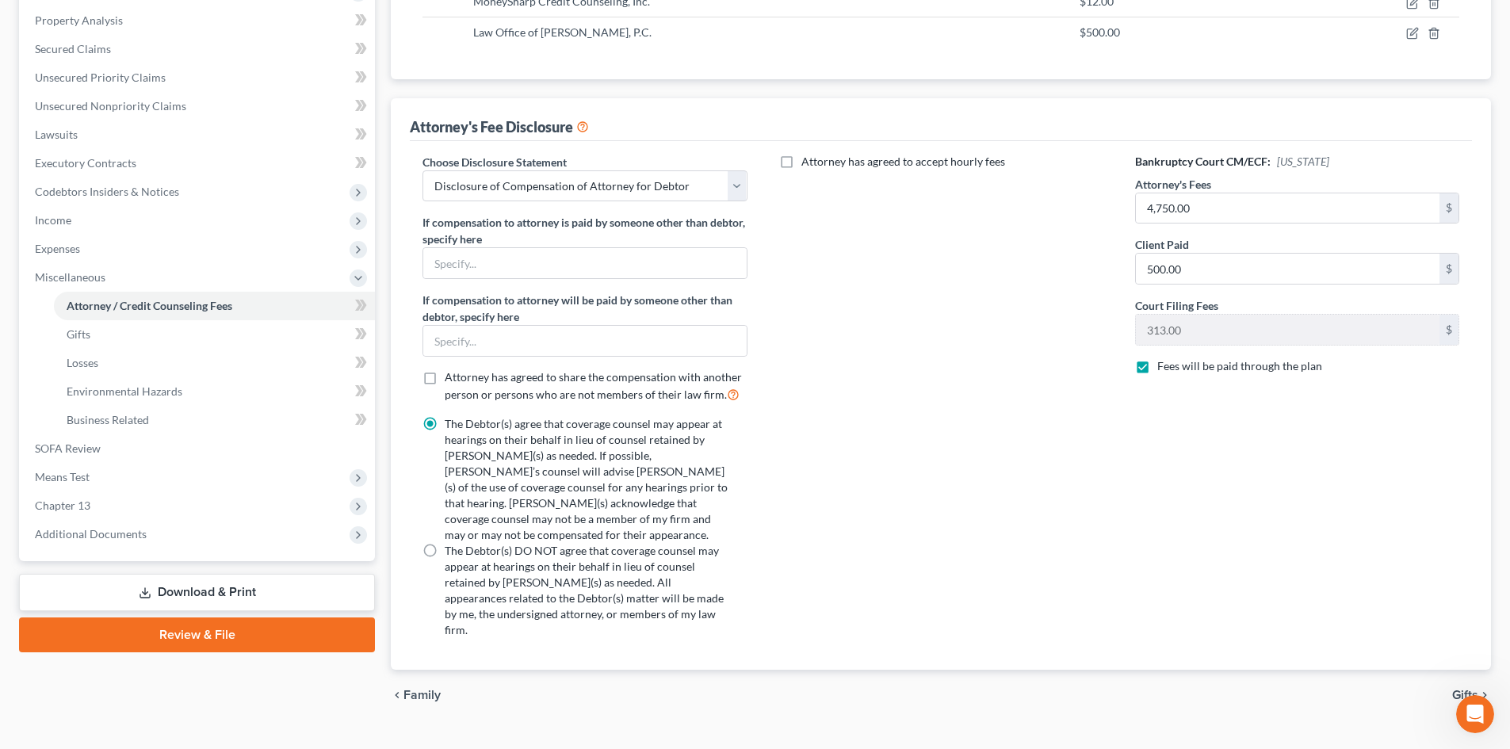
click at [180, 588] on link "Download & Print" at bounding box center [197, 592] width 356 height 37
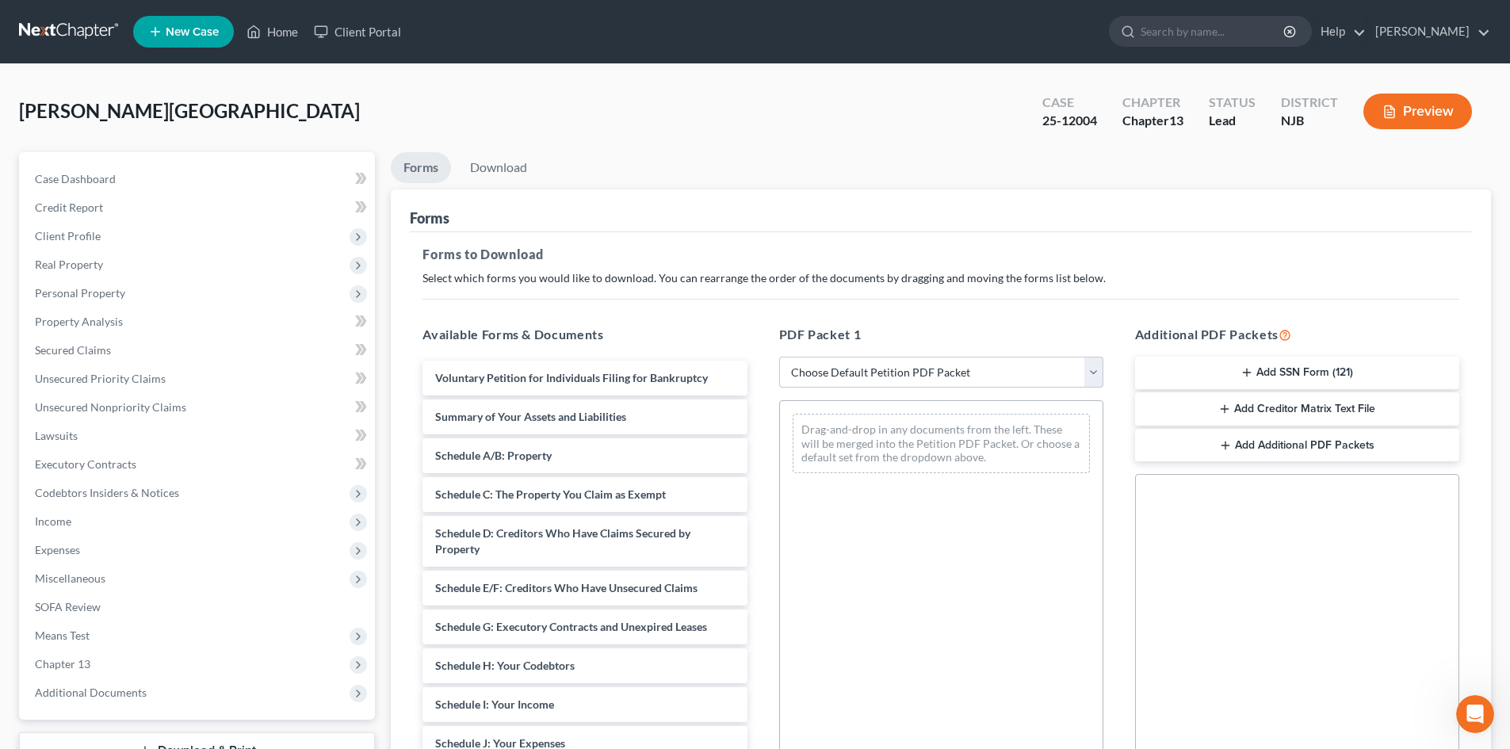
click at [1085, 349] on div "PDF Packet 1 Choose Default Petition PDF Packet Complete Bankruptcy Petition (a…" at bounding box center [941, 580] width 356 height 537
click at [1087, 366] on select "Choose Default Petition PDF Packet Complete Bankruptcy Petition (all forms and …" at bounding box center [941, 373] width 324 height 32
select select "2"
click at [779, 357] on select "Choose Default Petition PDF Packet Complete Bankruptcy Petition (all forms and …" at bounding box center [941, 373] width 324 height 32
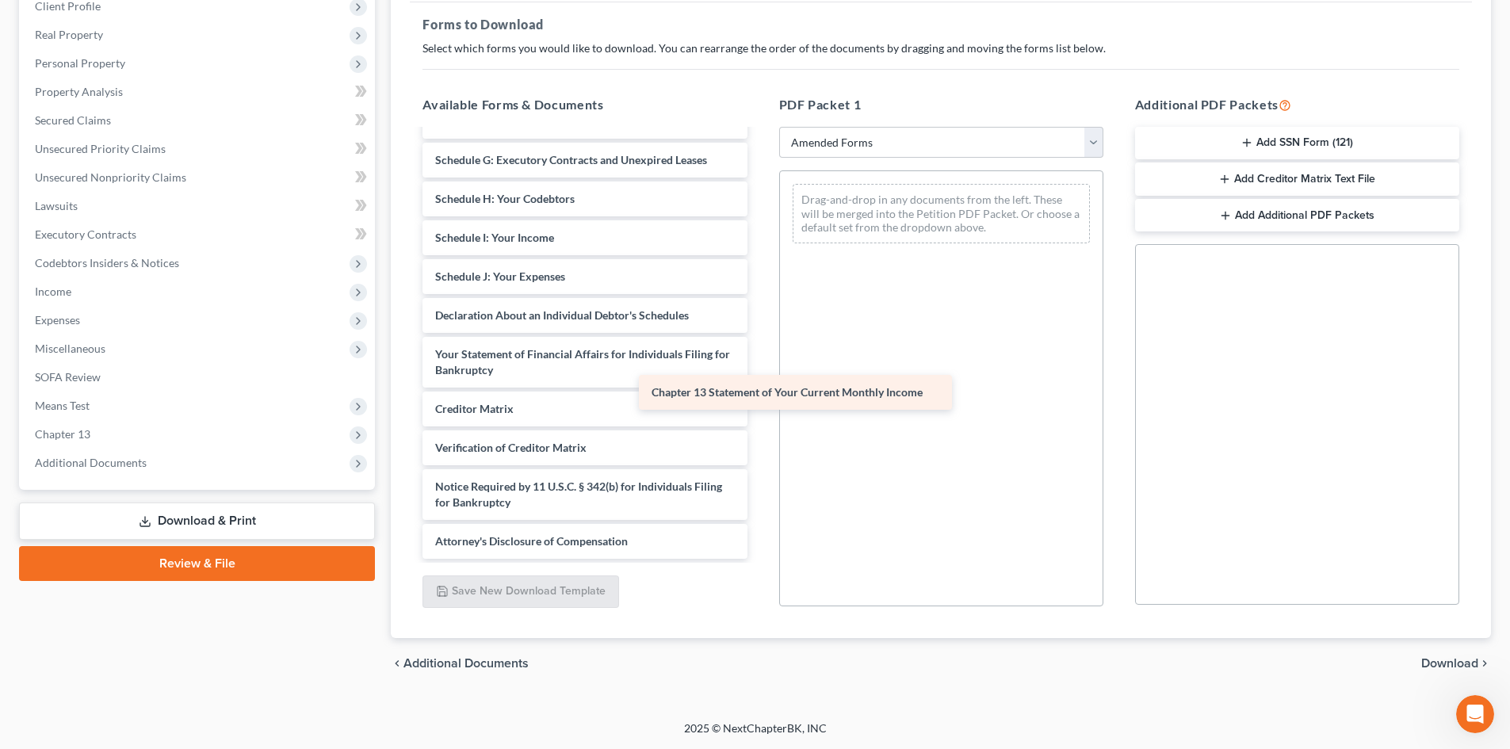
scroll to position [237, 0]
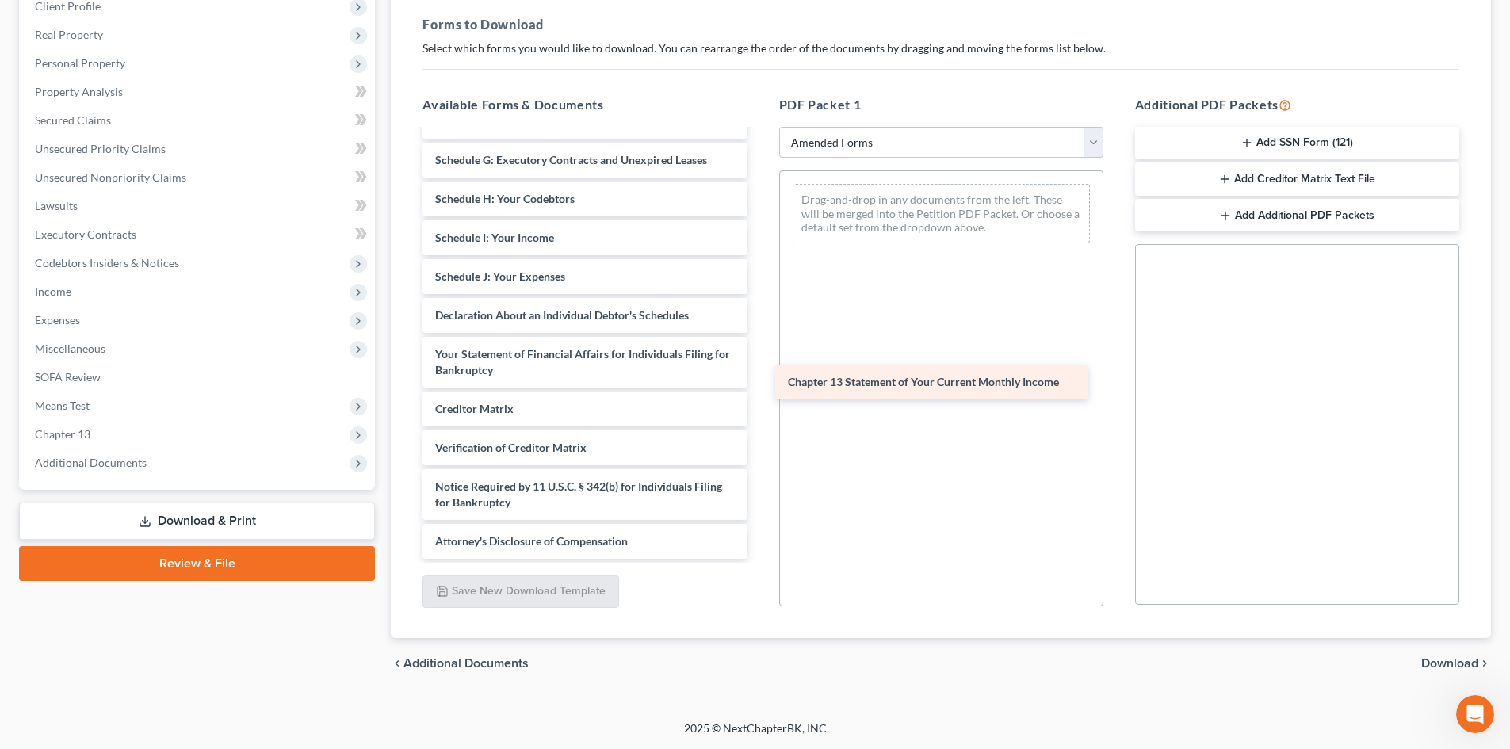
drag, startPoint x: 603, startPoint y: 376, endPoint x: 956, endPoint y: 388, distance: 352.8
click at [759, 388] on div "Chapter 13 Statement of Your Current Monthly Income Voluntary Petition for Indi…" at bounding box center [584, 226] width 349 height 665
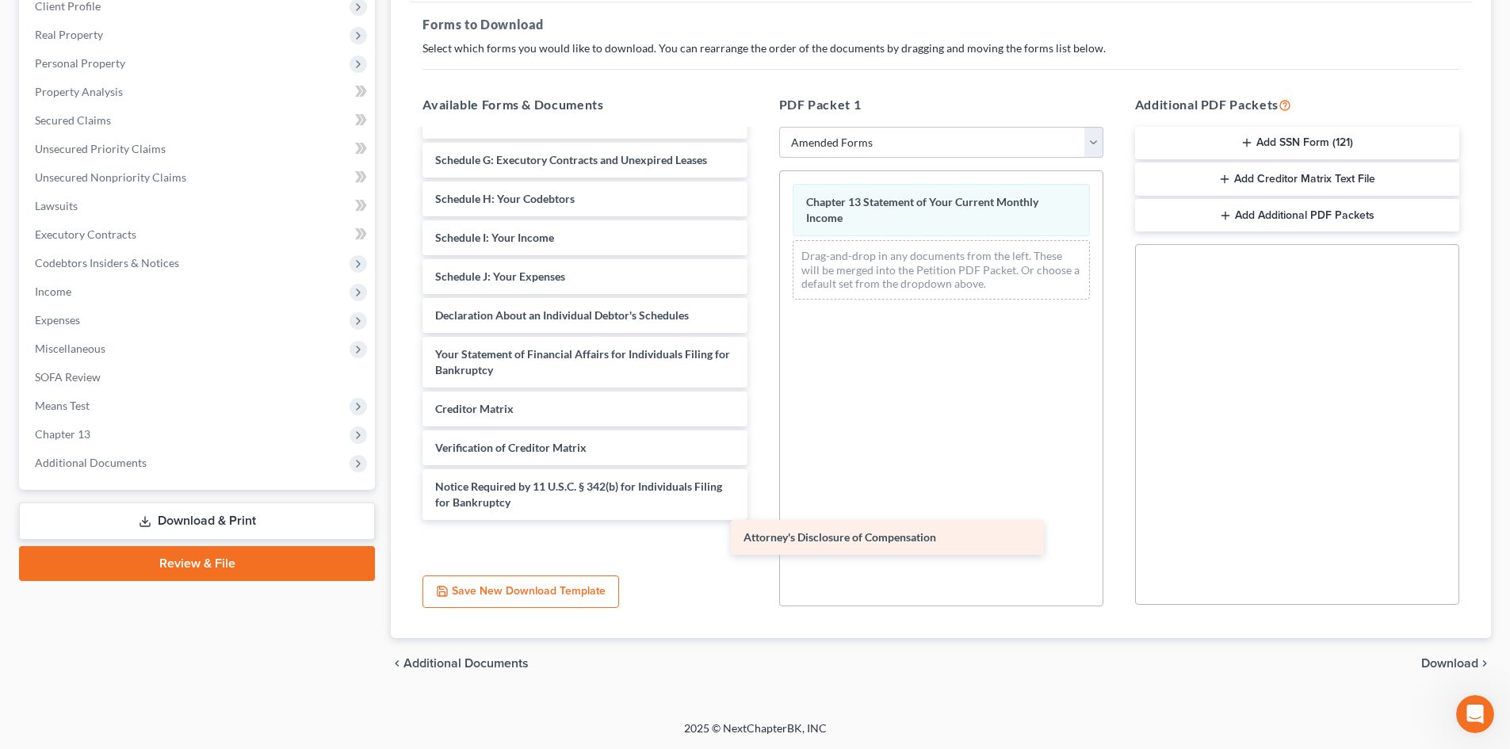
scroll to position [198, 0]
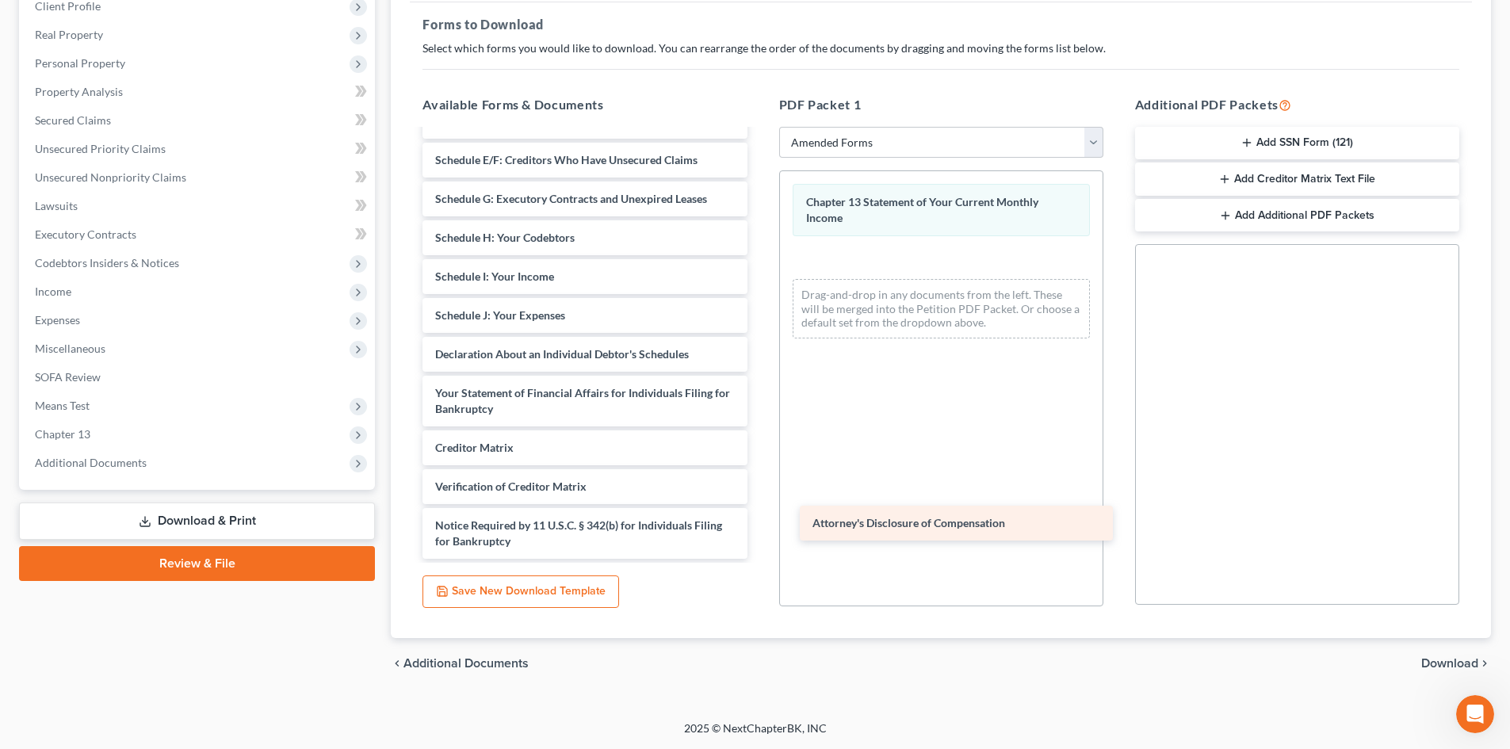
drag, startPoint x: 589, startPoint y: 545, endPoint x: 966, endPoint y: 527, distance: 377.7
click at [759, 527] on div "Attorney's Disclosure of Compensation Voluntary Petition for Individuals Filing…" at bounding box center [584, 246] width 349 height 626
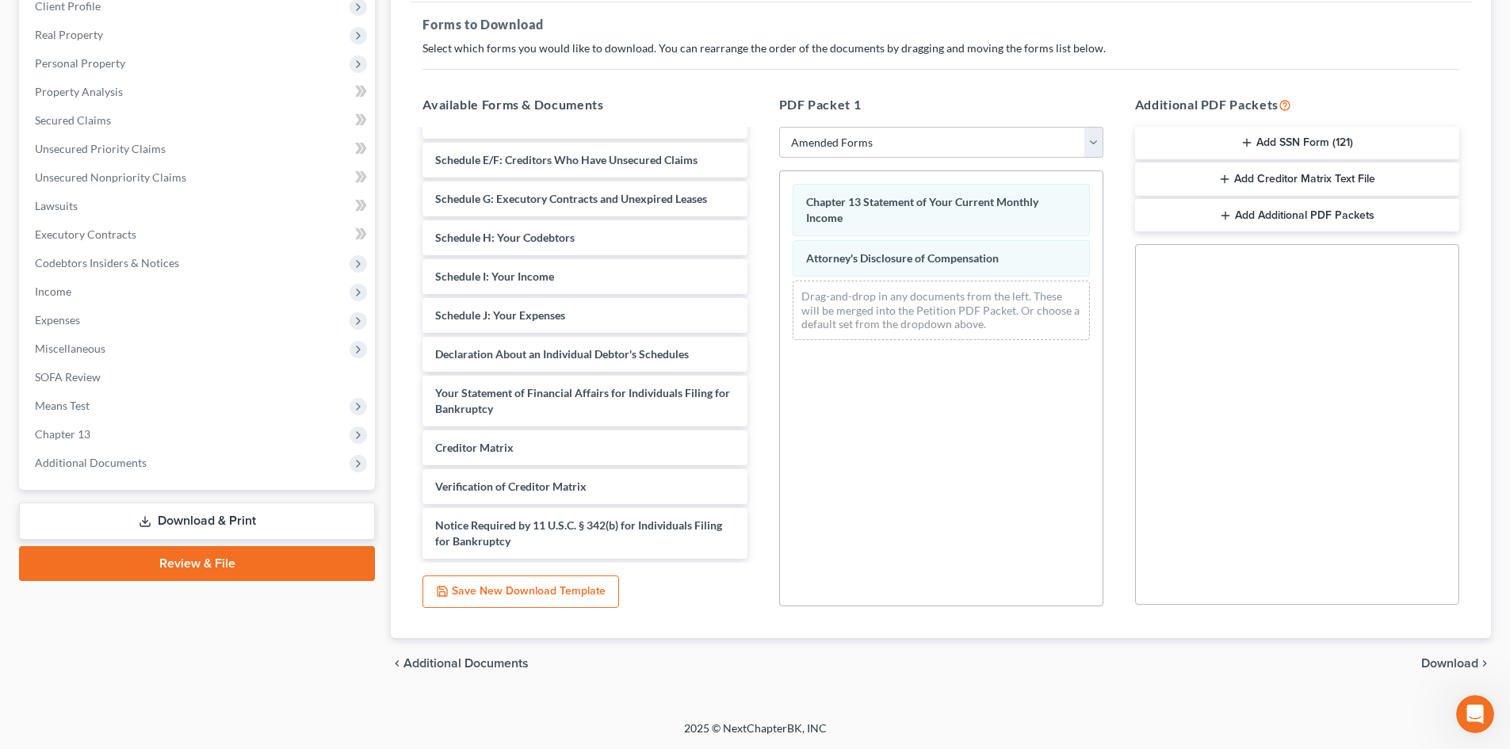
click at [1434, 658] on span "Download" at bounding box center [1449, 663] width 57 height 13
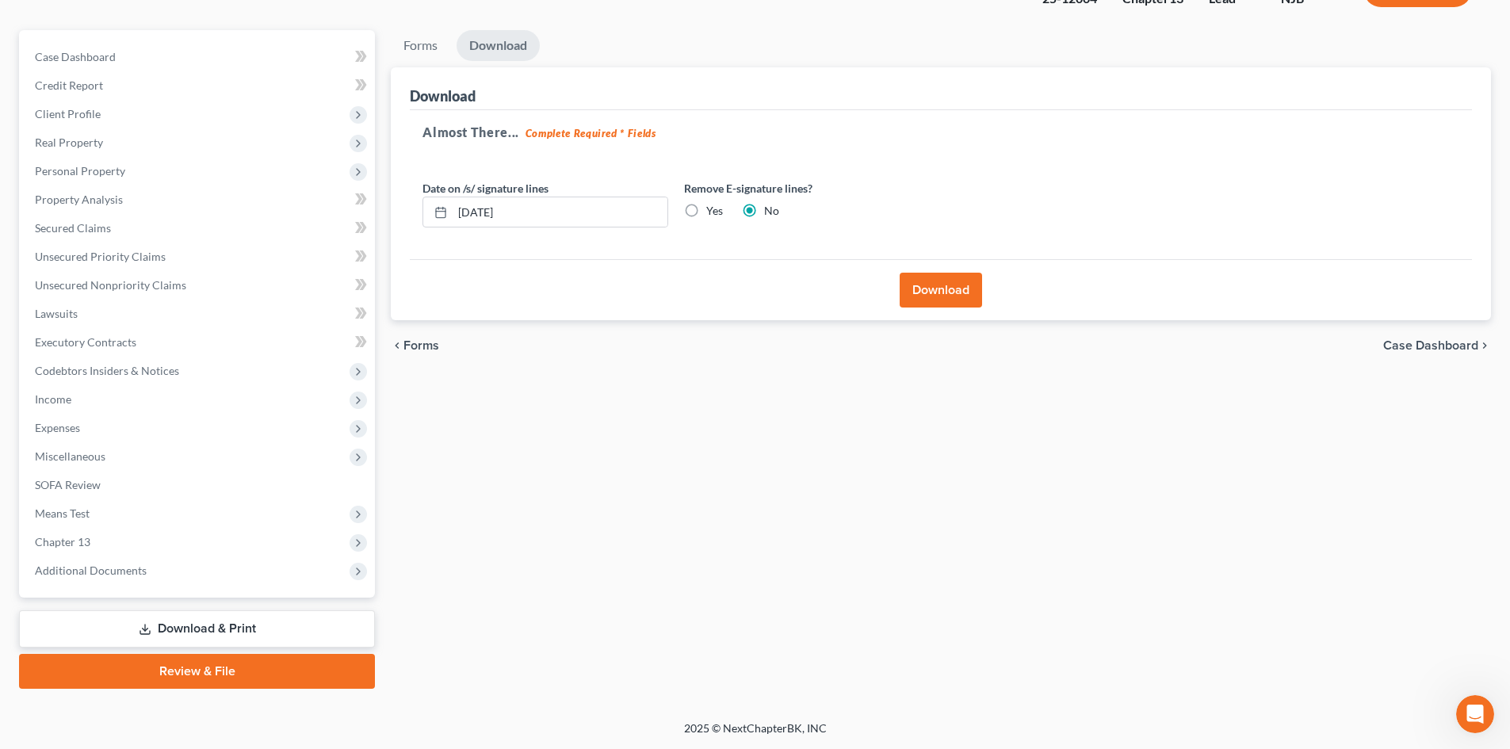
click at [939, 285] on button "Download" at bounding box center [940, 290] width 82 height 35
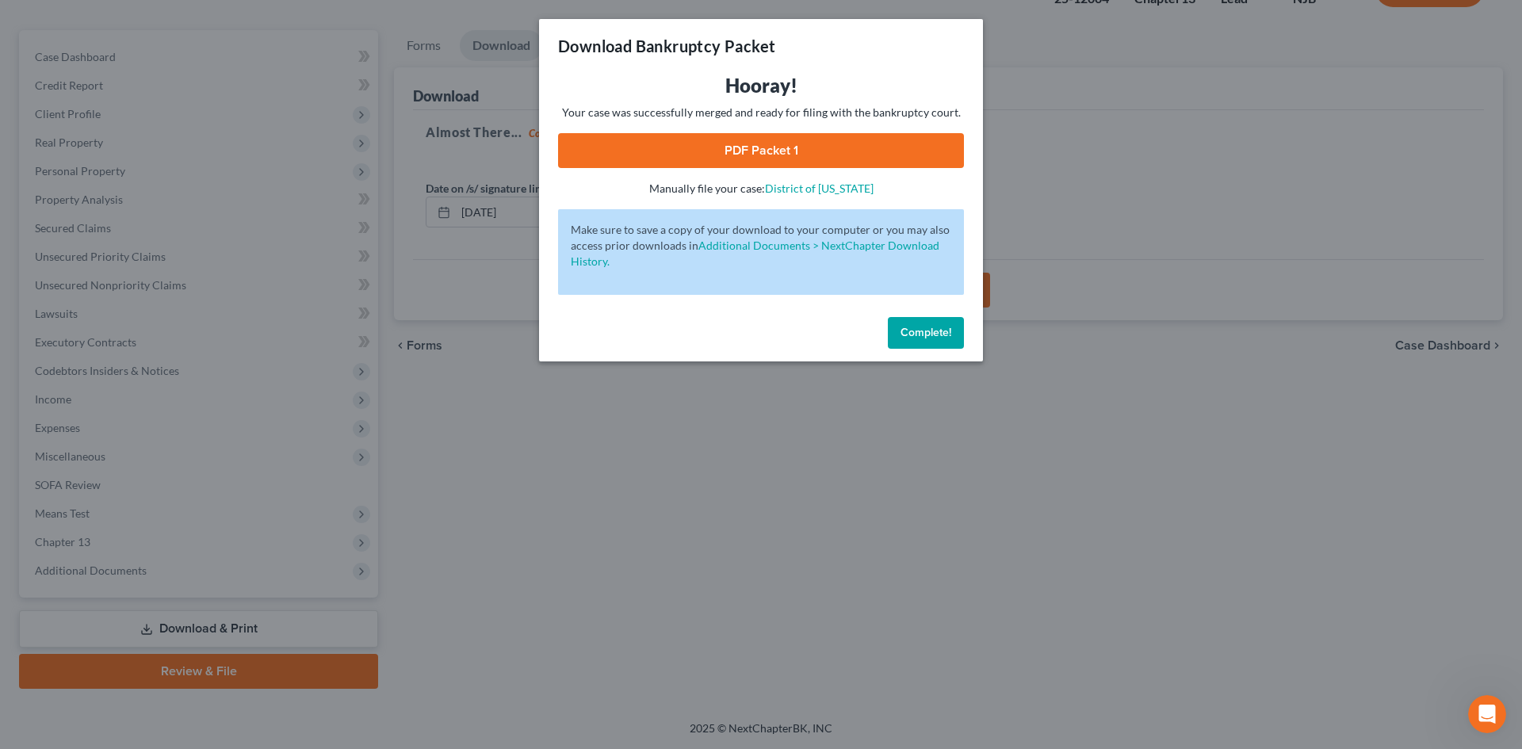
click at [918, 334] on span "Complete!" at bounding box center [925, 332] width 51 height 13
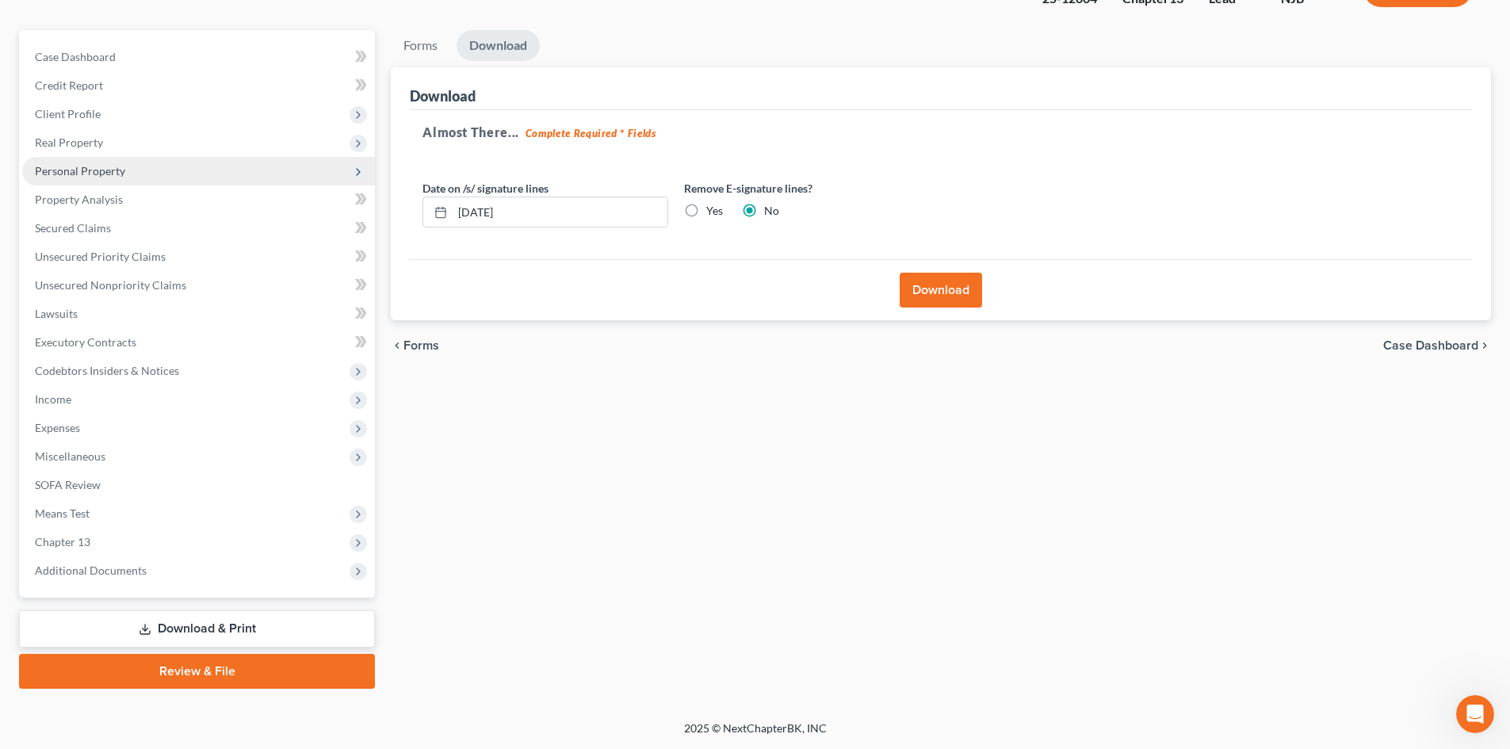
click at [75, 174] on span "Personal Property" at bounding box center [80, 170] width 90 height 13
click at [76, 174] on span "Personal Property" at bounding box center [80, 170] width 90 height 13
click at [94, 176] on span "Personal Property" at bounding box center [80, 170] width 90 height 13
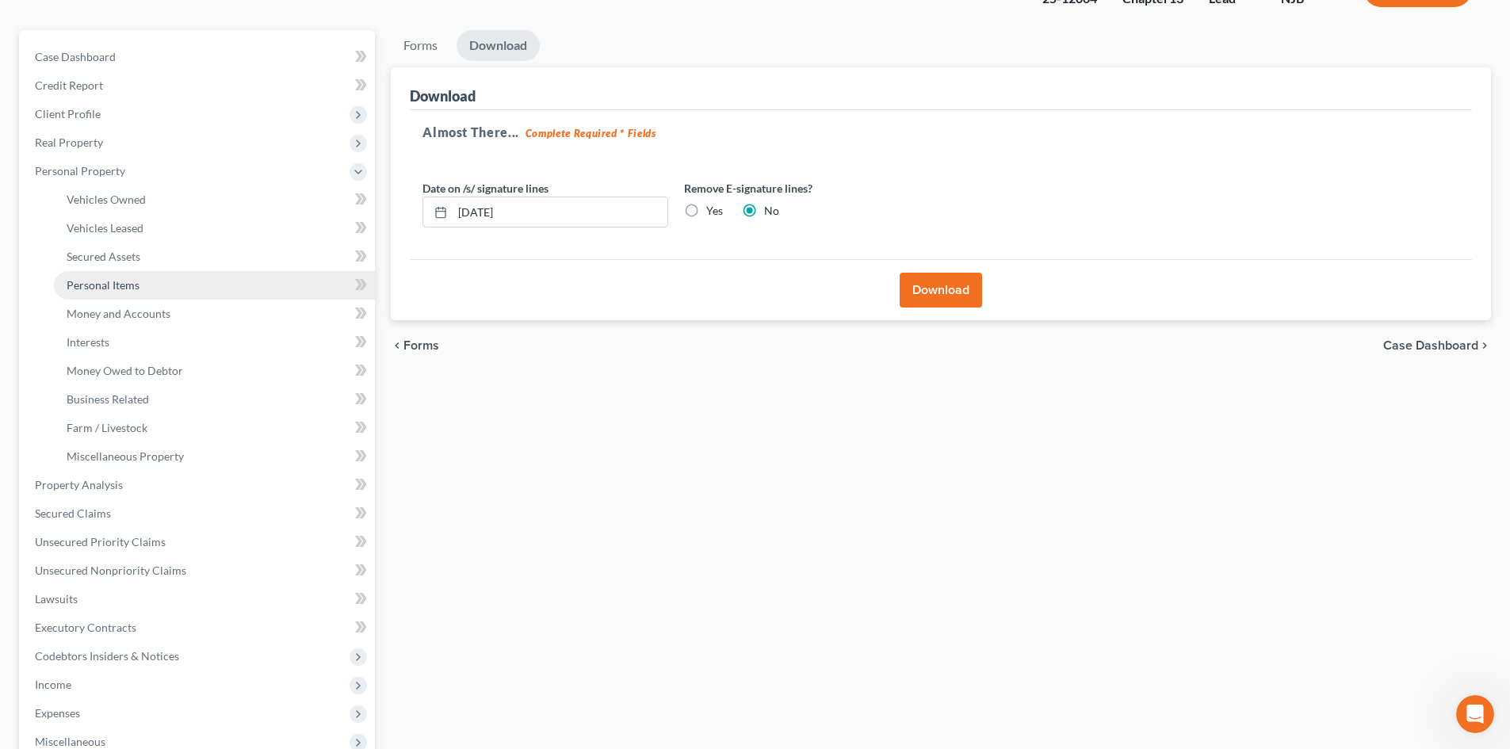
click at [133, 283] on span "Personal Items" at bounding box center [103, 284] width 73 height 13
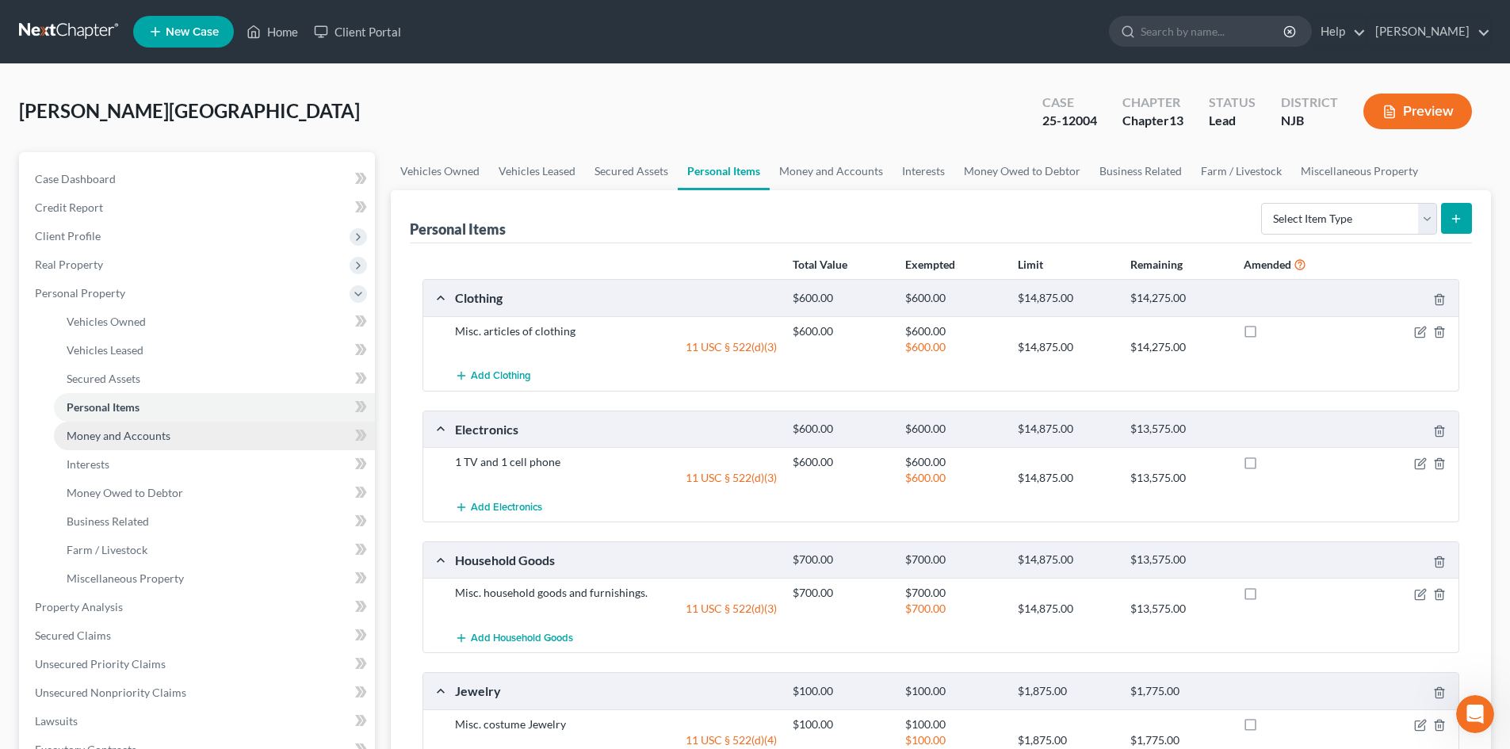
click at [143, 441] on span "Money and Accounts" at bounding box center [119, 435] width 104 height 13
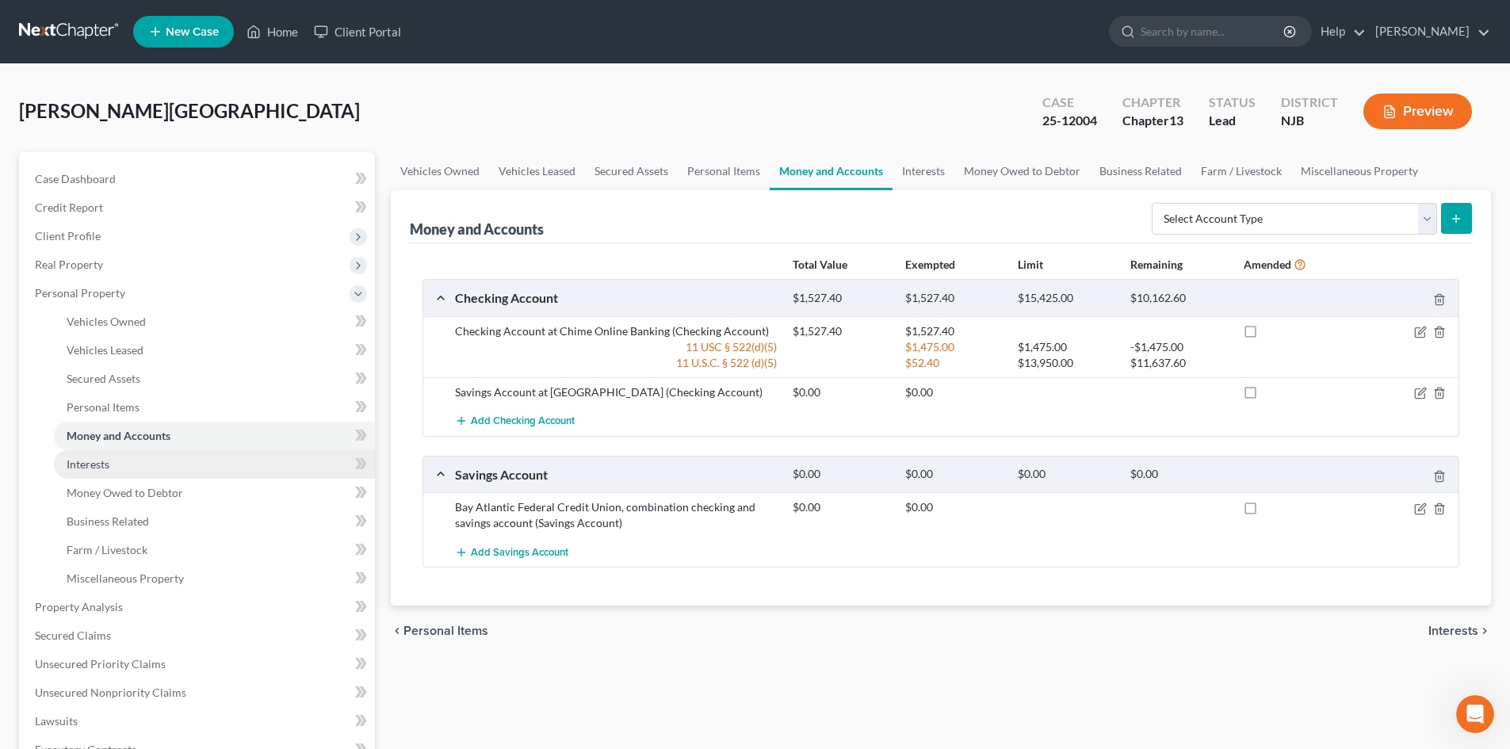
click at [138, 465] on link "Interests" at bounding box center [214, 464] width 321 height 29
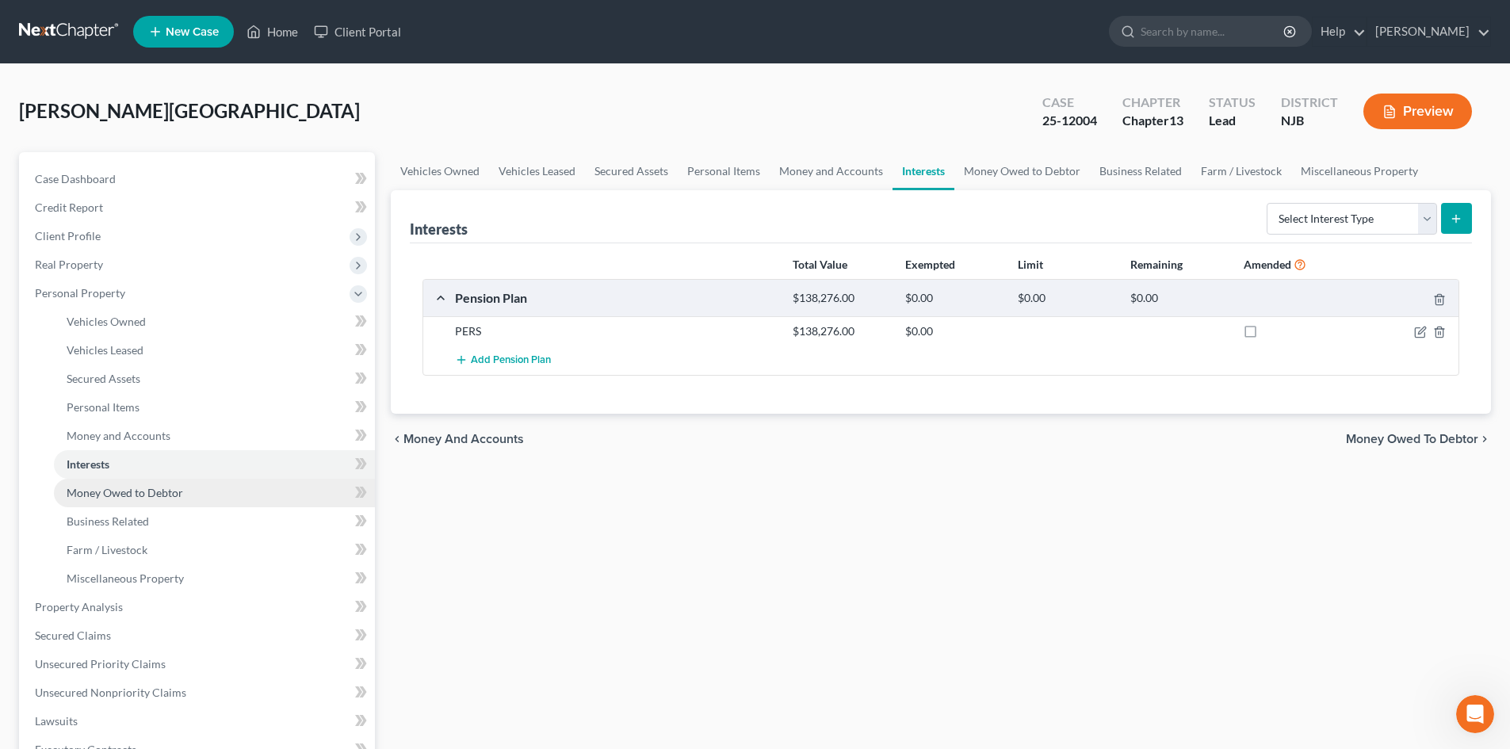
click at [155, 491] on span "Money Owed to Debtor" at bounding box center [125, 492] width 116 height 13
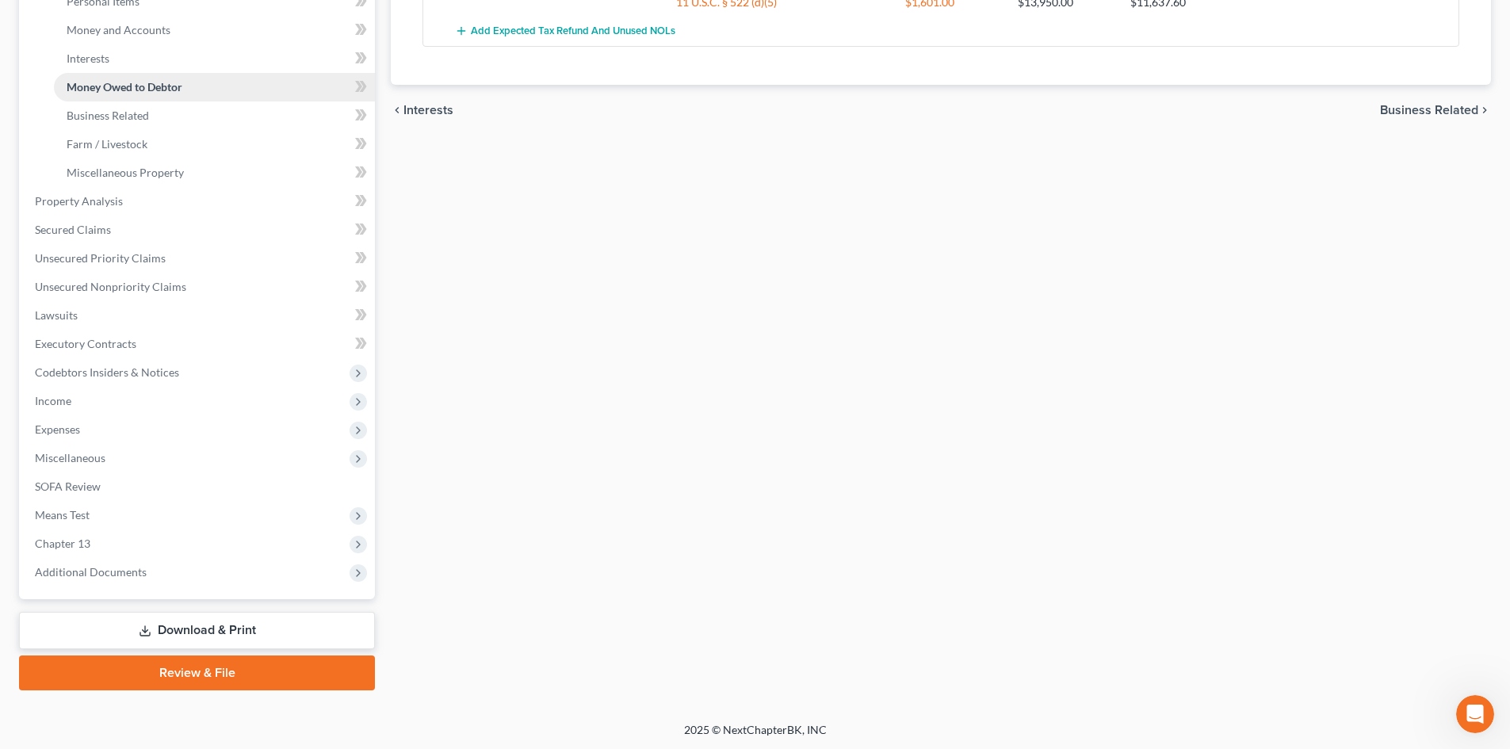
scroll to position [407, 0]
click at [220, 634] on link "Download & Print" at bounding box center [197, 628] width 356 height 37
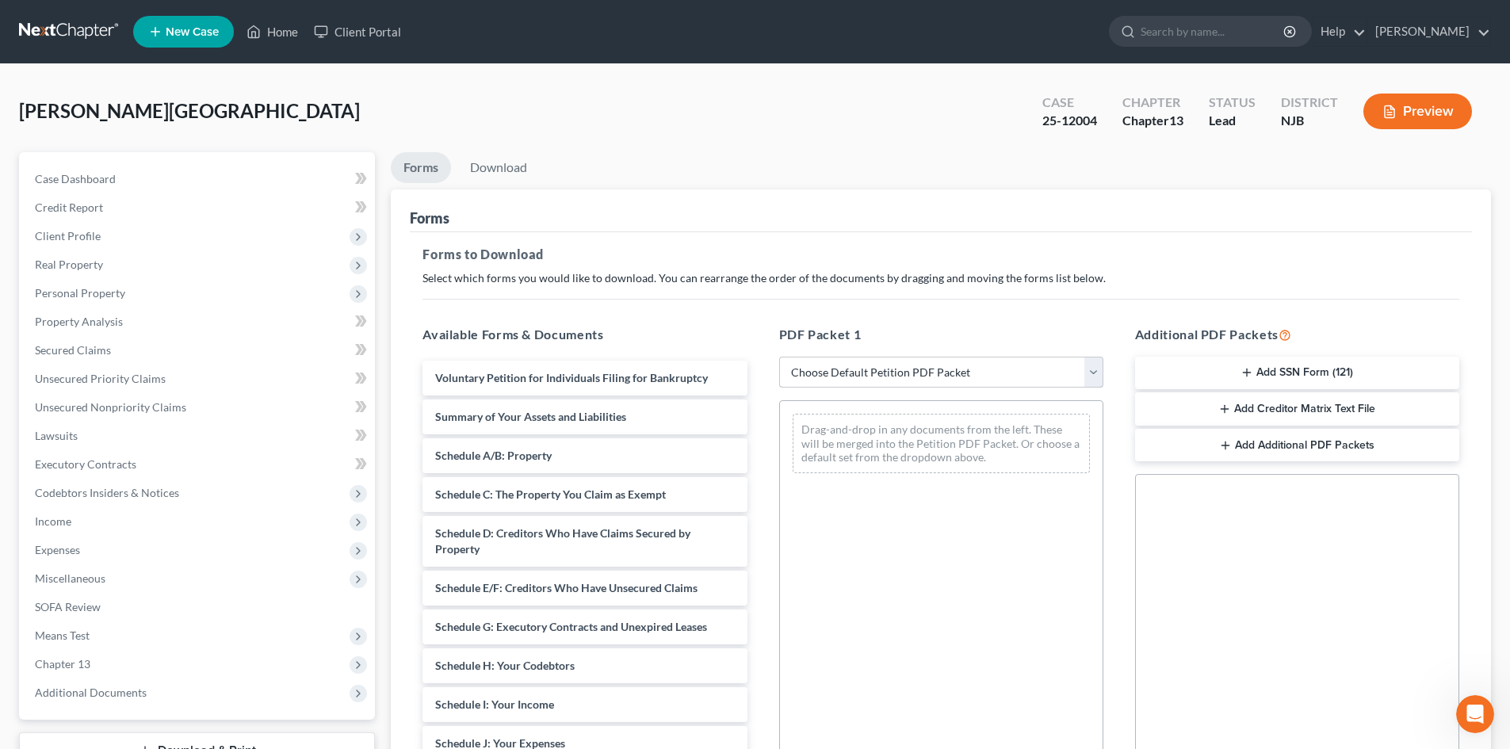
click at [1094, 376] on select "Choose Default Petition PDF Packet Complete Bankruptcy Petition (all forms and …" at bounding box center [941, 373] width 324 height 32
select select "2"
click at [779, 357] on select "Choose Default Petition PDF Packet Complete Bankruptcy Petition (all forms and …" at bounding box center [941, 373] width 324 height 32
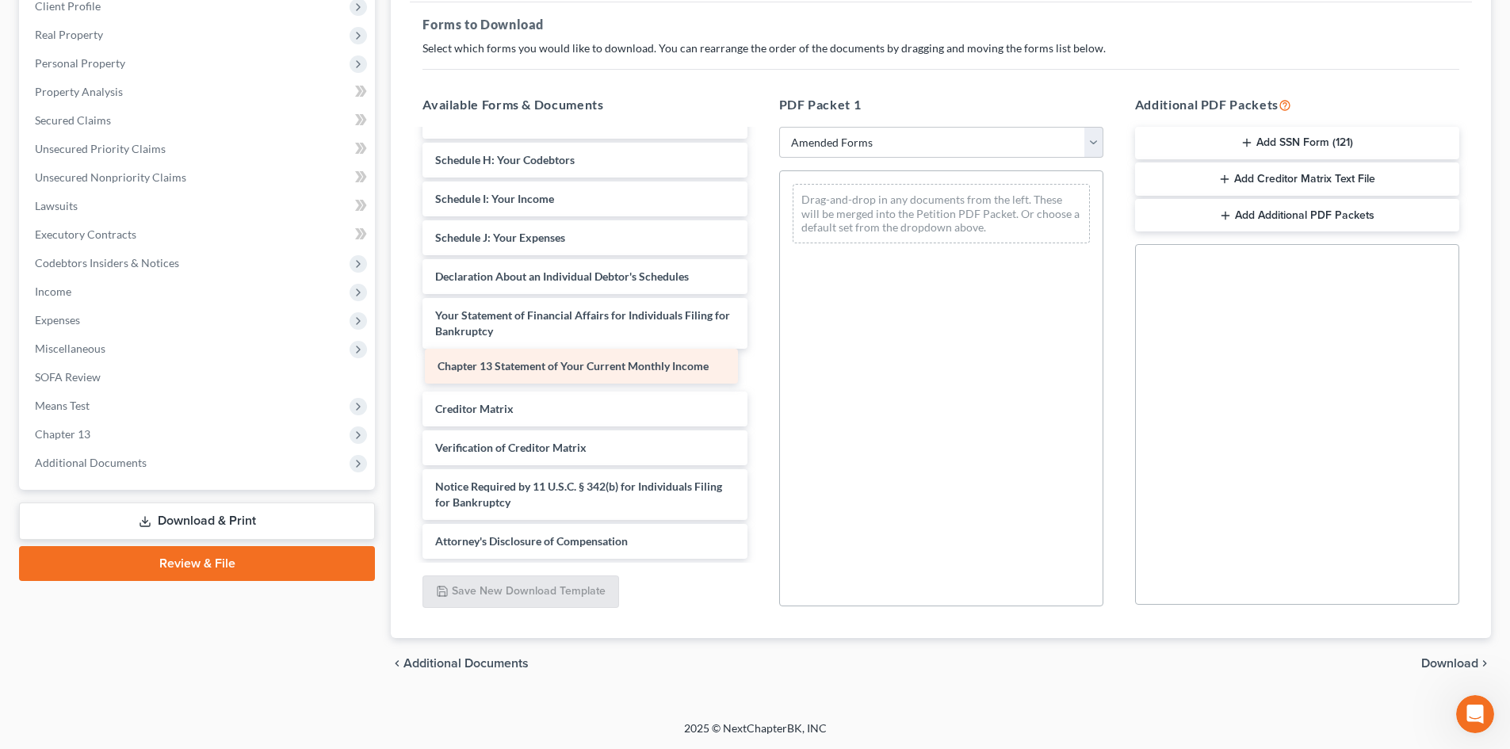
scroll to position [237, 0]
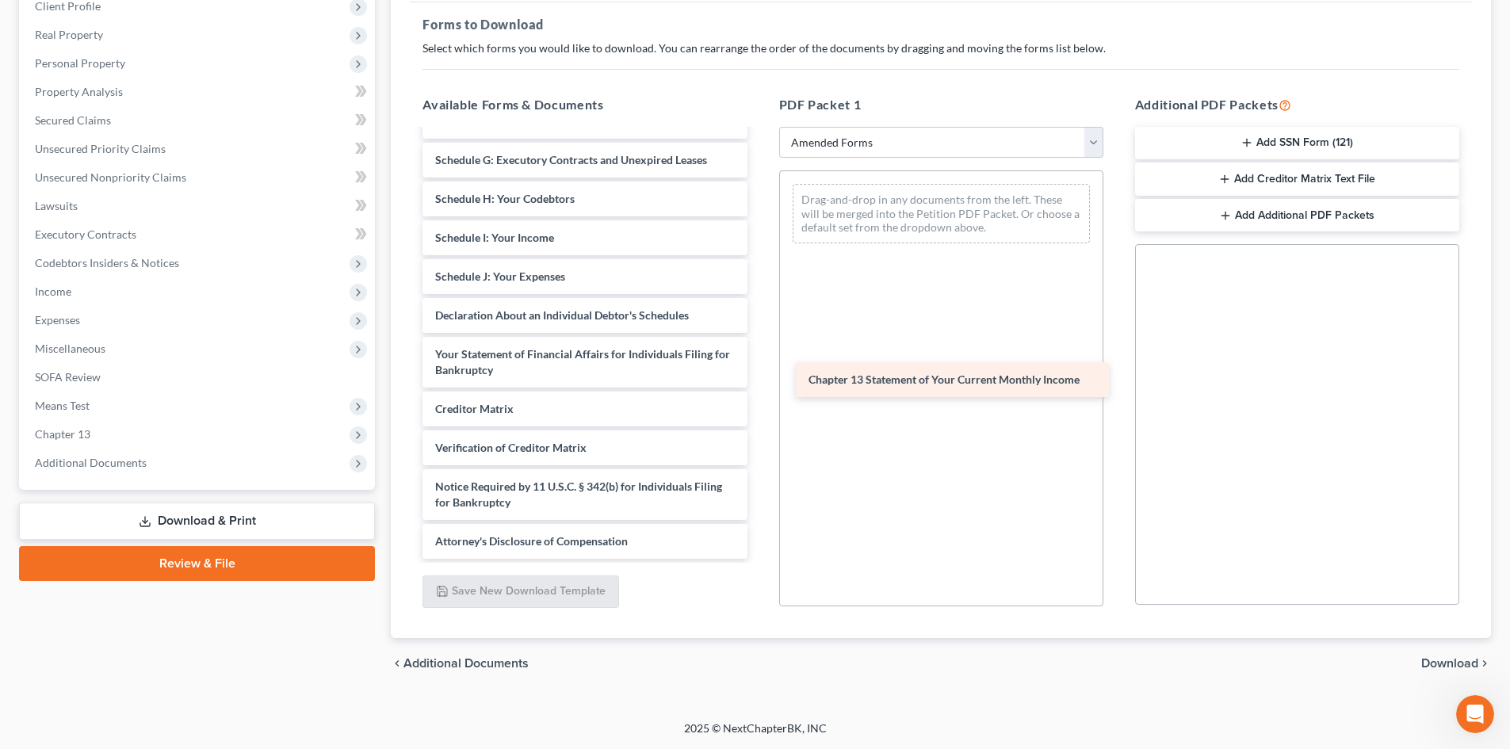
drag, startPoint x: 654, startPoint y: 376, endPoint x: 1027, endPoint y: 385, distance: 373.4
click at [759, 385] on div "Chapter 13 Statement of Your Current Monthly Income Voluntary Petition for Indi…" at bounding box center [584, 226] width 349 height 665
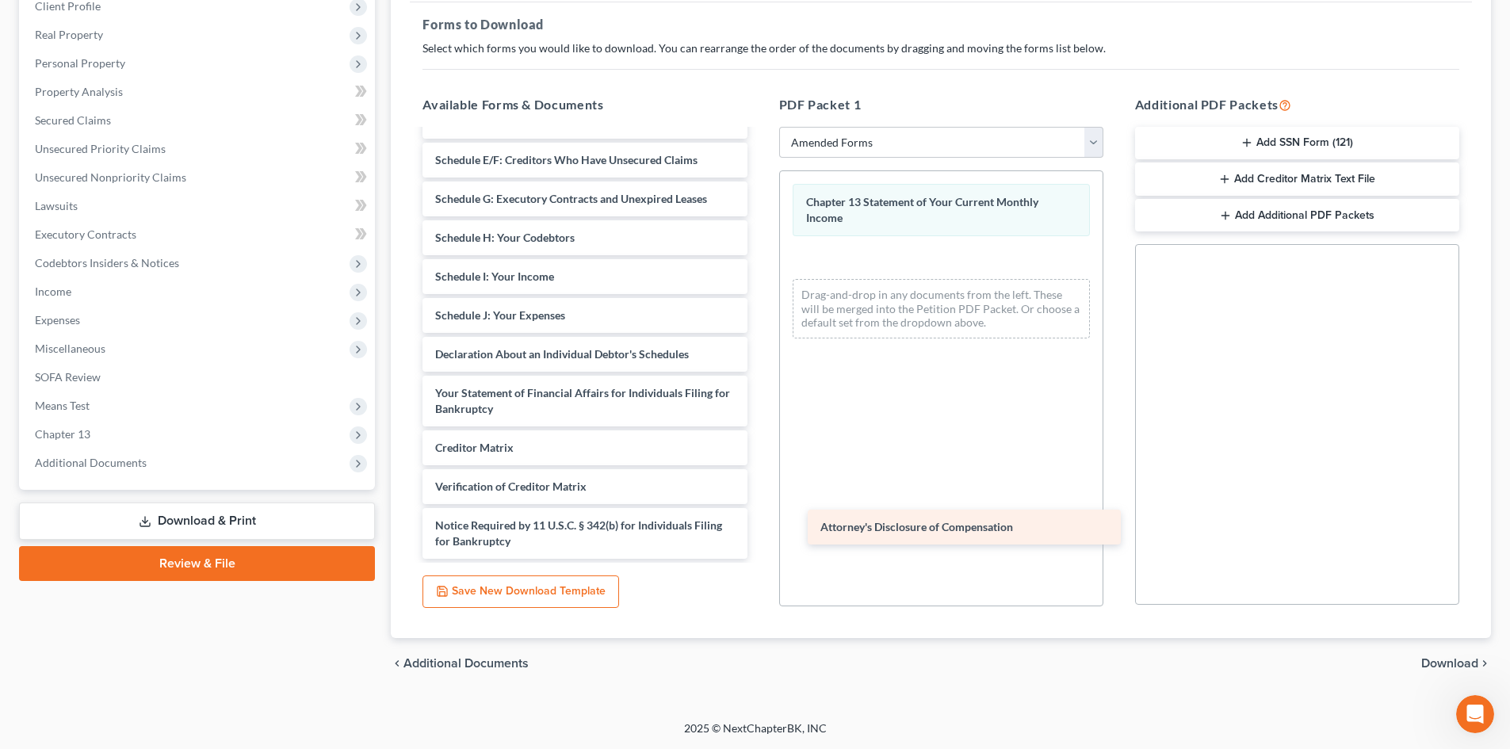
scroll to position [198, 0]
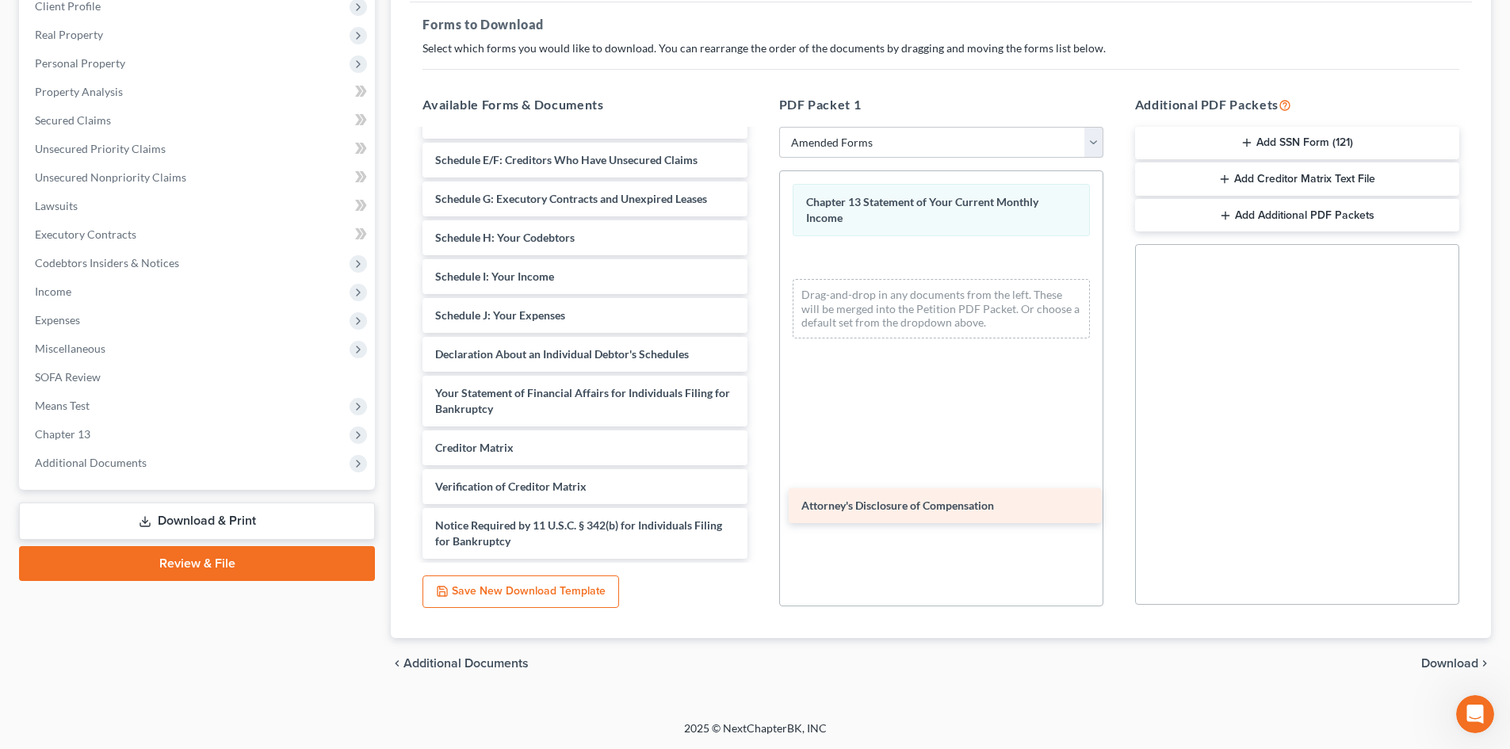
drag, startPoint x: 584, startPoint y: 547, endPoint x: 950, endPoint y: 511, distance: 367.9
click at [759, 511] on div "Attorney's Disclosure of Compensation Voluntary Petition for Individuals Filing…" at bounding box center [584, 246] width 349 height 626
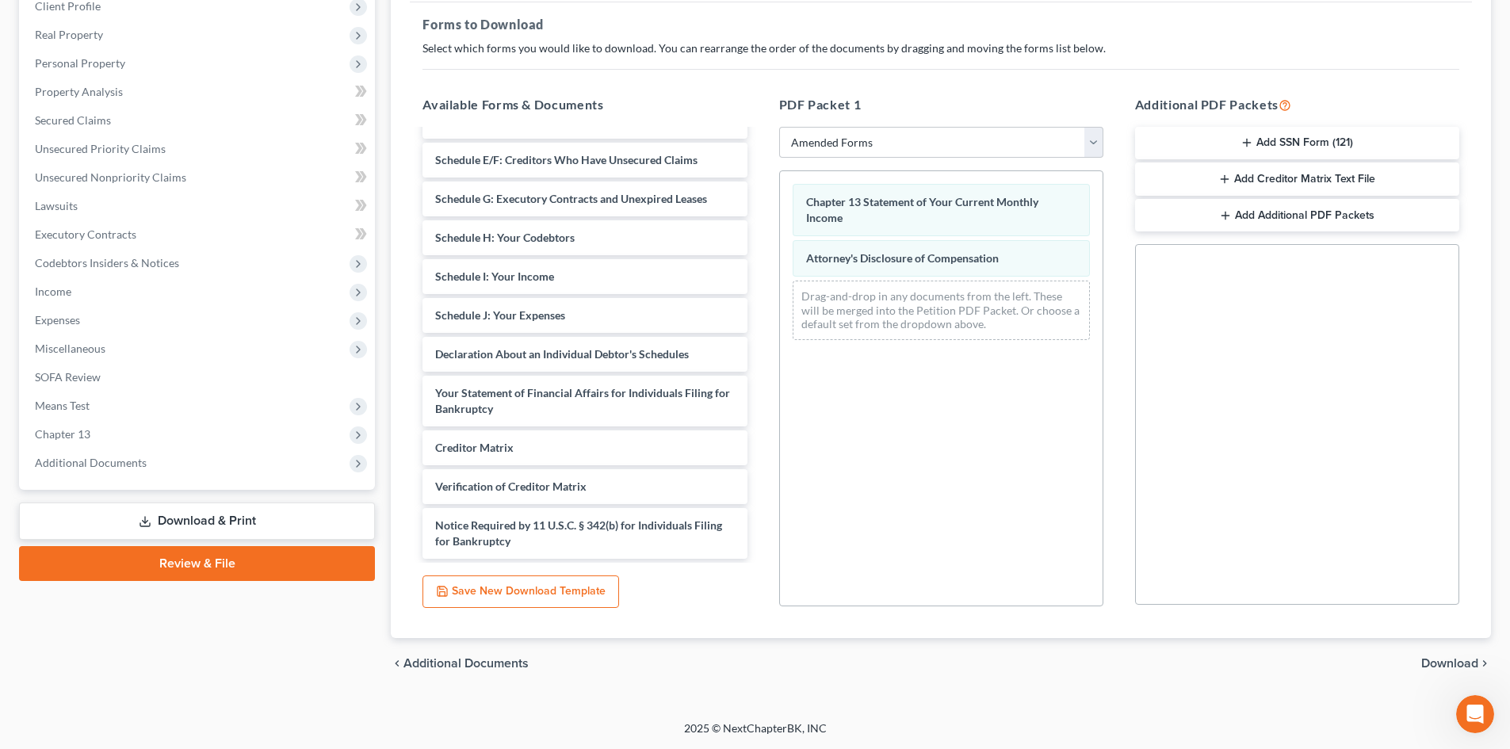
click at [1460, 661] on span "Download" at bounding box center [1449, 663] width 57 height 13
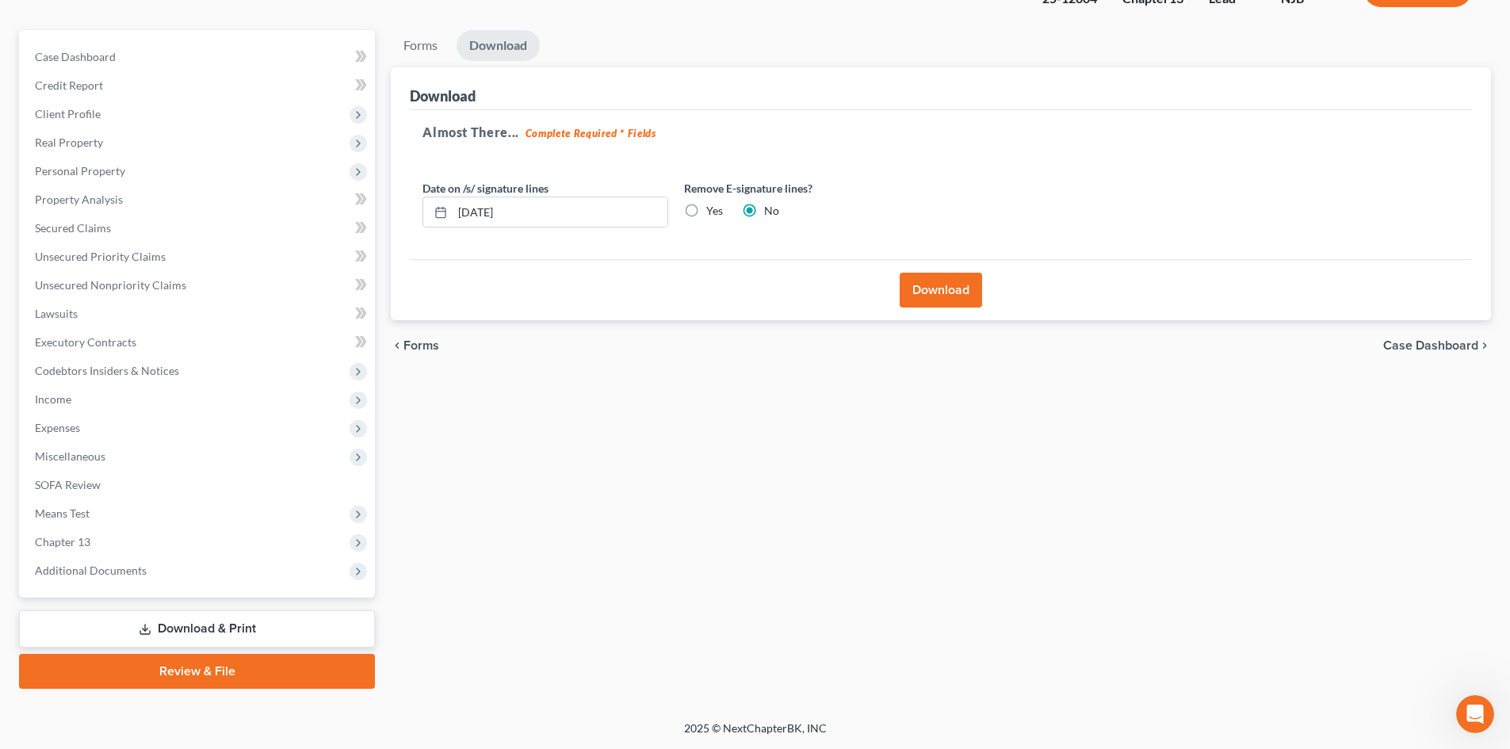
scroll to position [122, 0]
click at [940, 286] on button "Download" at bounding box center [940, 290] width 82 height 35
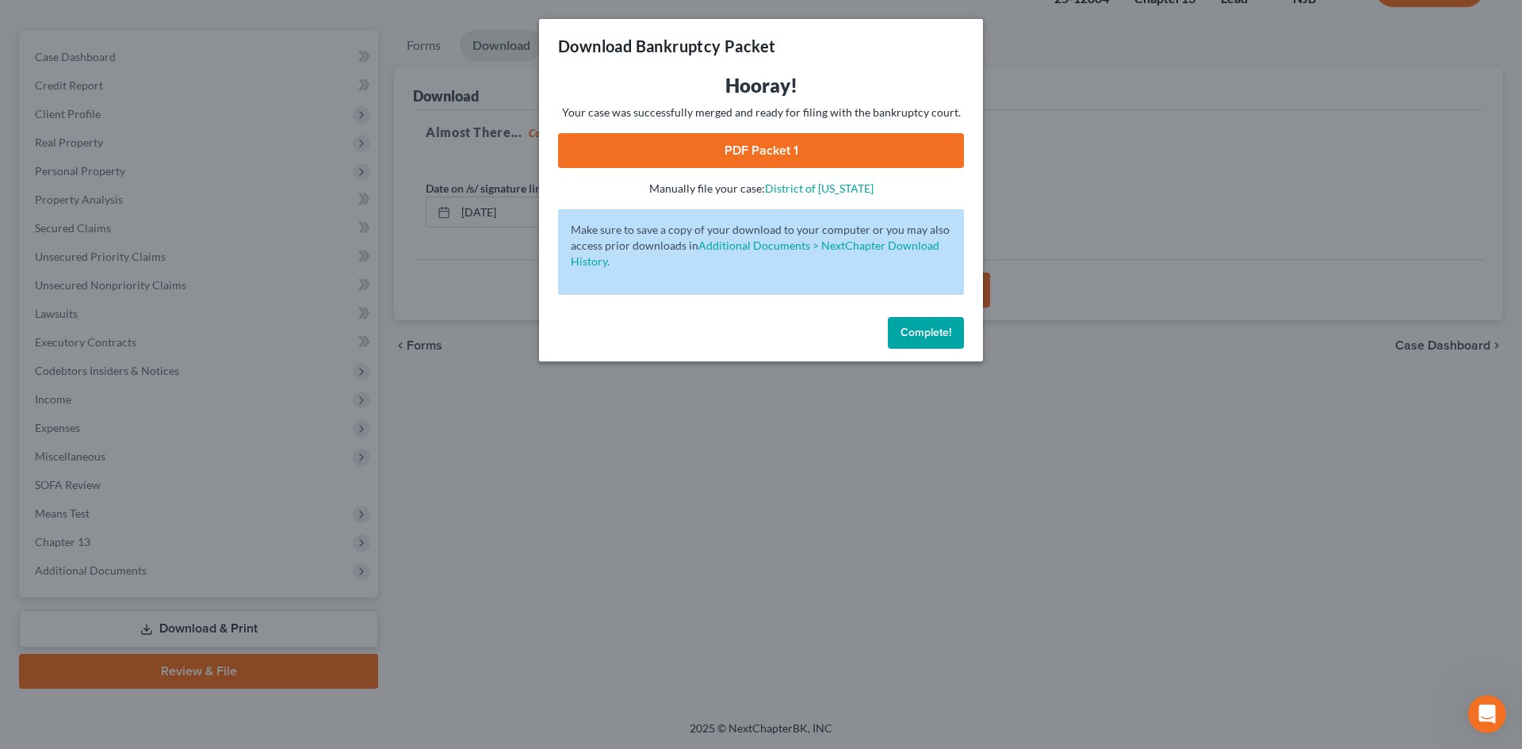
click at [766, 160] on link "PDF Packet 1" at bounding box center [761, 150] width 406 height 35
click at [927, 342] on button "Complete!" at bounding box center [926, 333] width 76 height 32
